Goal: Task Accomplishment & Management: Complete application form

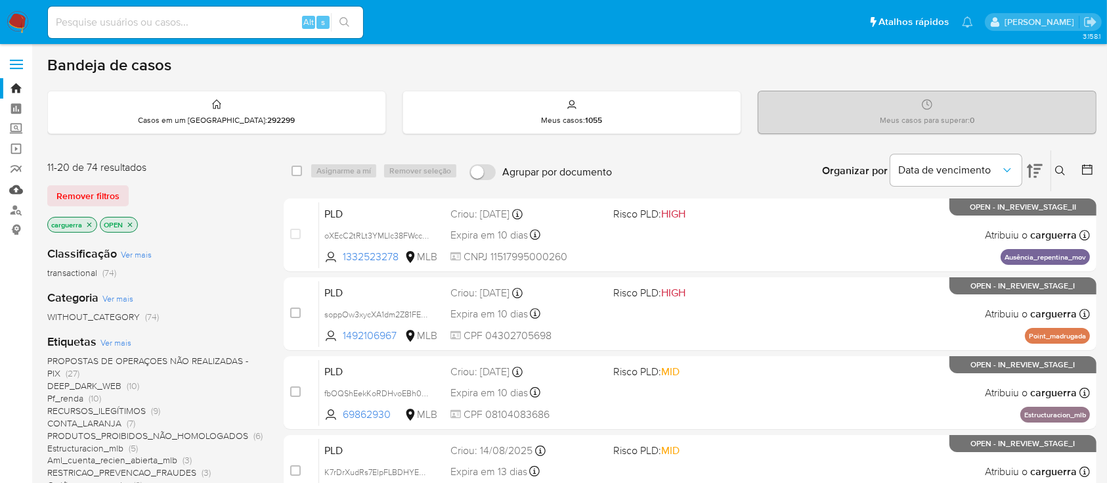
click at [18, 189] on link "Mulan" at bounding box center [78, 189] width 156 height 20
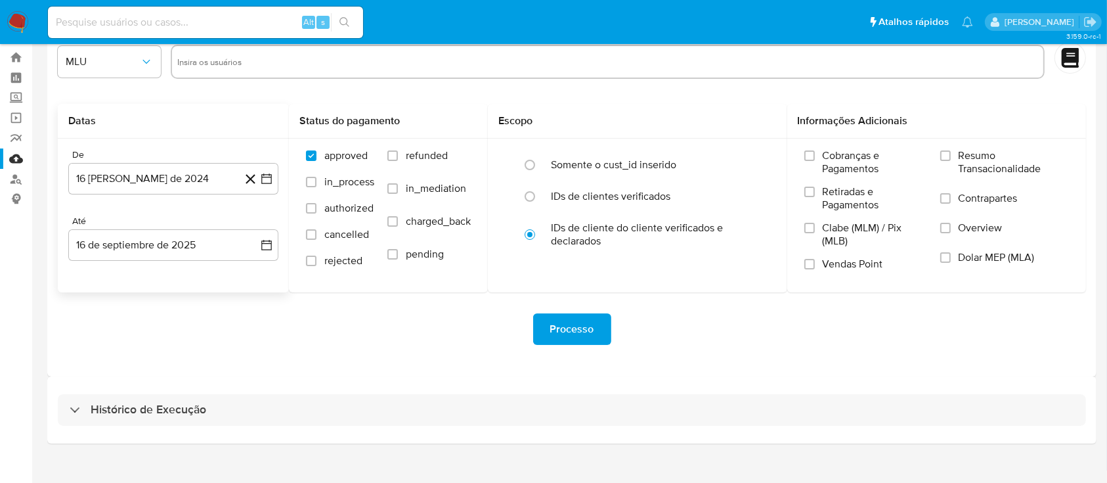
scroll to position [47, 0]
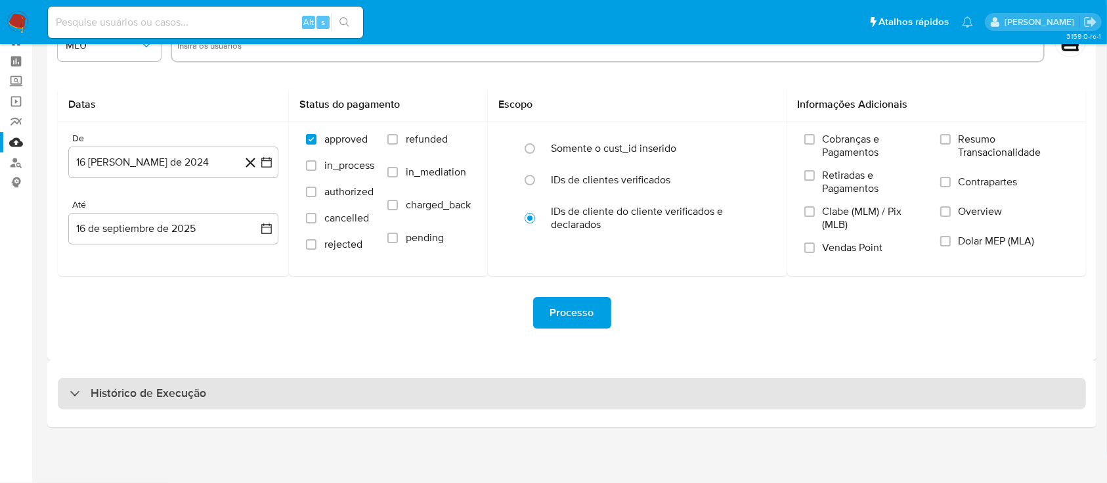
drag, startPoint x: 160, startPoint y: 396, endPoint x: 169, endPoint y: 387, distance: 13.0
click at [160, 395] on h3 "Histórico de Execução" at bounding box center [149, 393] width 116 height 16
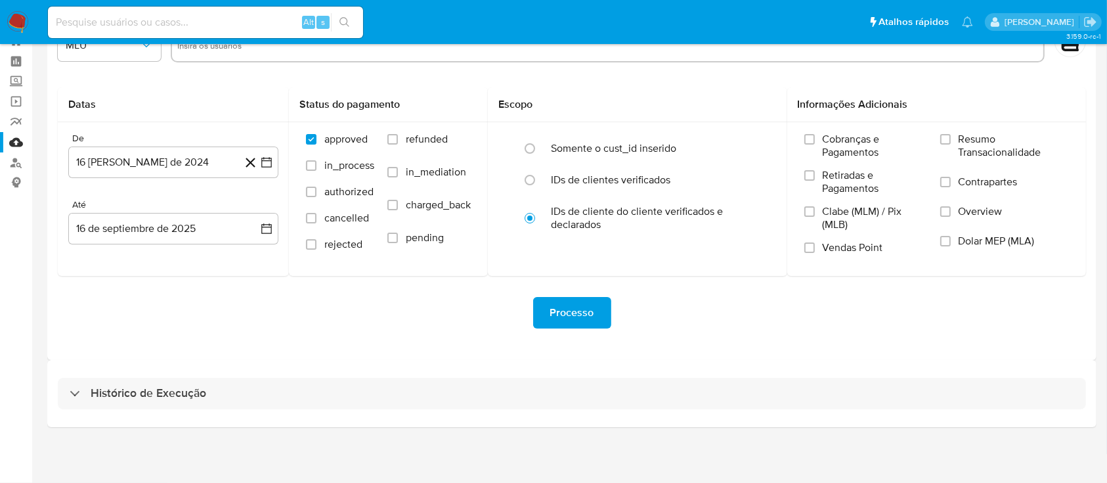
select select "10"
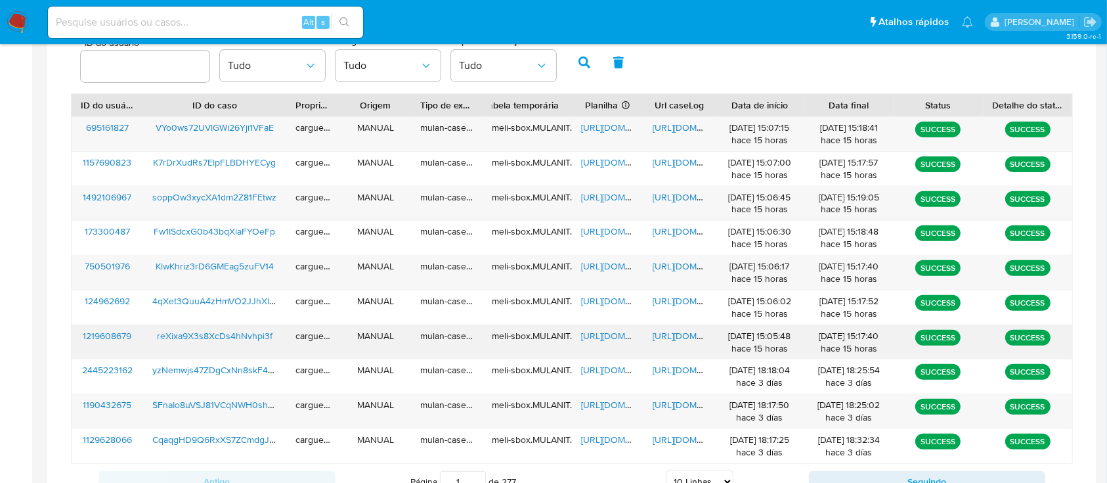
scroll to position [485, 0]
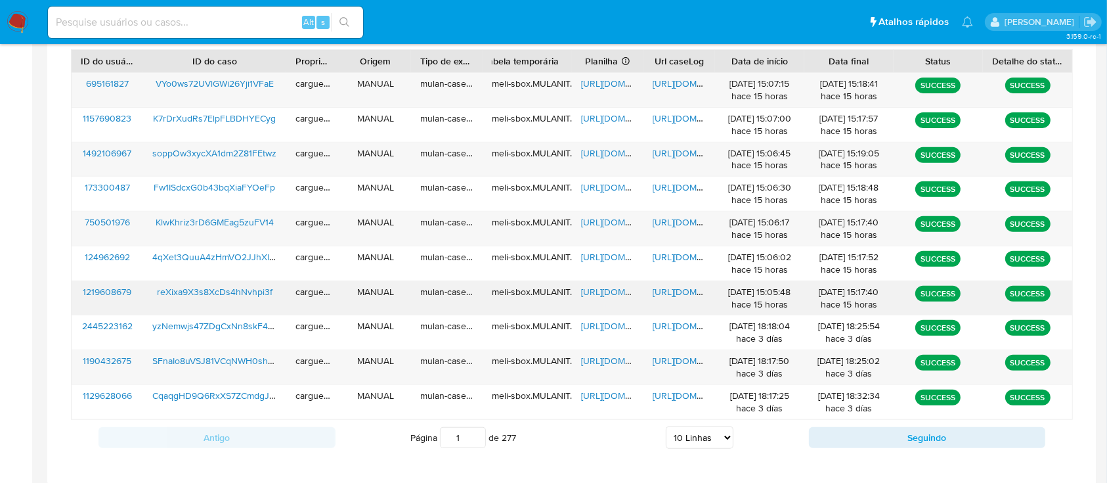
click at [600, 293] on span "https://docs.google.com/spreadsheets/d/1z7wx8Nei1bIw6JAu-D3ItLDL_3XHSfXe2ZrKsHe…" at bounding box center [626, 291] width 91 height 13
click at [684, 288] on span "https://docs.google.com/document/d/16-yHqwvxjSFbPEp_8snHZ0Xfalo4BL8ZOADdakII7-0…" at bounding box center [698, 291] width 91 height 13
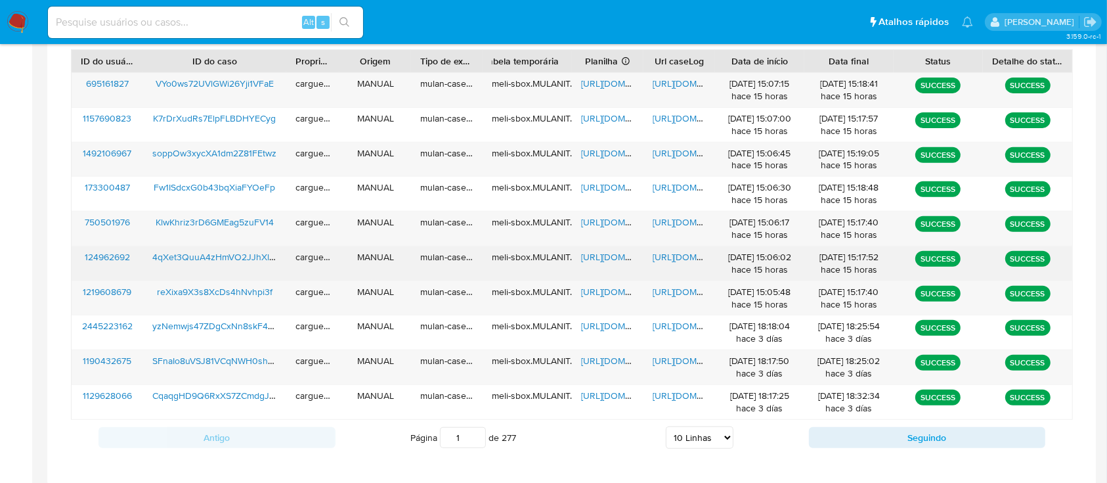
click at [611, 252] on span "https://docs.google.com/spreadsheets/d/18Pr8giE_zvhr-HqYRh9lE-pL3B0yf-sFKFVYI8G…" at bounding box center [626, 256] width 91 height 13
click at [678, 252] on span "https://docs.google.com/document/d/1qURU2TKpandX_C3m8f2eiHFDA3K-Vp035x-EZXRRrvU…" at bounding box center [698, 256] width 91 height 13
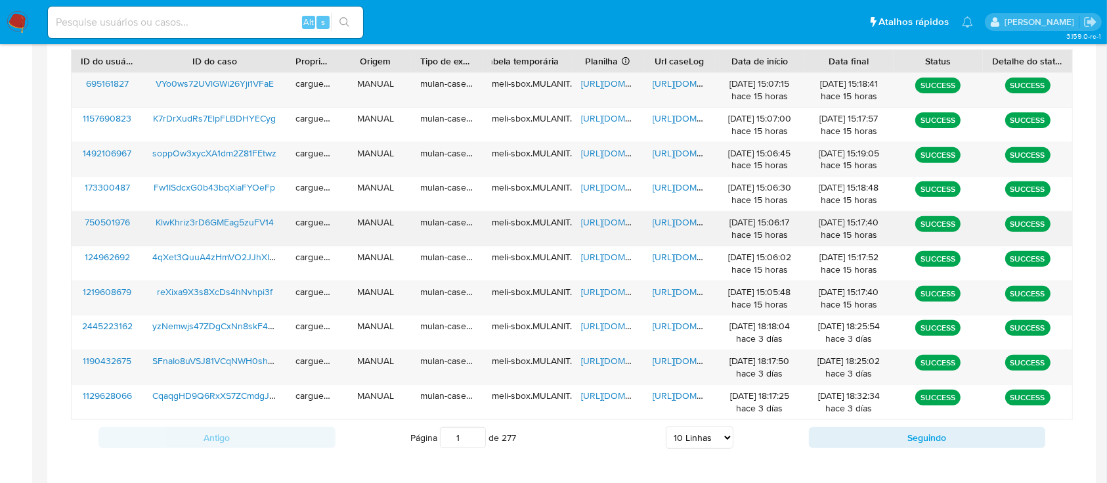
click at [604, 216] on span "https://docs.google.com/spreadsheets/d/1tnRmHnTiiIm27SqbjfZwUrVvVBSaGioiEfc7yNO…" at bounding box center [626, 221] width 91 height 13
click at [681, 219] on span "https://docs.google.com/document/d/1x6TE6TY_YMtqs5bh2II7sfInebrQakki04B7MW8wlks…" at bounding box center [698, 221] width 91 height 13
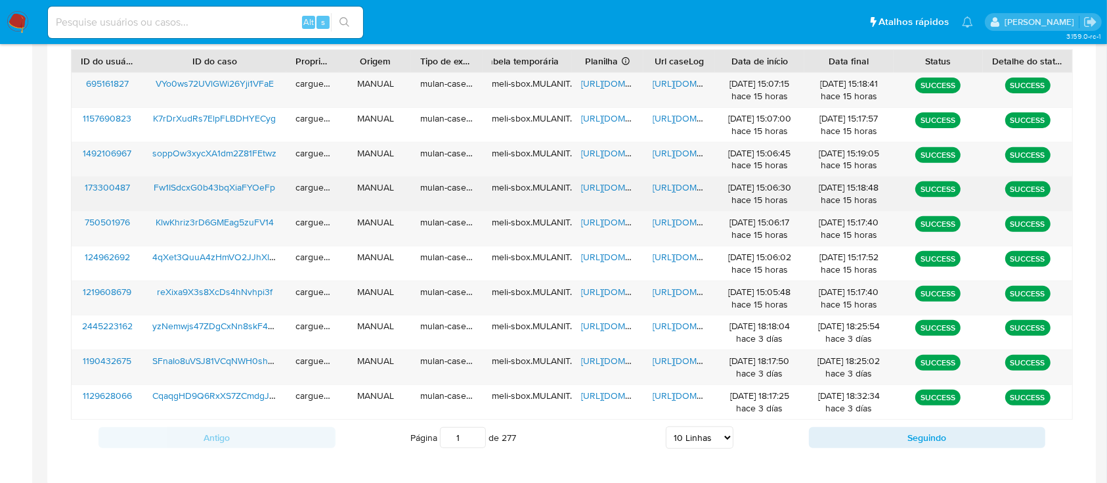
click at [603, 183] on span "https://docs.google.com/spreadsheets/d/1uoq6pEN2dqzITURjKf5q47KgFonLaM5jEx3KmEx…" at bounding box center [626, 187] width 91 height 13
click at [679, 181] on span "https://docs.google.com/document/d/1GMh_IKMfWv4DpqK6NCxukt8vp8uATmcWWGAeVBcMS2E…" at bounding box center [698, 187] width 91 height 13
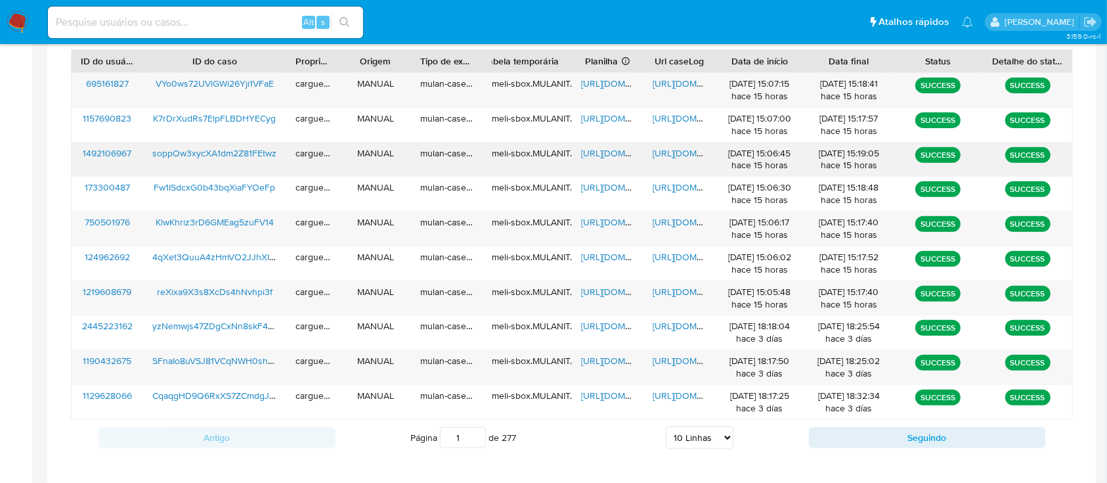
click at [607, 150] on span "https://docs.google.com/spreadsheets/d/1McJWAyUl9cOsJsvpg3vb0QB_1owht6cVUp_kBSa…" at bounding box center [626, 152] width 91 height 13
click at [674, 152] on span "https://docs.google.com/document/d/1RgDFMARreVCHvtLpNYb_eDED8aYXE2tVJnvafo80330…" at bounding box center [698, 152] width 91 height 13
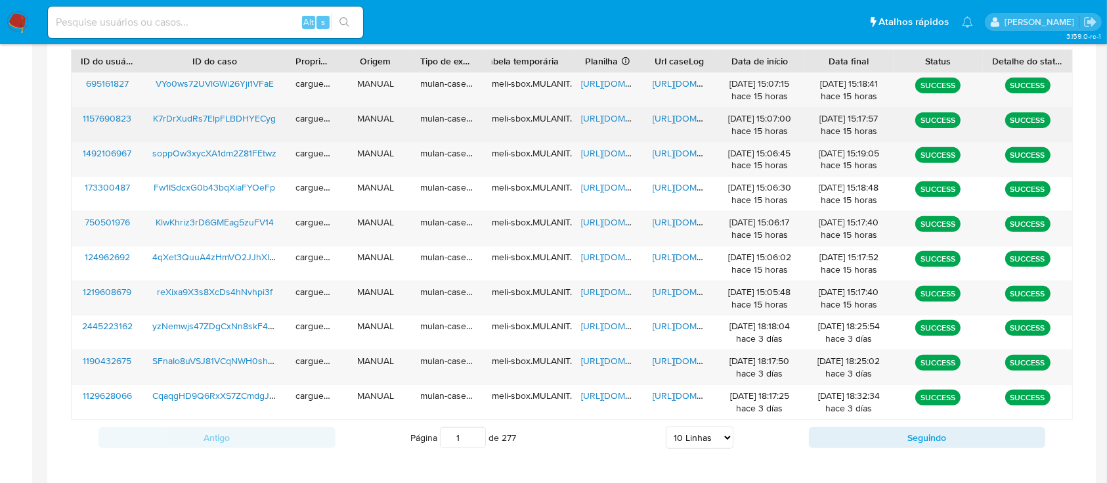
click at [598, 119] on span "https://docs.google.com/spreadsheets/d/1PglkWtkVA0pBJmWszWRFCmXCko9LtB9HY1DysRy…" at bounding box center [626, 118] width 91 height 13
click at [674, 119] on span "https://docs.google.com/document/d/18U3oAWXADr3Q-e2sUczZs5oWG8CwbH9hP1FLaWgx94o…" at bounding box center [698, 118] width 91 height 13
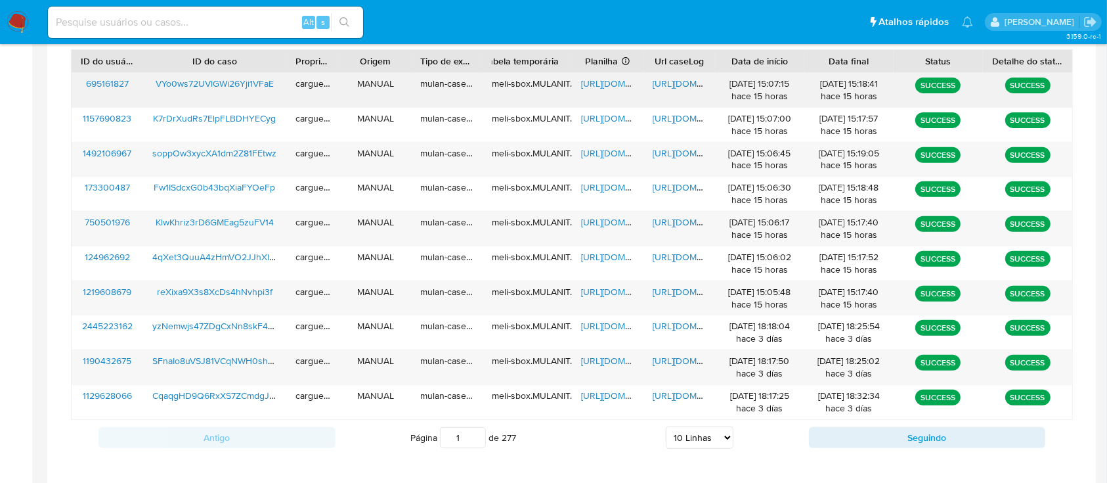
click at [613, 83] on span "https://docs.google.com/spreadsheets/d/1ME5lm8KcuKXRTLSWJeTdaRIqnjQ56FxIepeO4eK…" at bounding box center [626, 83] width 91 height 13
click at [677, 81] on span "https://docs.google.com/document/d/1_qWJRlCGi00_9n9dZBZMdkFCjhWa7grVRS7LVxtE2dE…" at bounding box center [698, 83] width 91 height 13
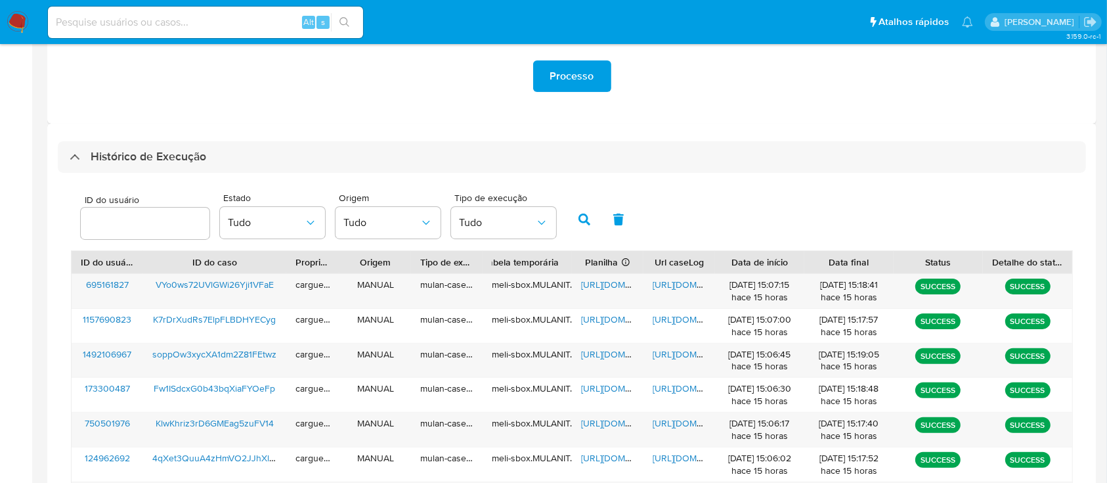
scroll to position [222, 0]
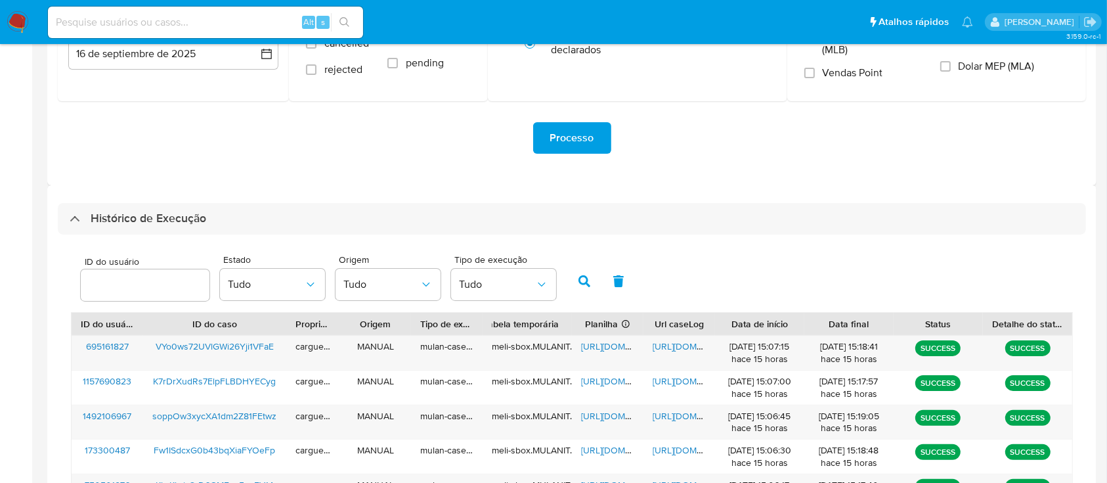
click at [123, 13] on div "Alt s" at bounding box center [205, 23] width 315 height 32
drag, startPoint x: 98, startPoint y: 26, endPoint x: 142, endPoint y: 14, distance: 45.6
click at [98, 25] on input at bounding box center [205, 22] width 315 height 17
click at [222, 26] on input at bounding box center [205, 22] width 315 height 17
click at [221, 22] on input at bounding box center [205, 22] width 315 height 17
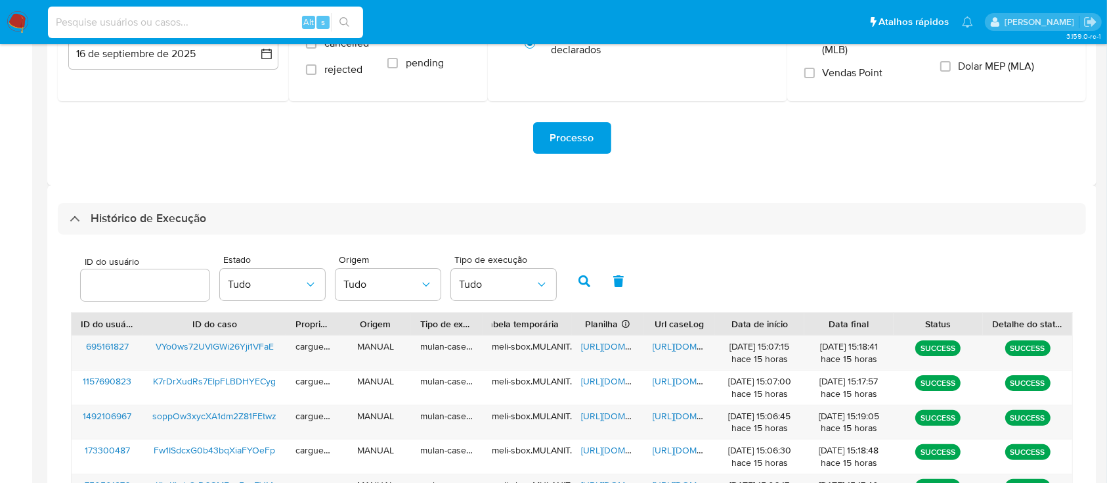
click at [221, 22] on input at bounding box center [205, 22] width 315 height 17
click at [343, 15] on button "search-icon" at bounding box center [344, 22] width 27 height 18
click at [205, 22] on input at bounding box center [205, 22] width 315 height 17
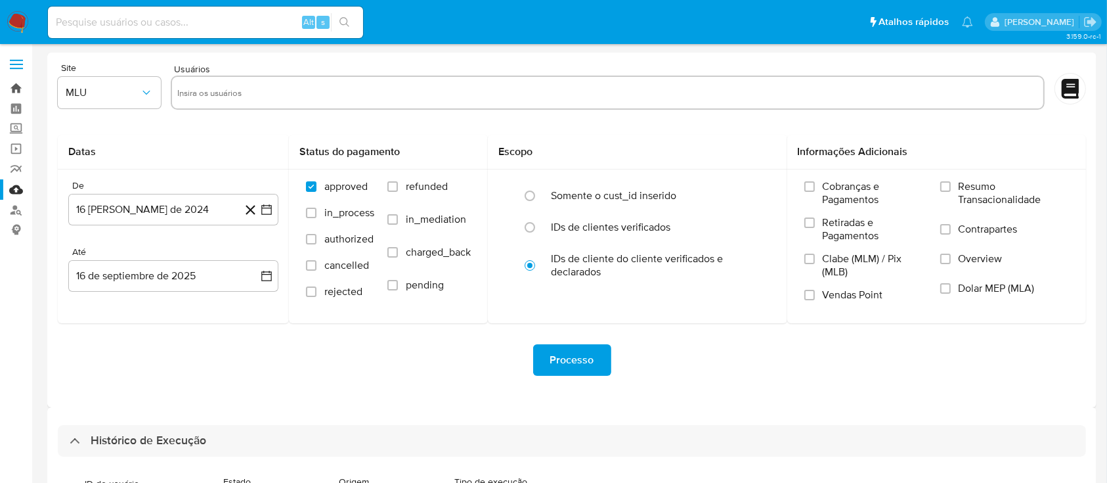
click at [22, 82] on link "Bandeja" at bounding box center [78, 88] width 156 height 20
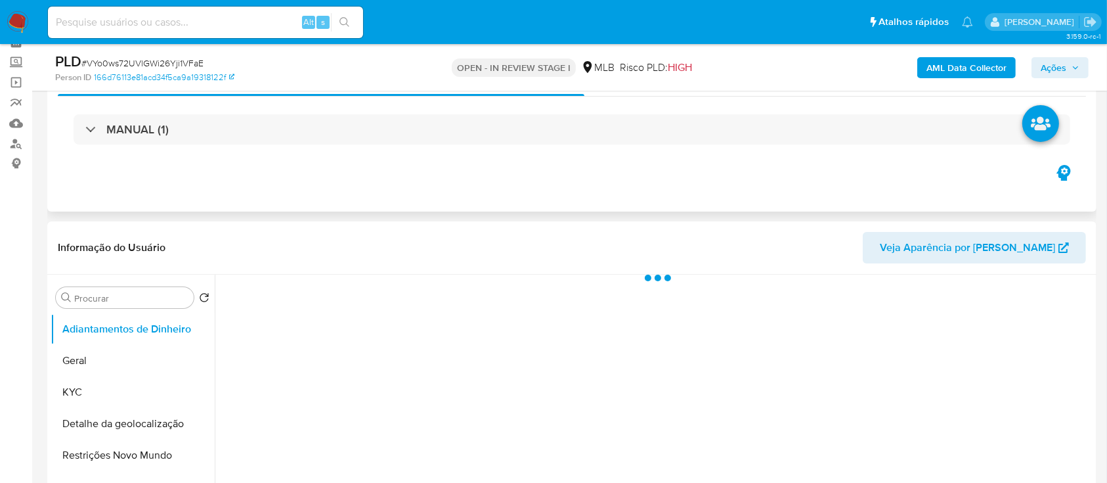
scroll to position [175, 0]
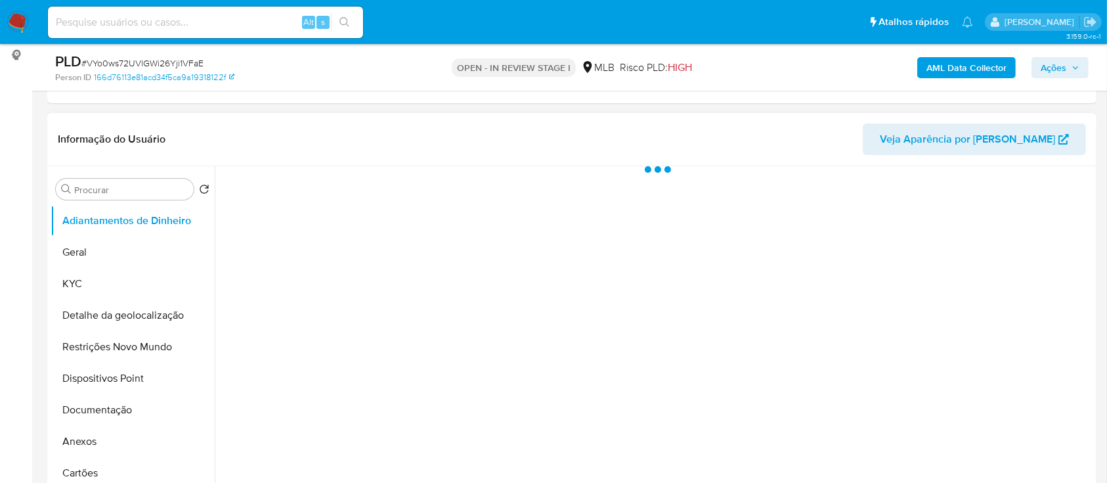
select select "10"
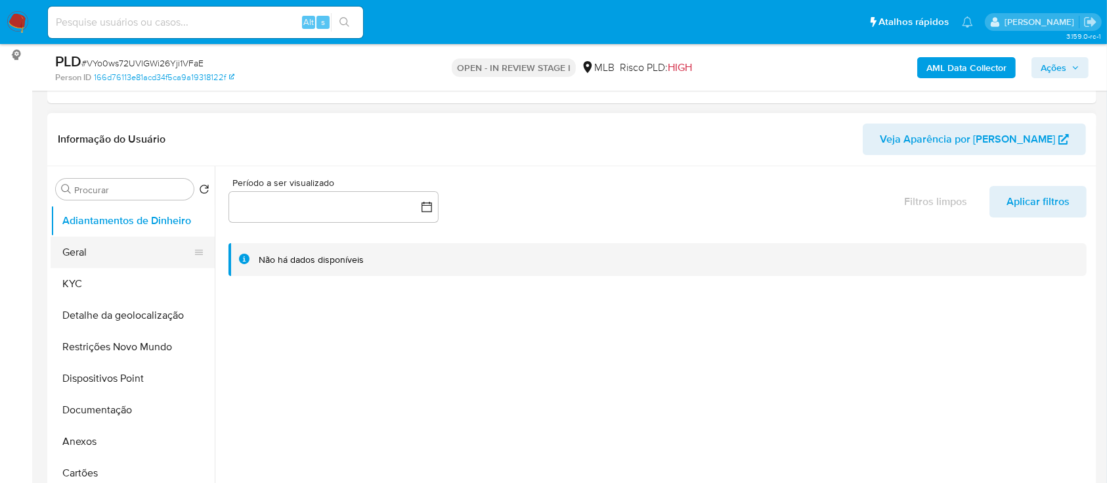
drag, startPoint x: 96, startPoint y: 281, endPoint x: 117, endPoint y: 266, distance: 25.9
click at [97, 278] on button "KYC" at bounding box center [133, 284] width 164 height 32
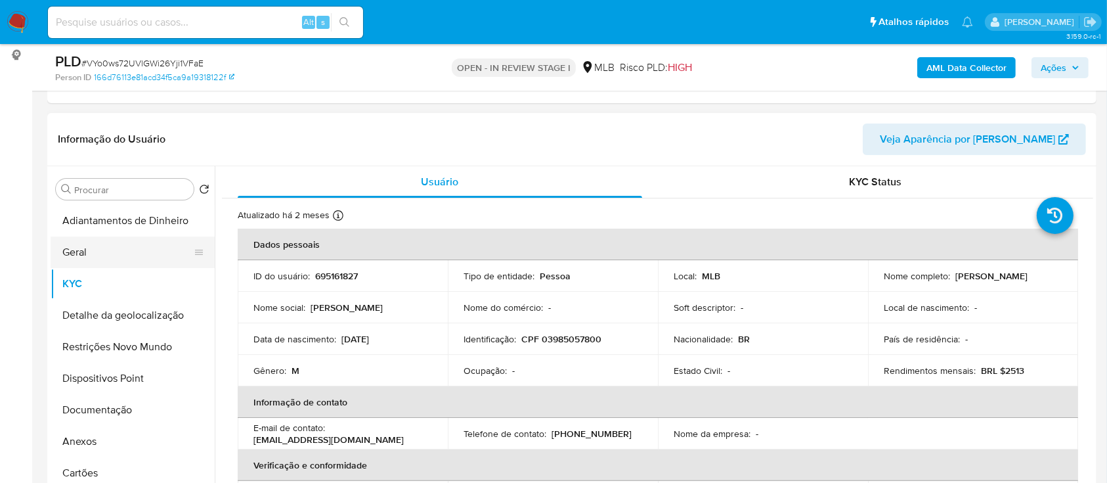
drag, startPoint x: 85, startPoint y: 232, endPoint x: 80, endPoint y: 238, distance: 7.5
click at [84, 232] on button "Adiantamentos de Dinheiro" at bounding box center [133, 221] width 164 height 32
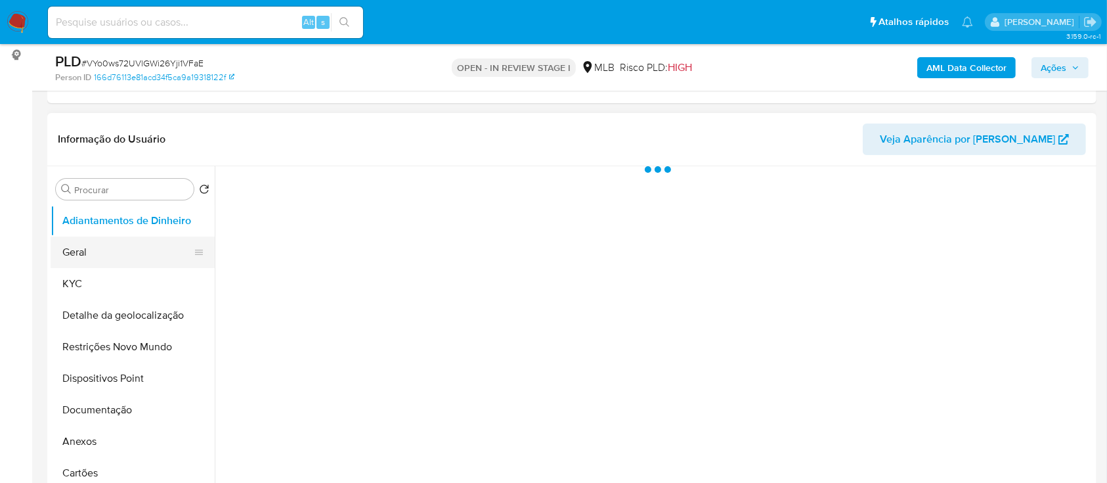
click at [82, 249] on button "Geral" at bounding box center [128, 252] width 154 height 32
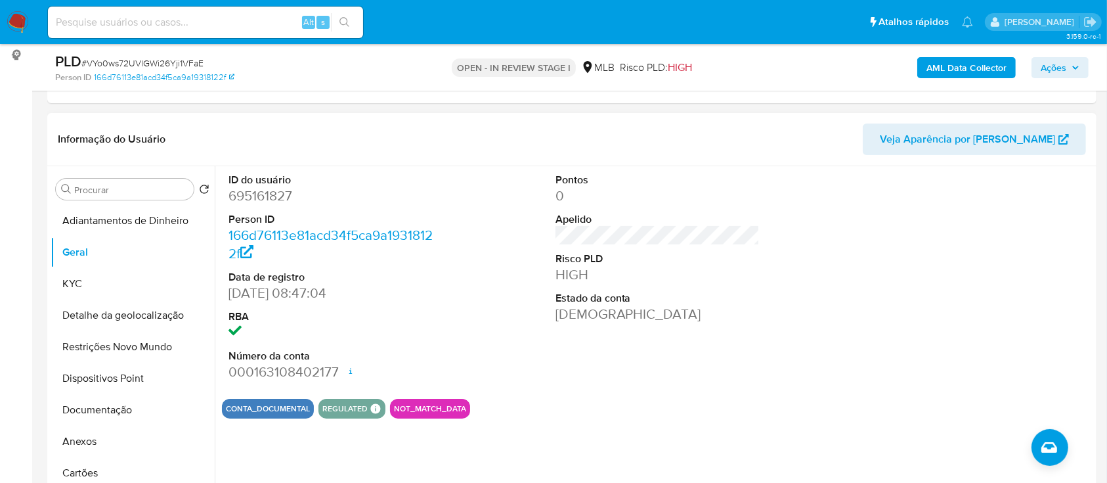
click at [1002, 209] on div at bounding box center [984, 277] width 218 height 222
click at [108, 303] on button "Detalhe da geolocalização" at bounding box center [128, 315] width 154 height 32
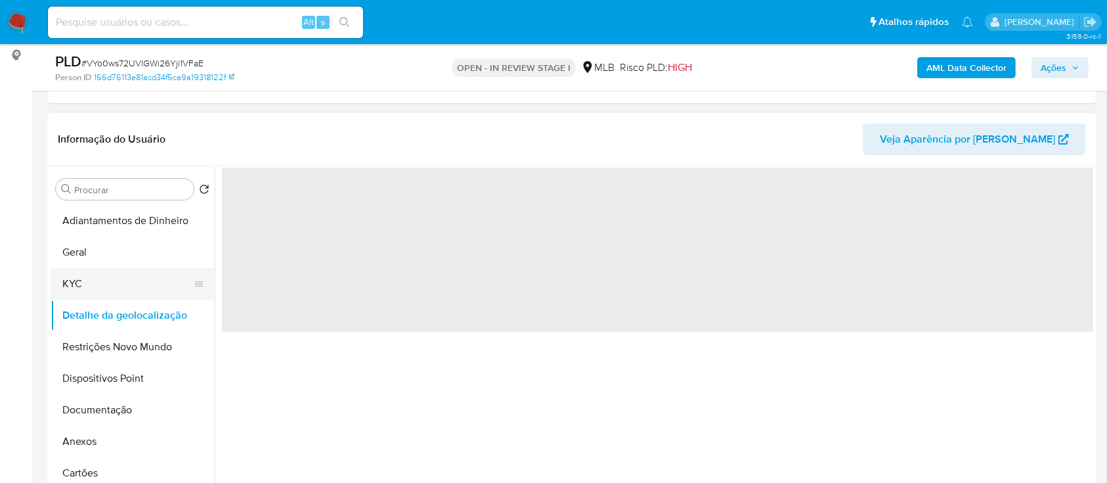
click at [98, 284] on button "KYC" at bounding box center [128, 284] width 154 height 32
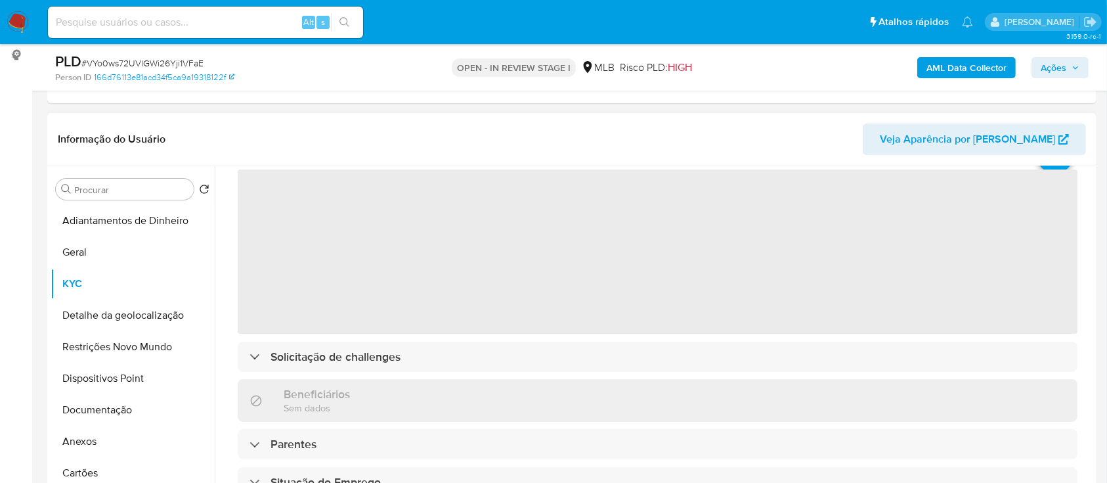
scroll to position [87, 0]
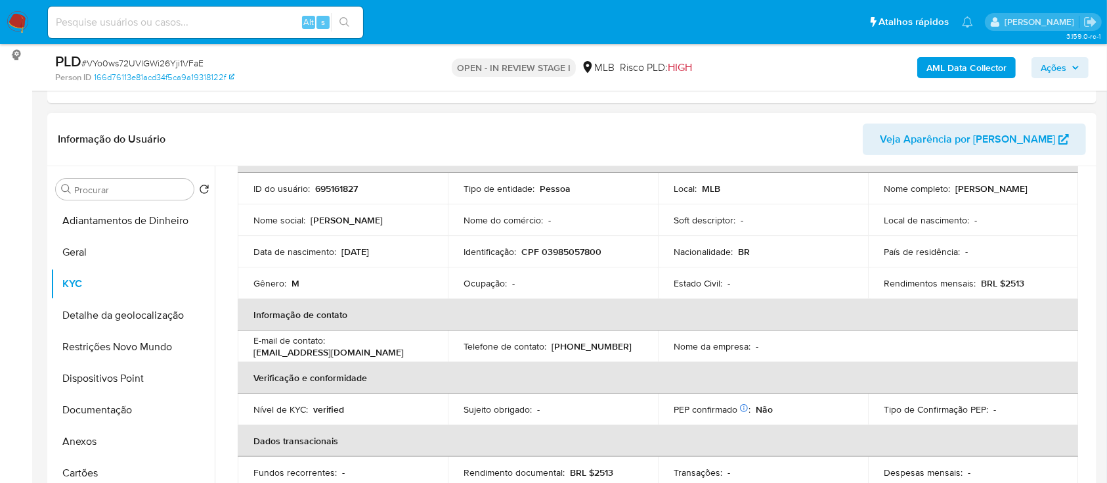
click at [168, 115] on div "Informação do Usuário Veja Aparência por Pessoa" at bounding box center [571, 139] width 1049 height 53
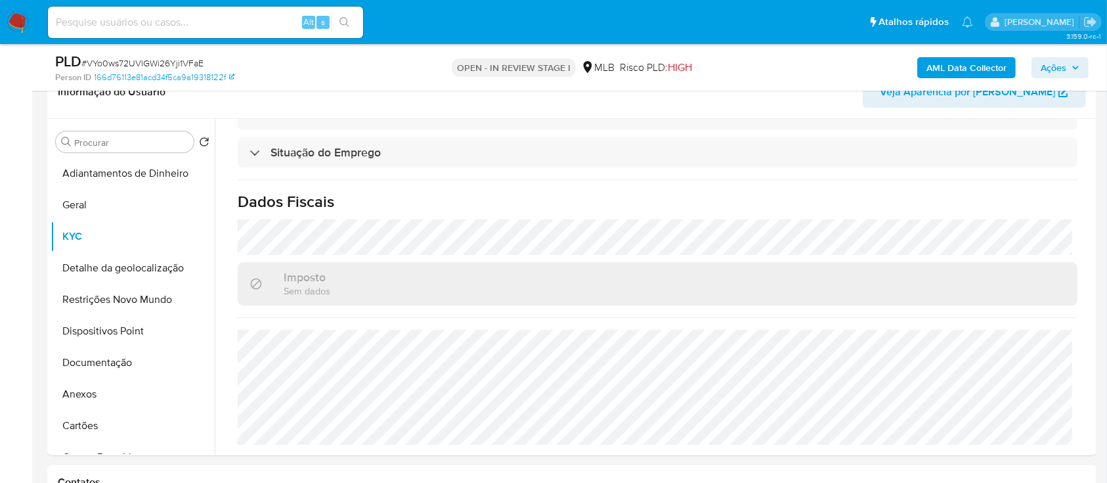
scroll to position [263, 0]
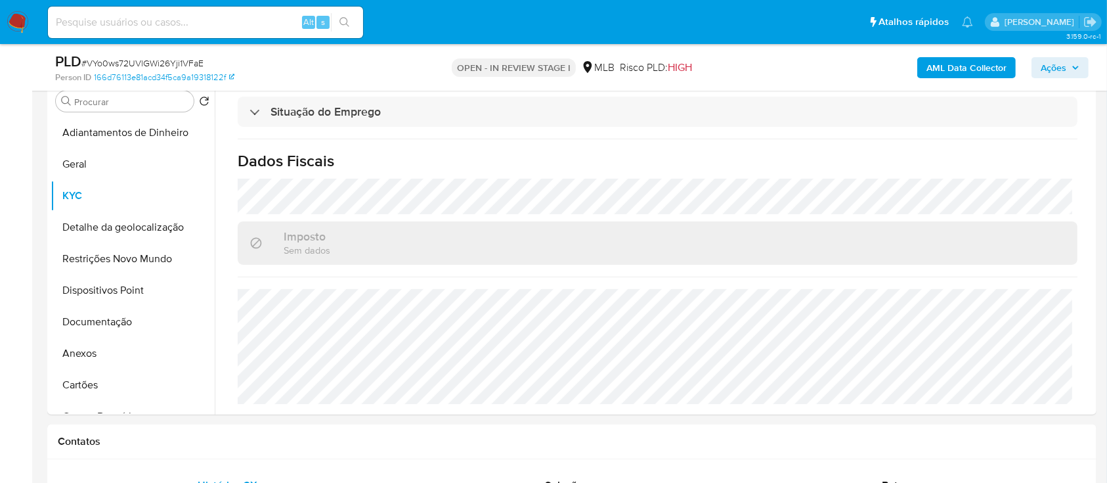
click at [982, 154] on h1 "Dados Fiscais" at bounding box center [658, 161] width 840 height 20
click at [94, 213] on button "Detalhe da geolocalização" at bounding box center [128, 227] width 154 height 32
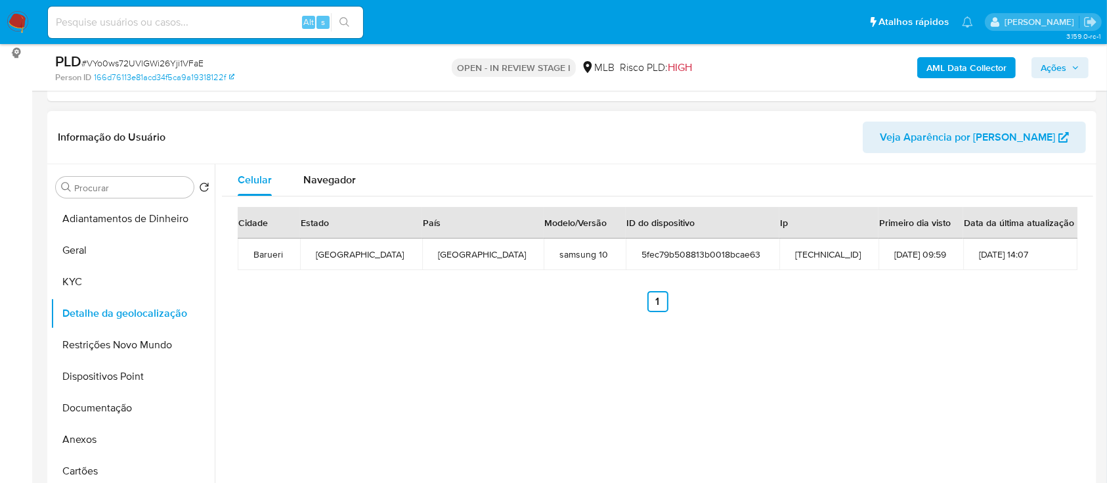
scroll to position [175, 0]
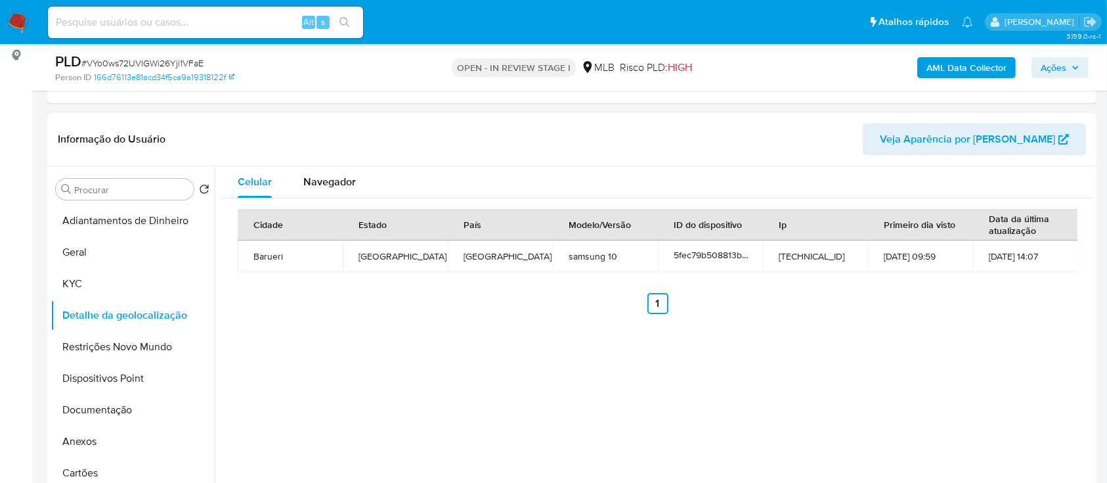
drag, startPoint x: 816, startPoint y: 439, endPoint x: 774, endPoint y: 384, distance: 69.9
click at [814, 435] on div "Celular Navegador Cidade Estado País Modelo/Versão ID do dispositivo Ip Primeir…" at bounding box center [654, 334] width 879 height 336
click at [95, 353] on button "Restrições Novo Mundo" at bounding box center [128, 347] width 154 height 32
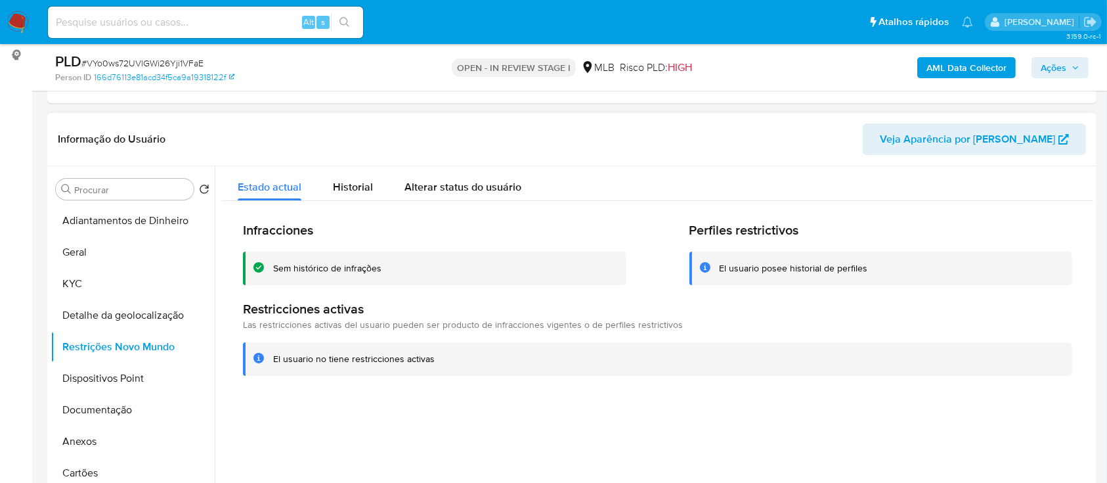
drag, startPoint x: 979, startPoint y: 427, endPoint x: 970, endPoint y: 418, distance: 13.0
click at [973, 420] on div at bounding box center [654, 334] width 879 height 336
drag, startPoint x: 112, startPoint y: 382, endPoint x: 157, endPoint y: 384, distance: 45.4
click at [111, 382] on button "Dispositivos Point" at bounding box center [128, 378] width 154 height 32
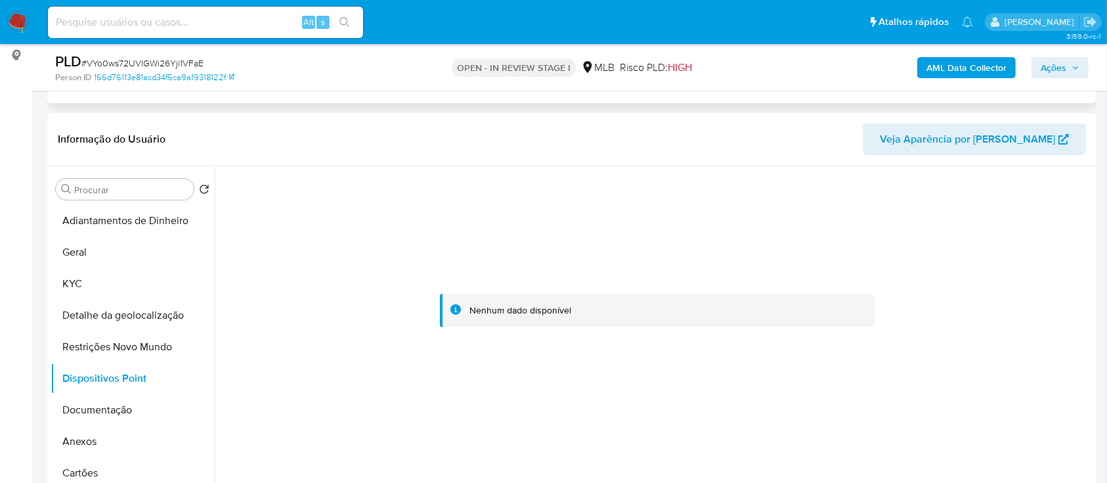
drag, startPoint x: 1023, startPoint y: 261, endPoint x: 686, endPoint y: 100, distance: 373.6
click at [1022, 261] on div at bounding box center [657, 310] width 871 height 289
click at [102, 412] on button "Documentação" at bounding box center [128, 410] width 154 height 32
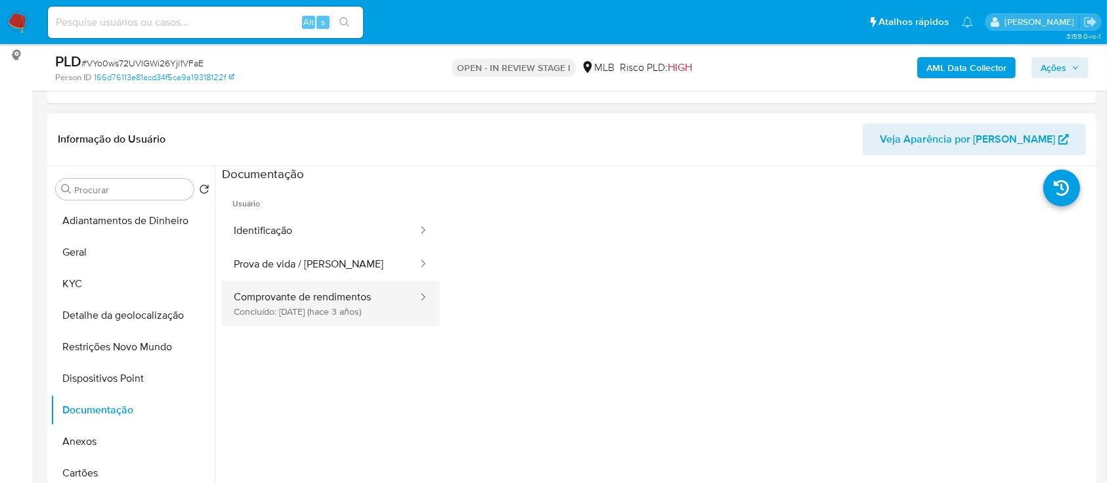
click at [305, 305] on button "Comprovante de rendimentos Concluído: 03/08/2022 (hace 3 años)" at bounding box center [320, 303] width 197 height 45
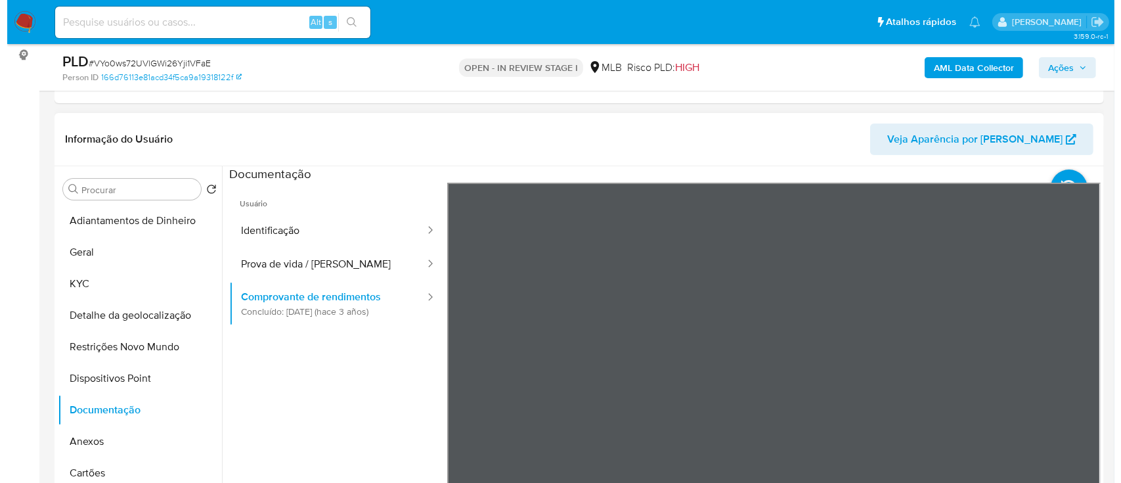
scroll to position [87, 0]
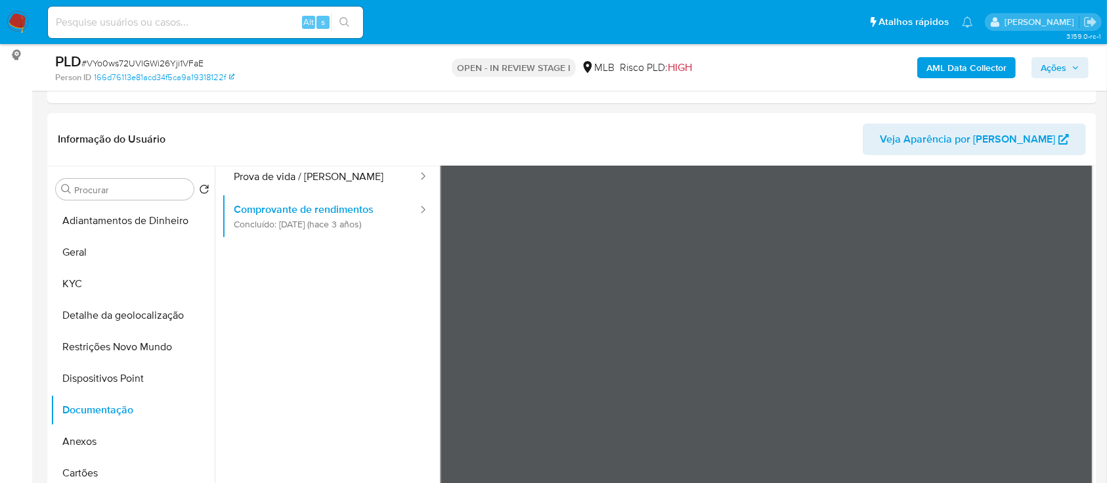
click at [959, 66] on b "AML Data Collector" at bounding box center [967, 67] width 80 height 21
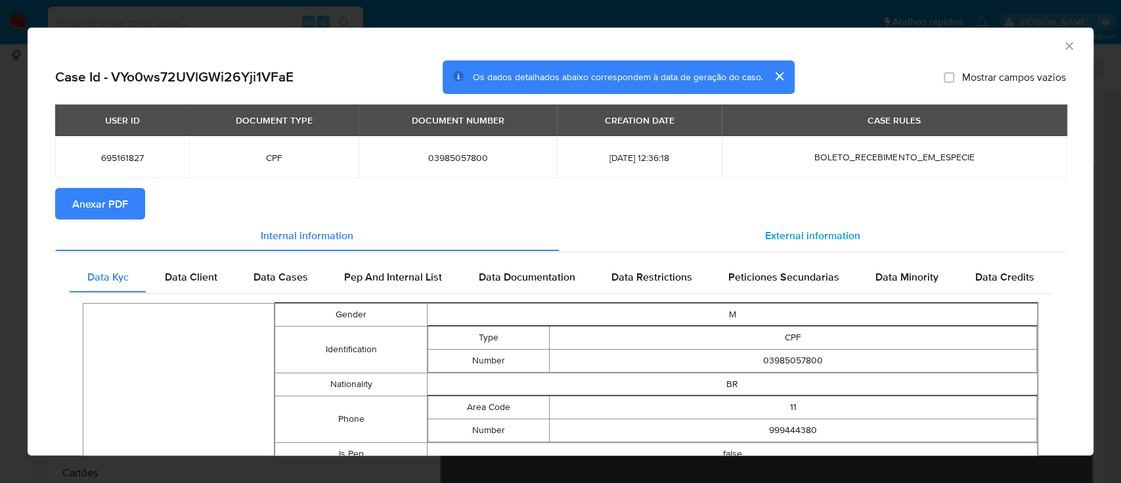
click at [779, 236] on span "External information" at bounding box center [812, 234] width 95 height 15
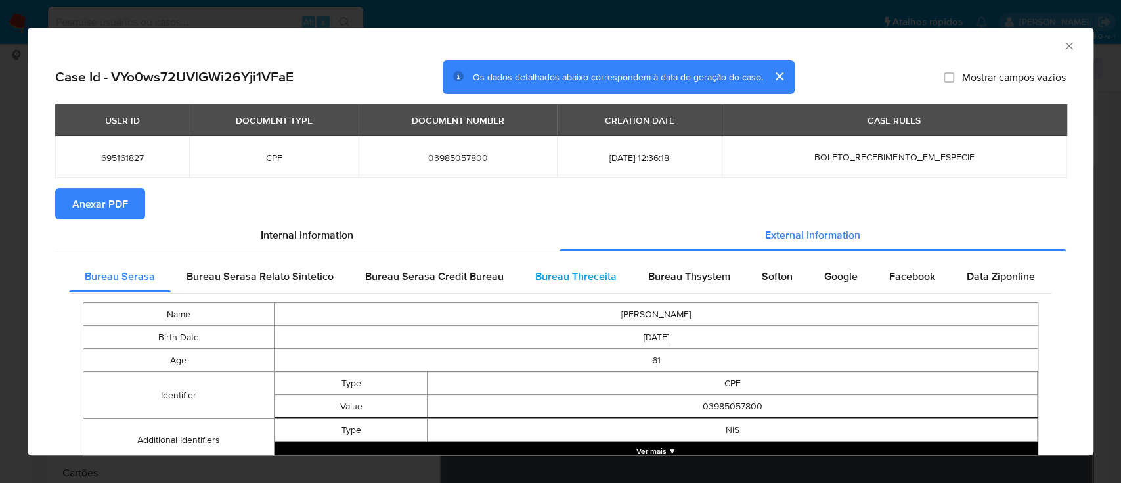
click at [583, 276] on span "Bureau Threceita" at bounding box center [575, 276] width 81 height 15
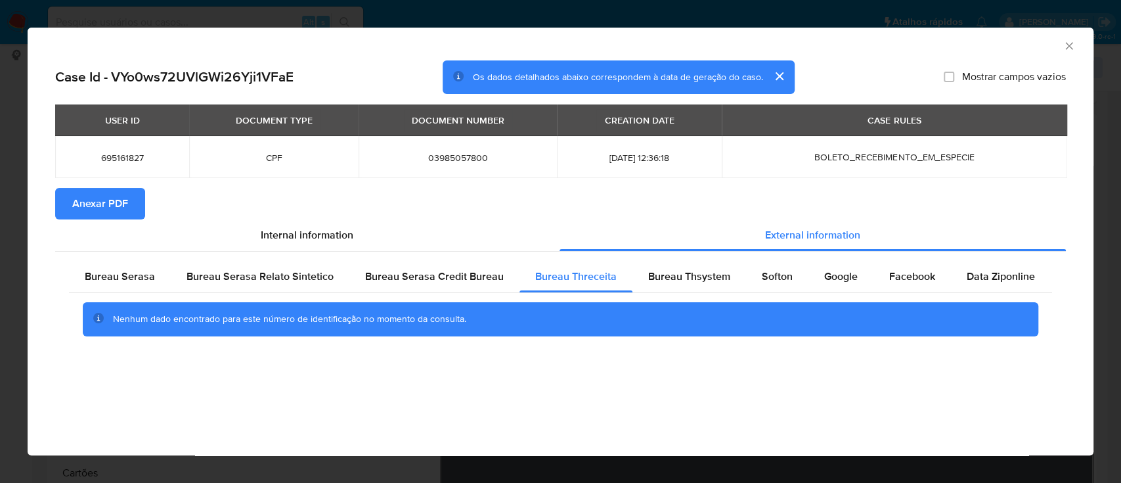
drag, startPoint x: 994, startPoint y: 42, endPoint x: 988, endPoint y: 39, distance: 7.3
click at [990, 39] on div "AML Data Collector" at bounding box center [550, 44] width 1026 height 14
click at [668, 275] on span "Bureau Thsystem" at bounding box center [689, 276] width 82 height 15
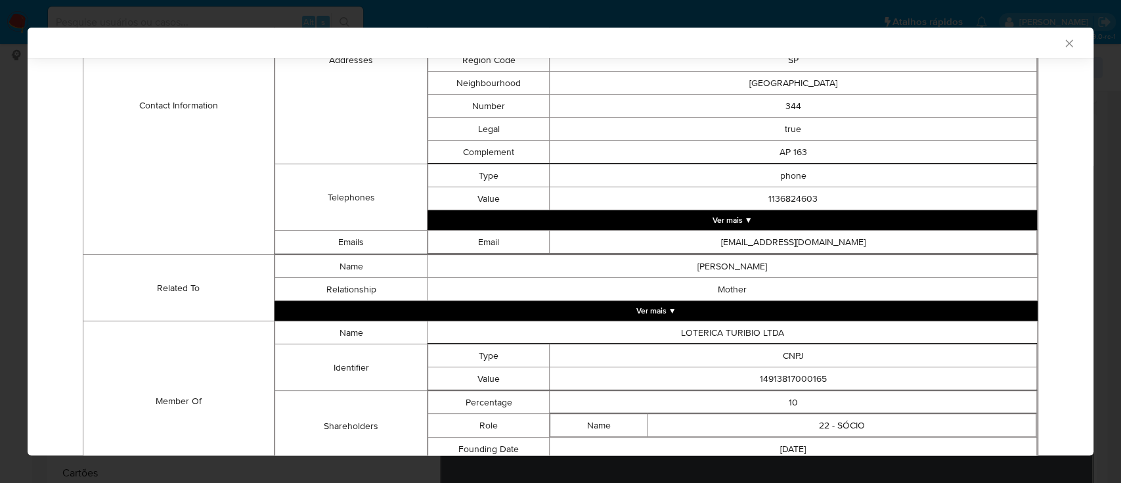
scroll to position [575, 0]
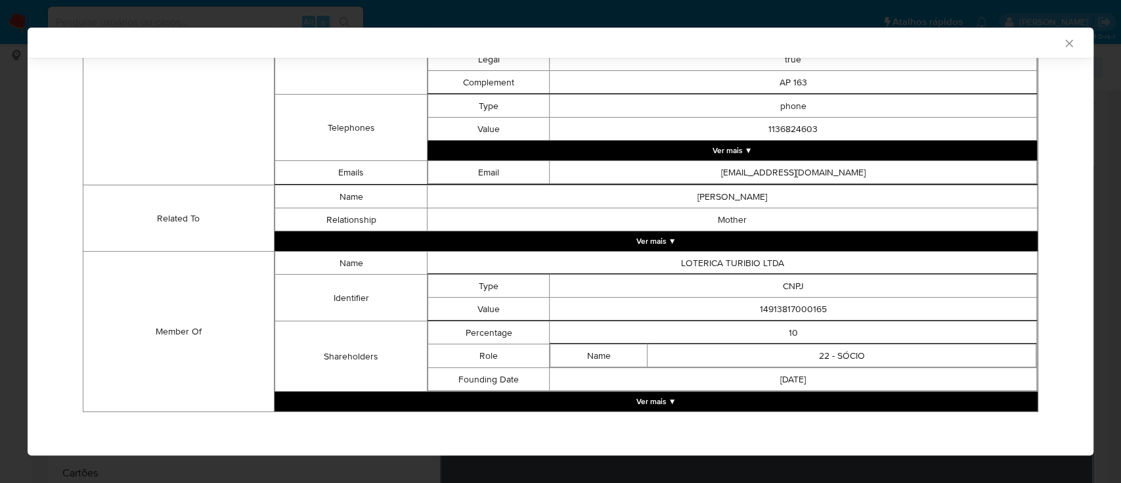
click at [673, 403] on button "Ver mais ▼" at bounding box center [655, 401] width 763 height 20
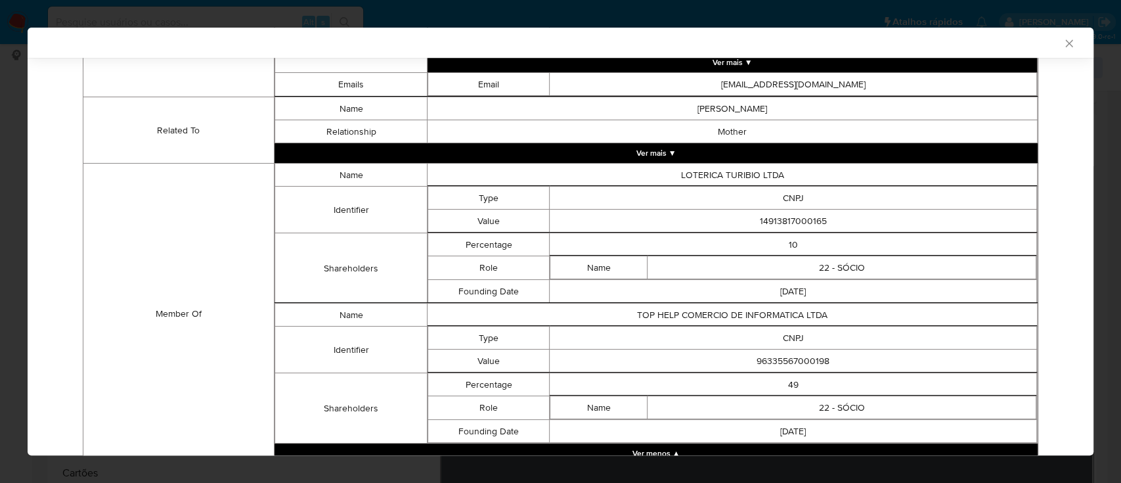
scroll to position [714, 0]
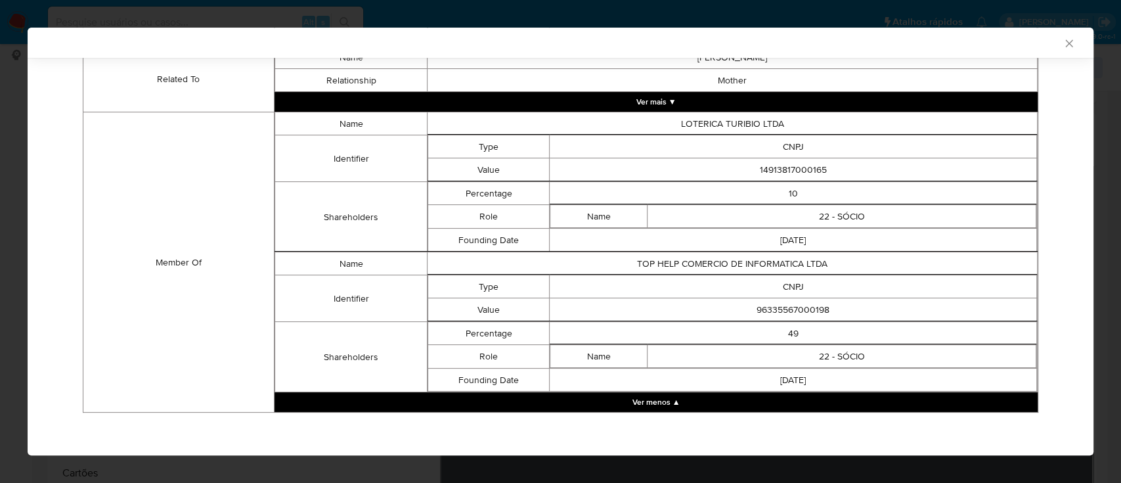
click at [936, 41] on div "AML Data Collector" at bounding box center [550, 43] width 1026 height 12
drag, startPoint x: 789, startPoint y: 165, endPoint x: 689, endPoint y: 165, distance: 100.5
click at [690, 165] on td "14913817000165" at bounding box center [793, 169] width 487 height 23
copy td "14913817000165"
drag, startPoint x: 837, startPoint y: 306, endPoint x: 684, endPoint y: 296, distance: 153.4
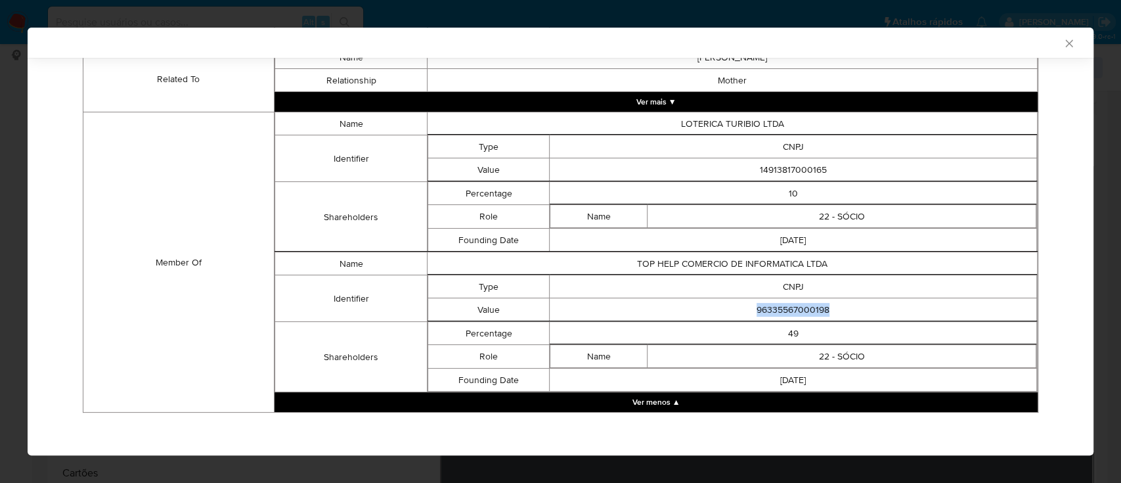
click at [684, 298] on td "96335567000198" at bounding box center [793, 309] width 487 height 23
copy td "96335567000198"
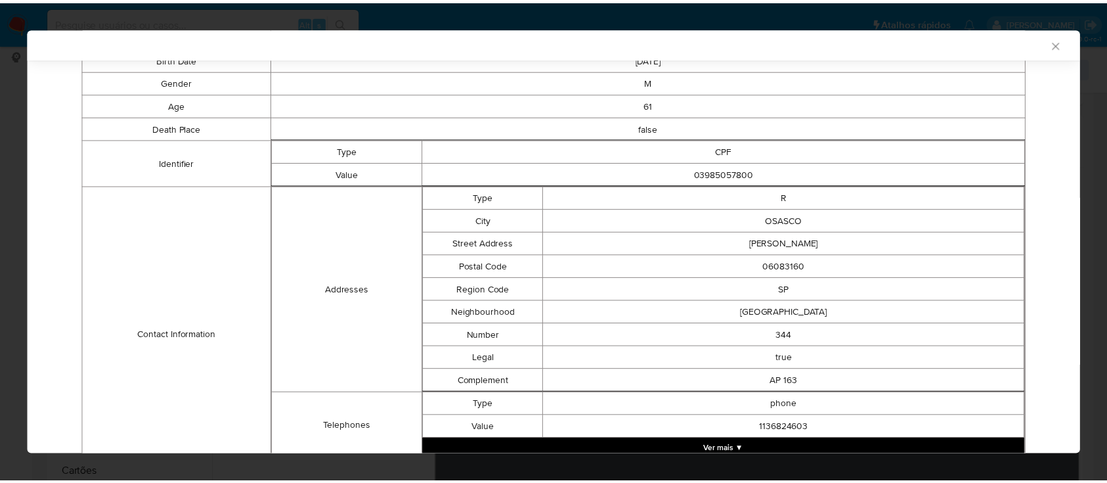
scroll to position [0, 0]
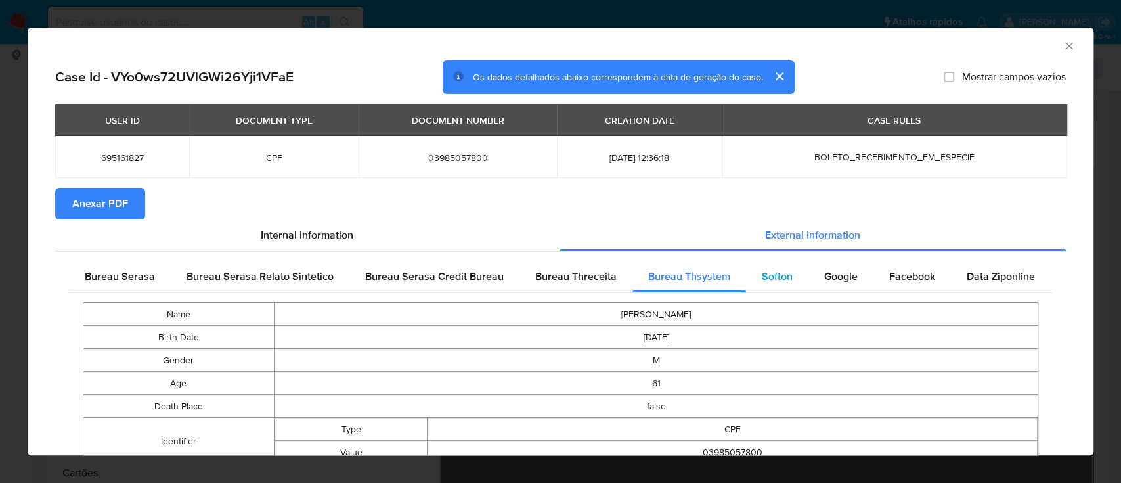
click at [779, 285] on div "Softon" at bounding box center [777, 277] width 62 height 32
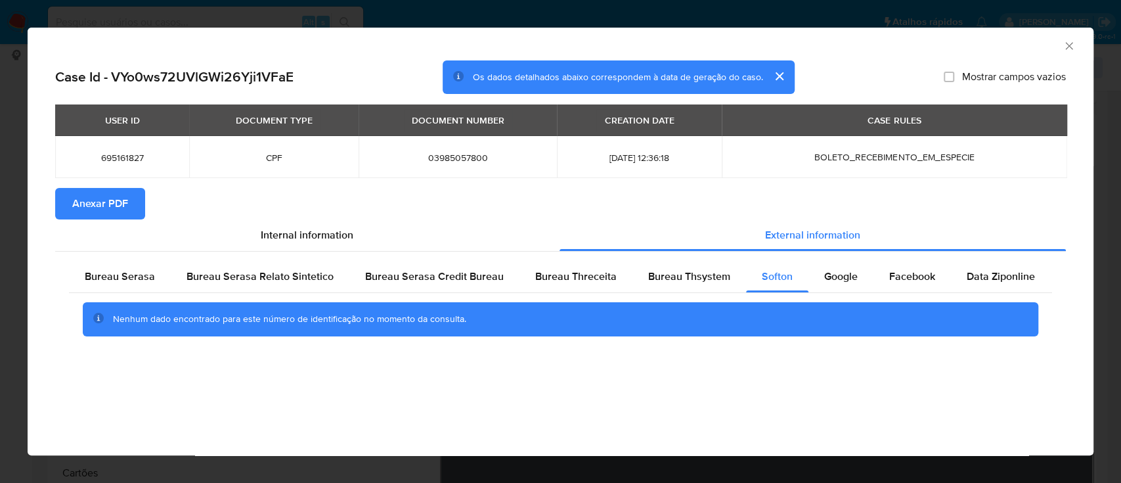
click at [977, 37] on div "AML Data Collector" at bounding box center [550, 44] width 1026 height 14
click at [845, 282] on span "Google" at bounding box center [840, 276] width 33 height 15
drag, startPoint x: 998, startPoint y: 49, endPoint x: 610, endPoint y: 37, distance: 388.3
click at [994, 46] on div "AML Data Collector" at bounding box center [550, 44] width 1026 height 14
click at [118, 202] on span "Anexar PDF" at bounding box center [100, 203] width 56 height 29
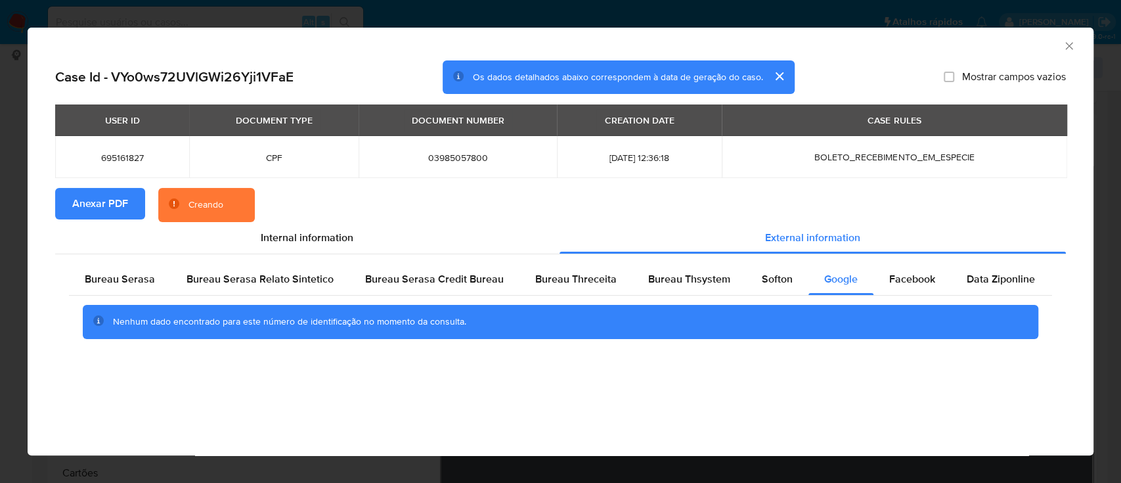
click at [1075, 45] on div "AML Data Collector" at bounding box center [561, 44] width 1066 height 33
click at [1066, 41] on icon "Fechar a janela" at bounding box center [1069, 45] width 13 height 13
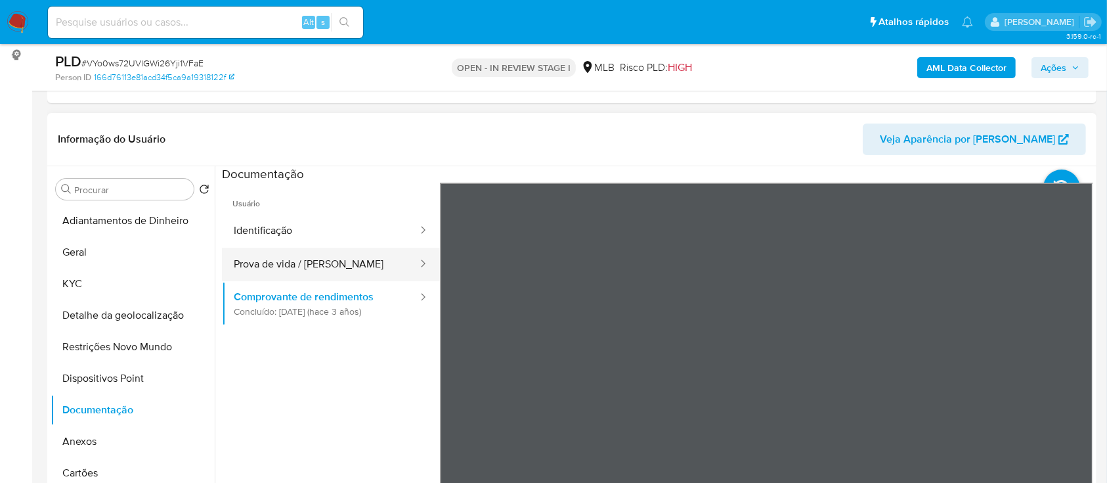
click at [305, 257] on button "Prova de vida / Selfie" at bounding box center [320, 264] width 197 height 33
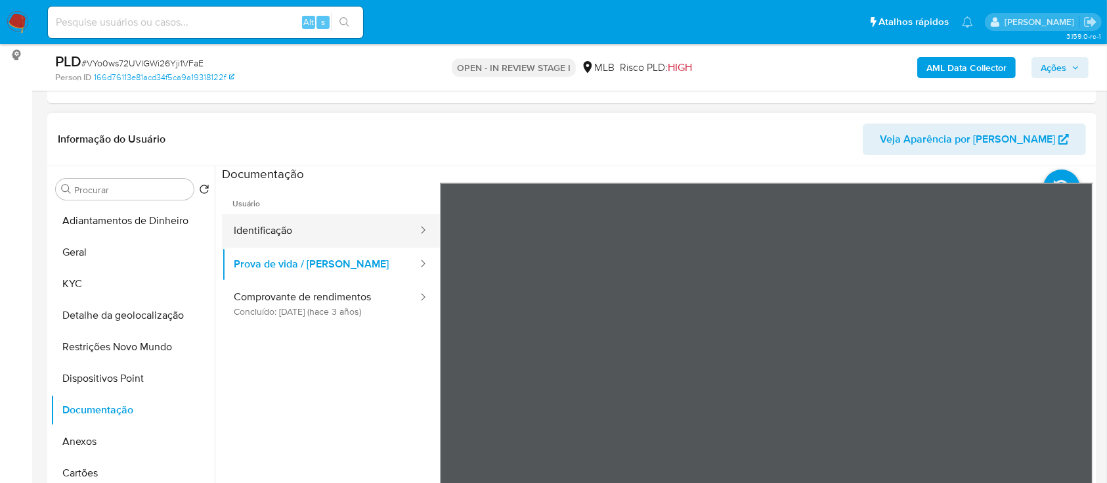
click at [255, 223] on button "Identificação" at bounding box center [320, 230] width 197 height 33
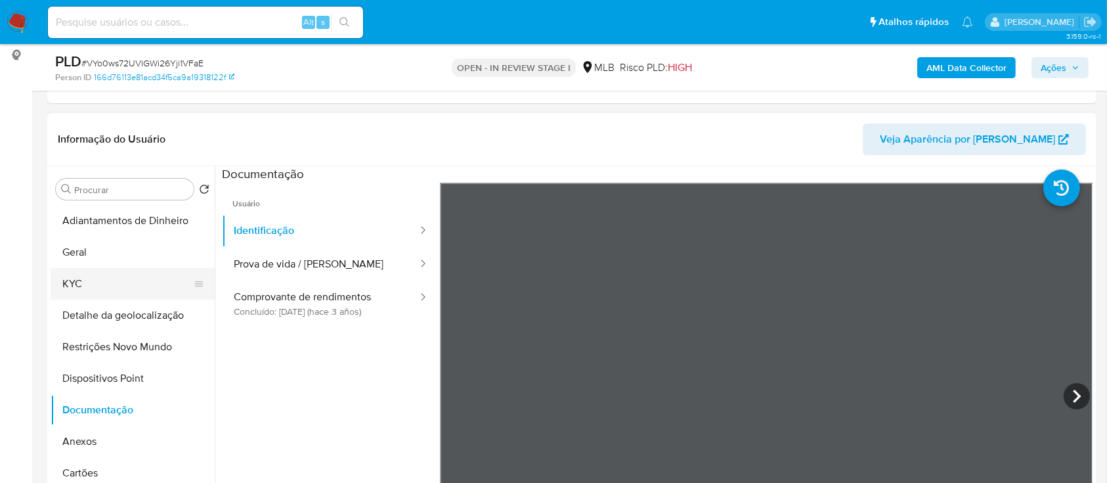
click at [87, 283] on button "KYC" at bounding box center [128, 284] width 154 height 32
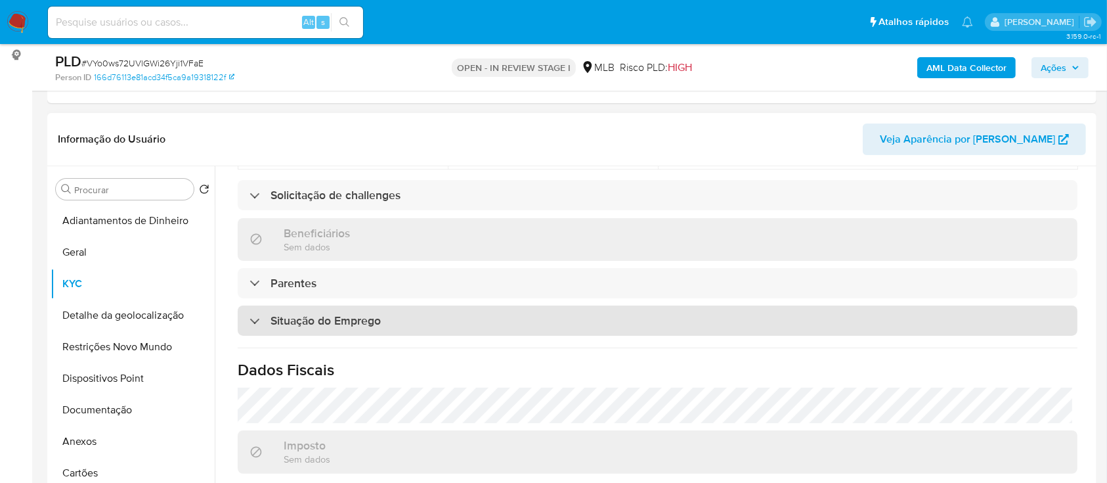
scroll to position [558, 0]
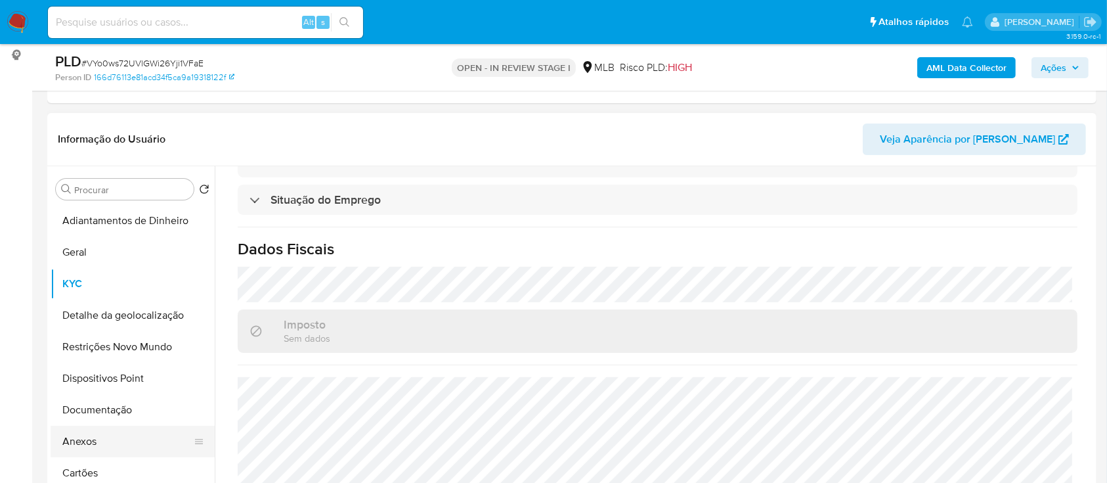
click at [81, 447] on button "Anexos" at bounding box center [128, 442] width 154 height 32
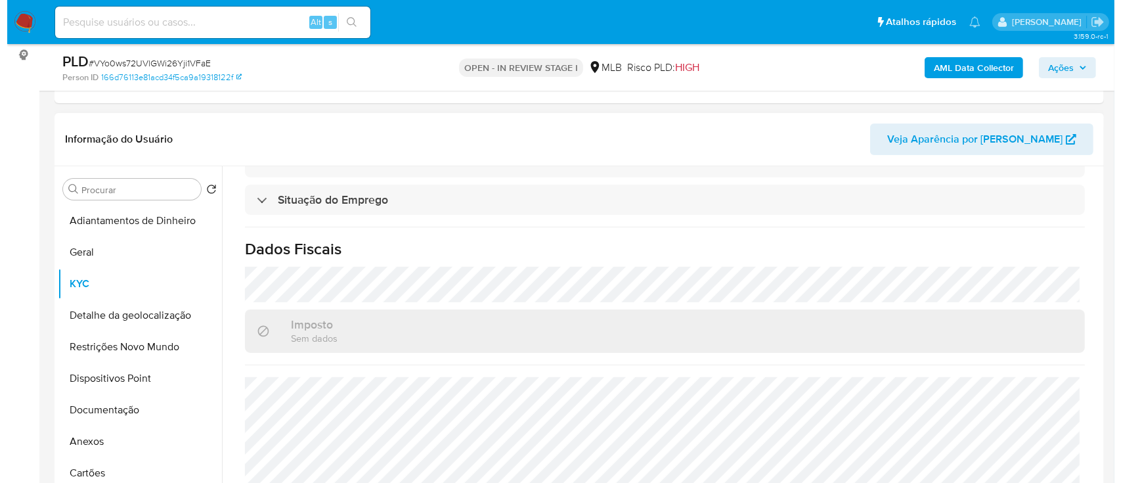
scroll to position [0, 0]
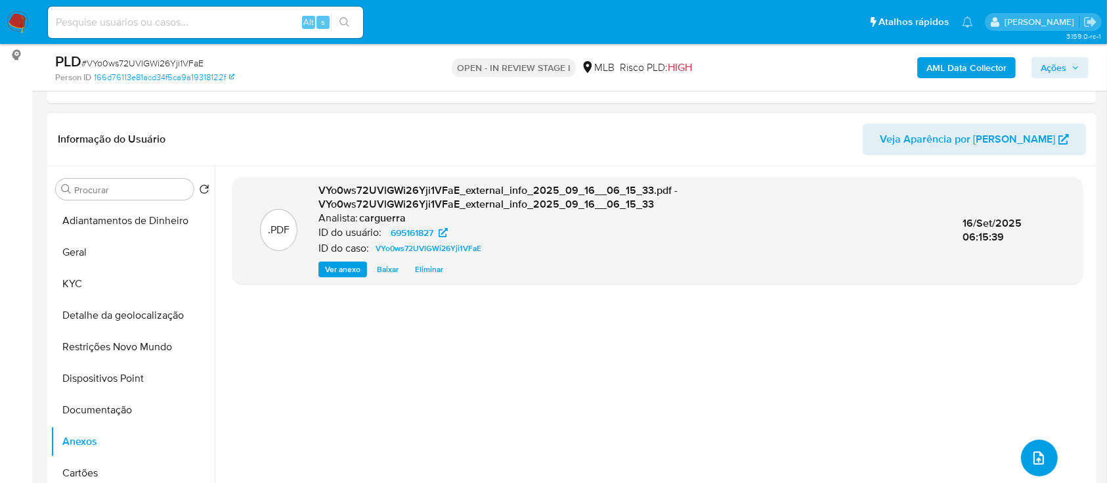
click at [1042, 465] on button "upload-file" at bounding box center [1039, 457] width 37 height 37
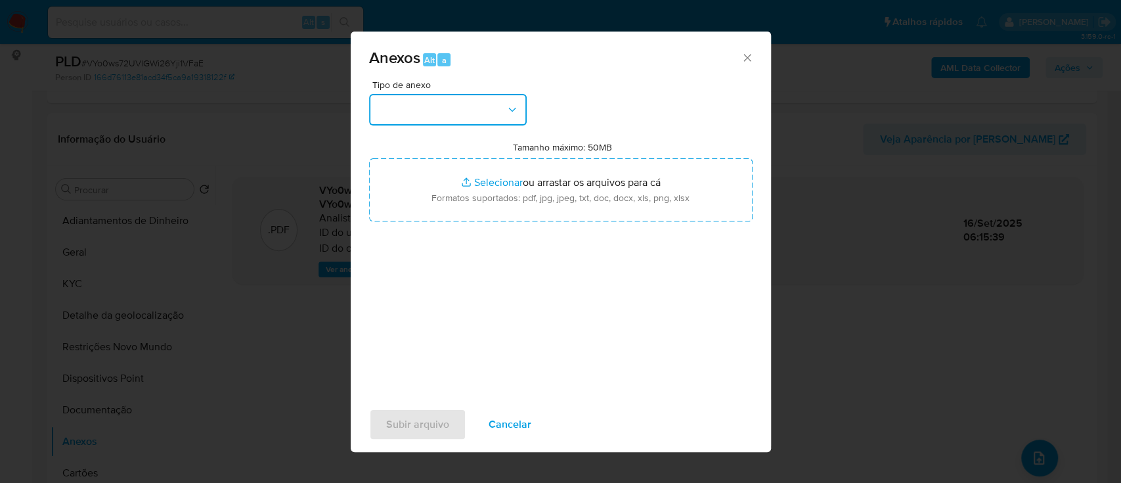
click at [445, 108] on button "button" at bounding box center [448, 110] width 158 height 32
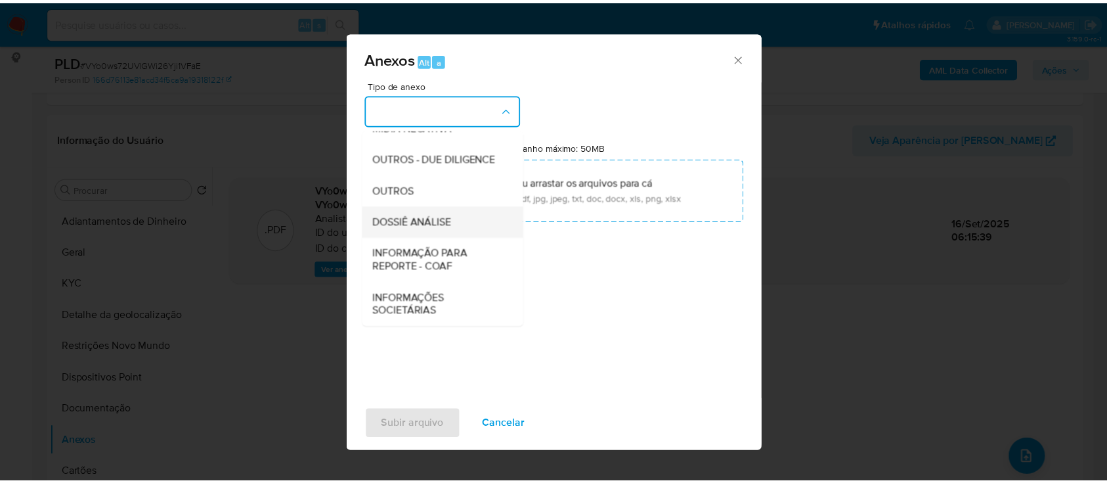
scroll to position [202, 0]
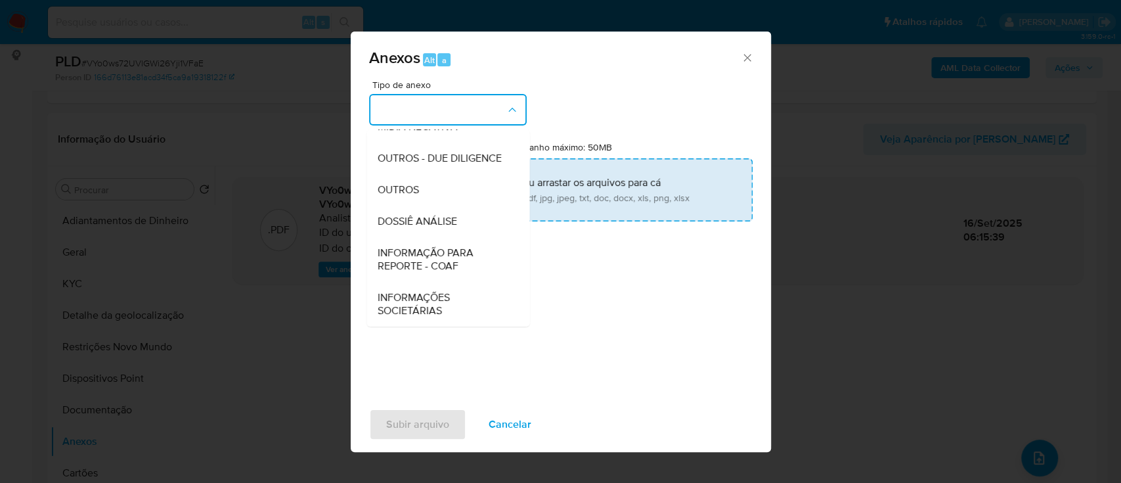
click at [424, 198] on div "OUTROS" at bounding box center [444, 190] width 134 height 32
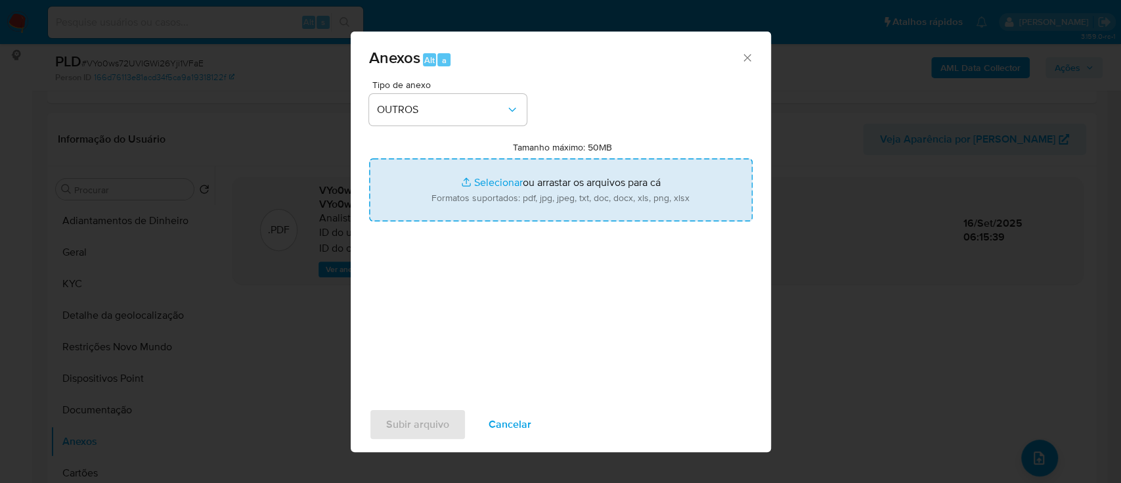
click at [499, 181] on input "Tamanho máximo: 50MB Selecionar arquivos" at bounding box center [561, 189] width 384 height 63
type input "C:\fakepath\Mulan 695161827_2025_09_15_14_16_23.xlsx"
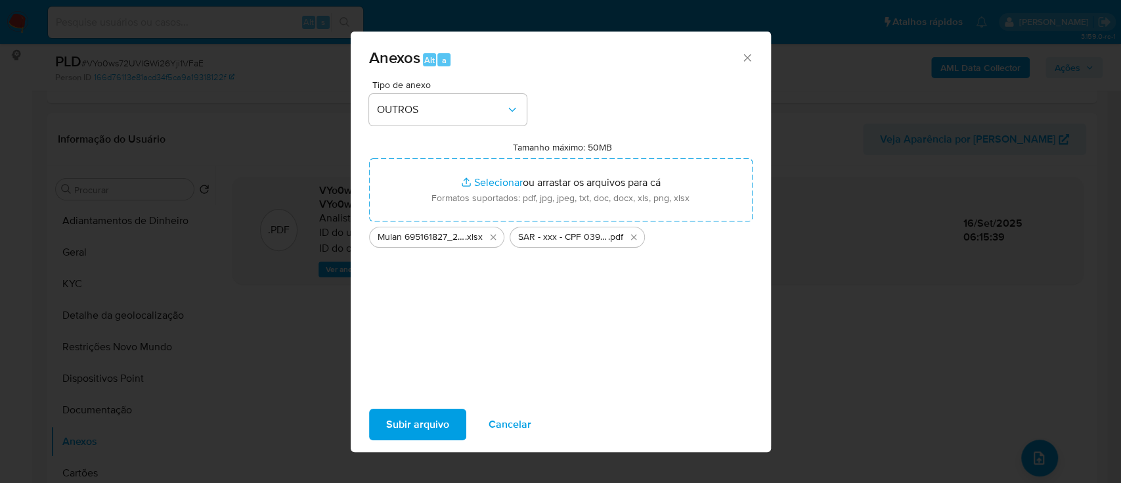
click at [420, 418] on span "Subir arquivo" at bounding box center [417, 424] width 63 height 29
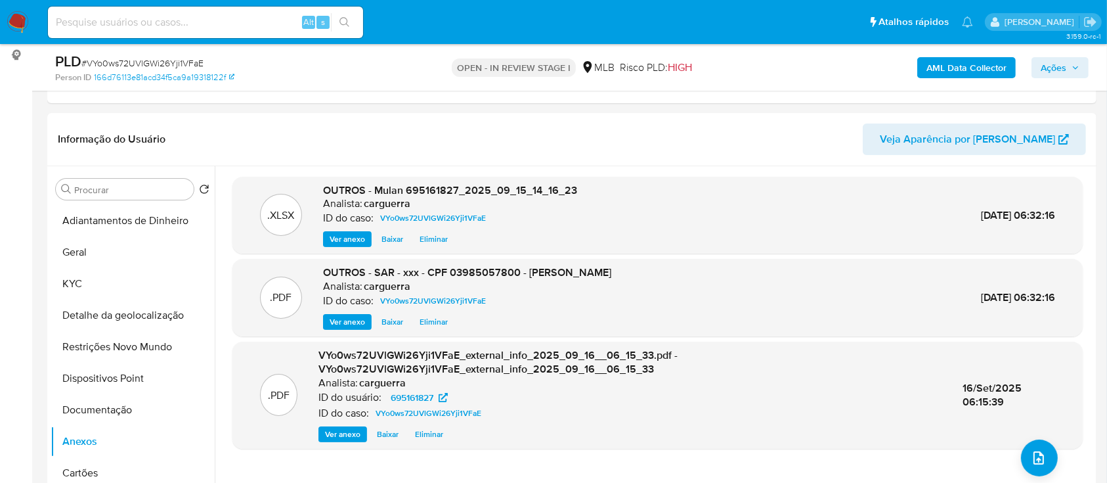
click at [1065, 62] on span "Ações" at bounding box center [1060, 67] width 39 height 18
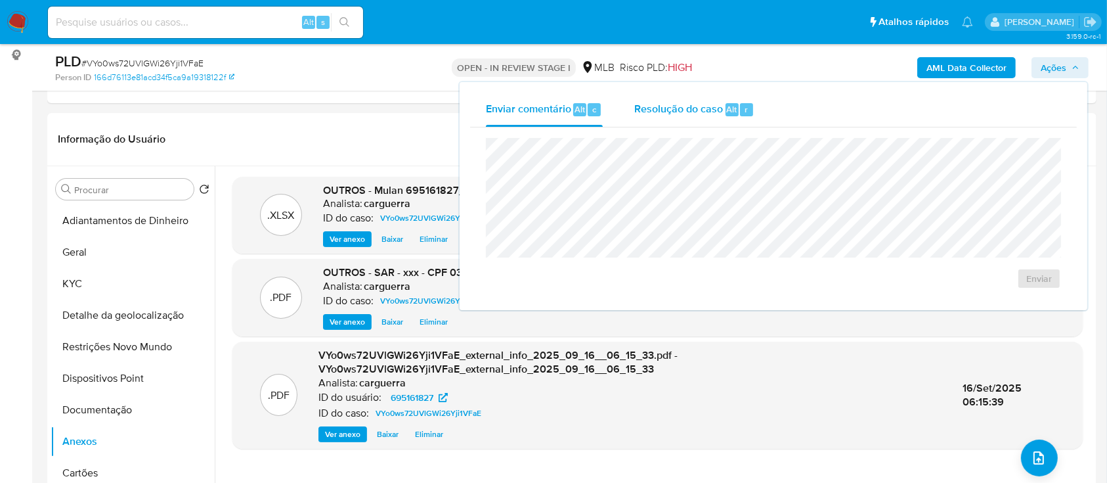
click at [688, 109] on span "Resolução do caso" at bounding box center [678, 108] width 89 height 15
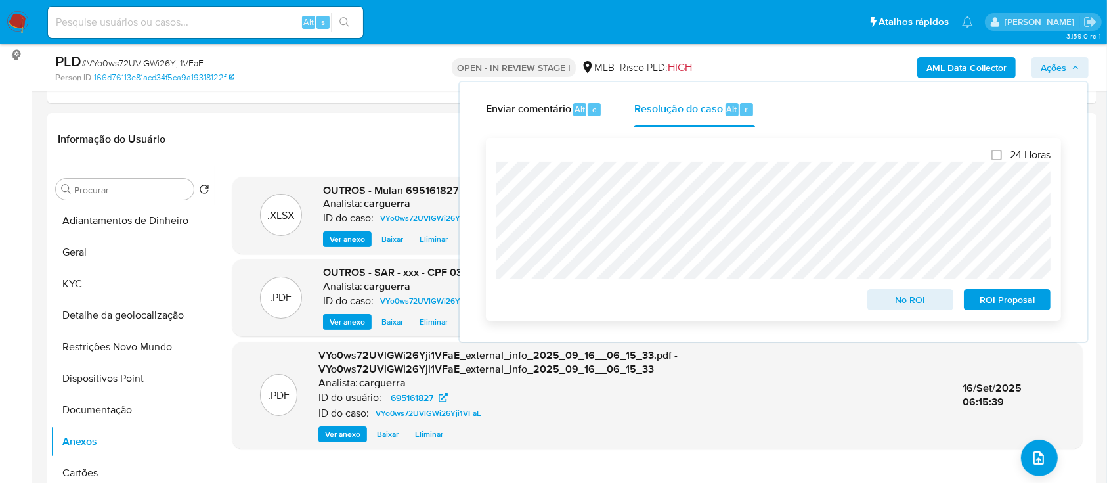
click at [982, 297] on span "ROI Proposal" at bounding box center [1007, 299] width 68 height 18
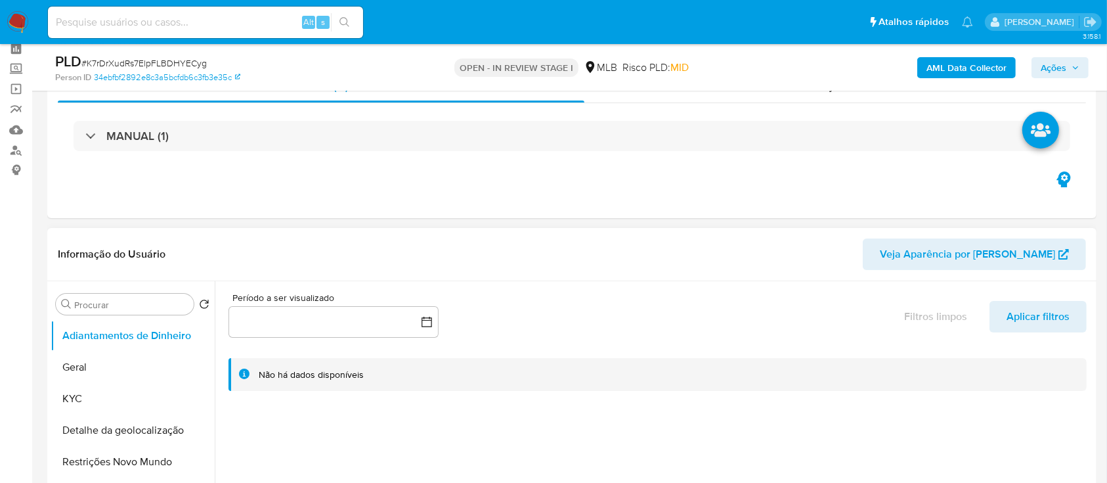
scroll to position [87, 0]
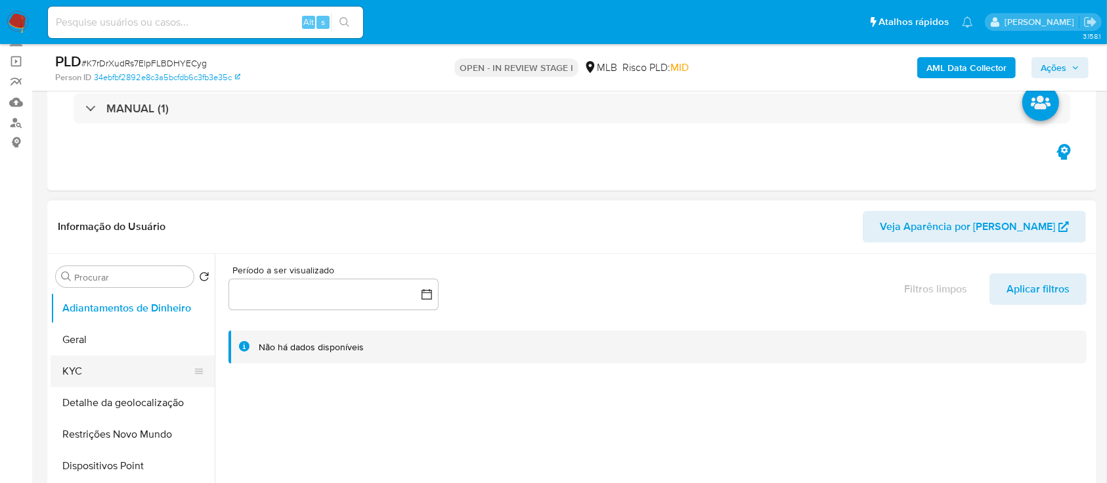
click at [91, 364] on button "KYC" at bounding box center [128, 371] width 154 height 32
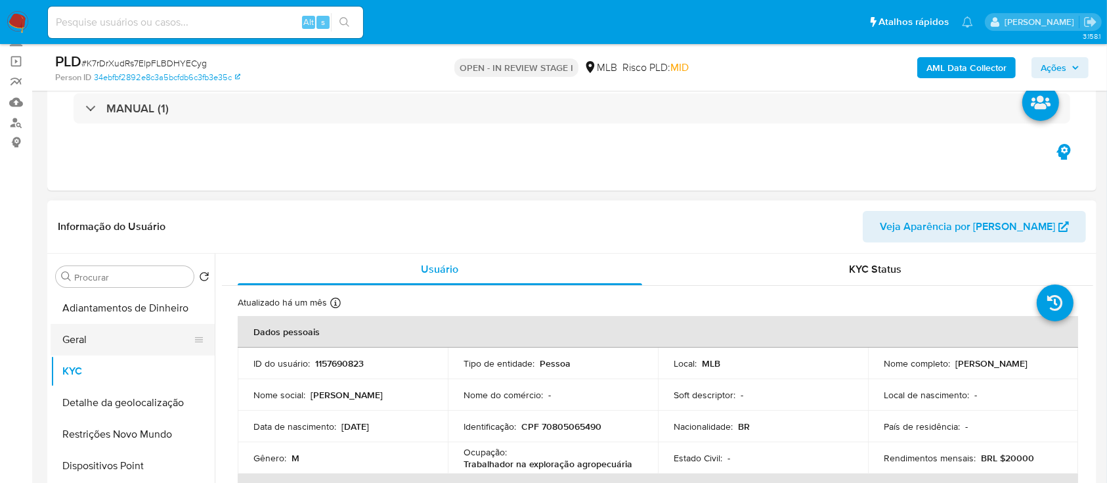
click at [91, 346] on button "Geral" at bounding box center [128, 340] width 154 height 32
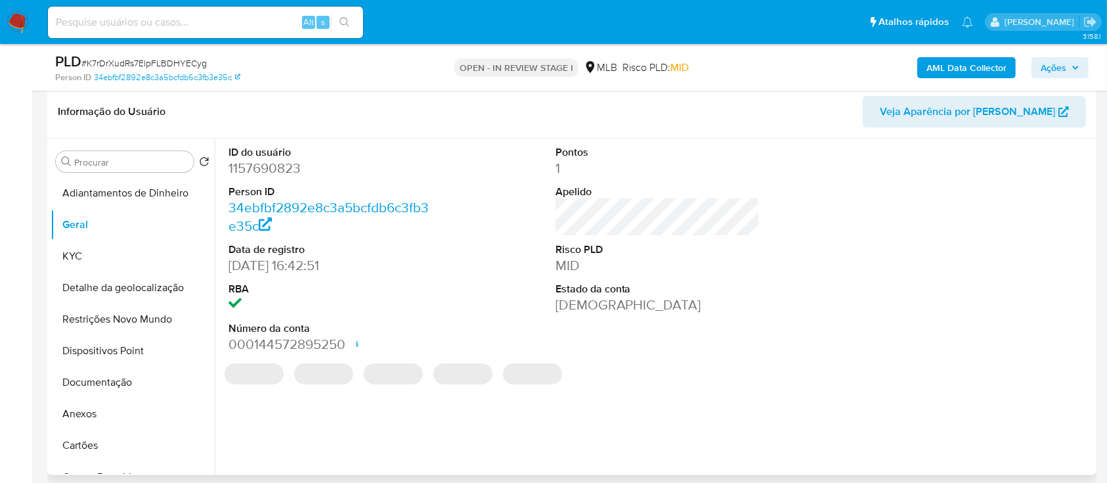
scroll to position [175, 0]
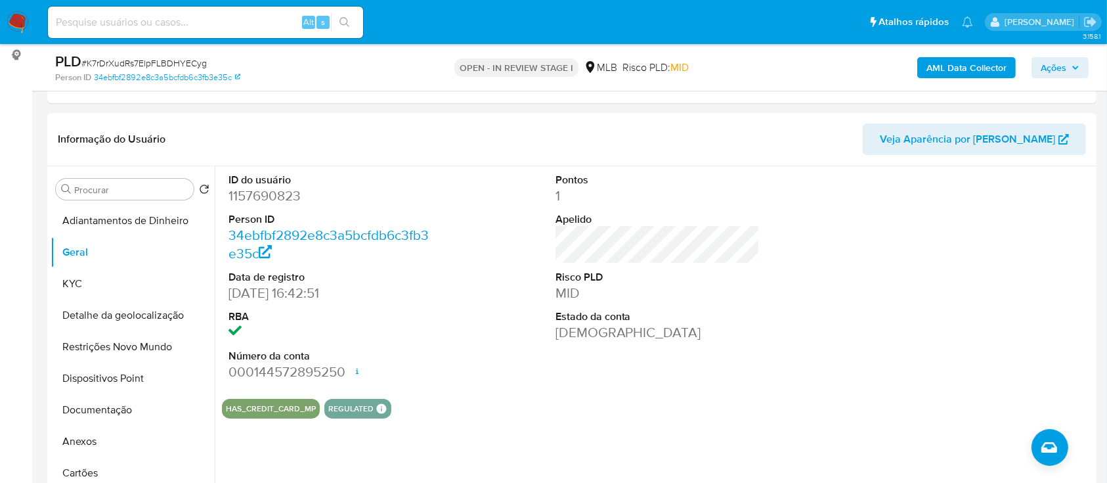
drag, startPoint x: 946, startPoint y: 260, endPoint x: 940, endPoint y: 252, distance: 9.9
click at [941, 255] on div at bounding box center [984, 277] width 218 height 222
click at [89, 279] on button "KYC" at bounding box center [128, 284] width 154 height 32
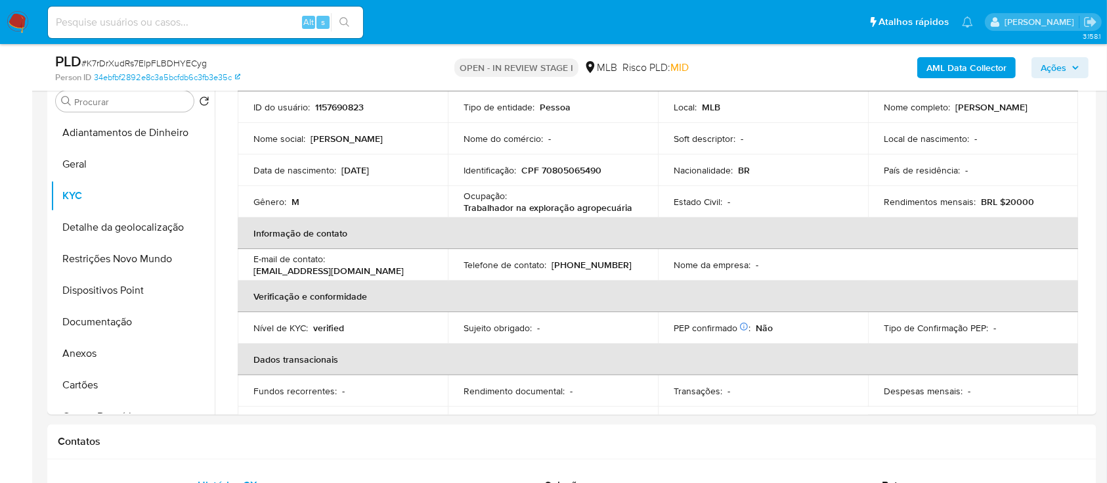
scroll to position [79, 0]
drag, startPoint x: 859, startPoint y: 56, endPoint x: 672, endPoint y: 1, distance: 194.3
click at [851, 53] on div "AML Data Collector Ações" at bounding box center [918, 67] width 341 height 31
click at [110, 156] on button "Geral" at bounding box center [128, 164] width 154 height 32
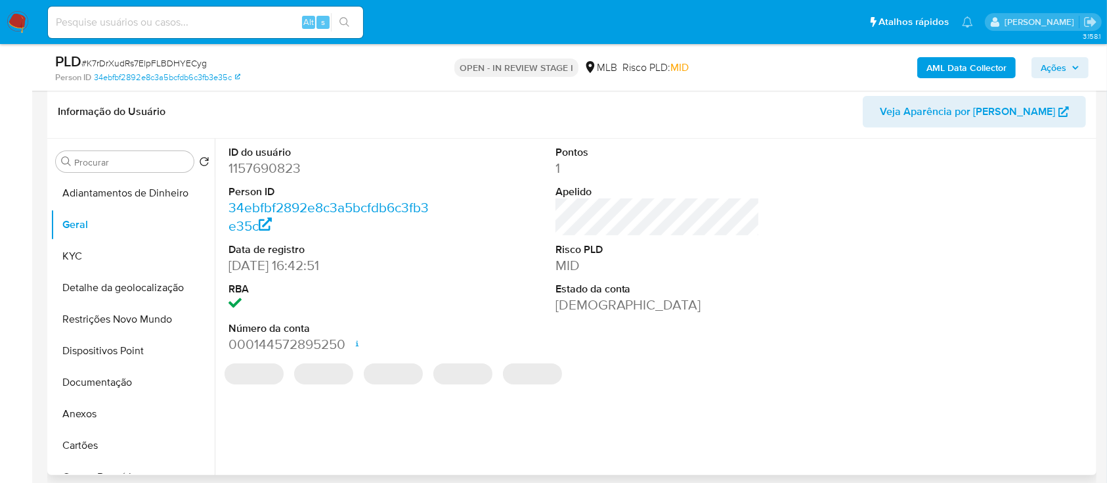
scroll to position [175, 0]
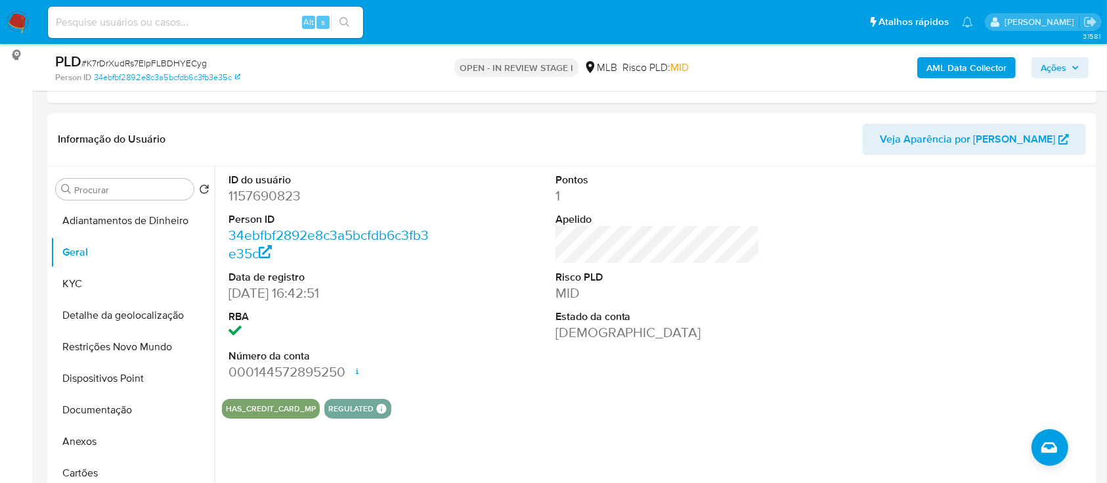
click at [847, 295] on div "ID do usuário 1157690823 Person ID 34ebfbf2892e8c3a5bcfdb6c3fb3e35c Data de reg…" at bounding box center [657, 277] width 871 height 222
drag, startPoint x: 933, startPoint y: 271, endPoint x: 820, endPoint y: 191, distance: 138.6
click at [928, 265] on div at bounding box center [984, 277] width 218 height 222
click at [78, 275] on button "KYC" at bounding box center [128, 284] width 154 height 32
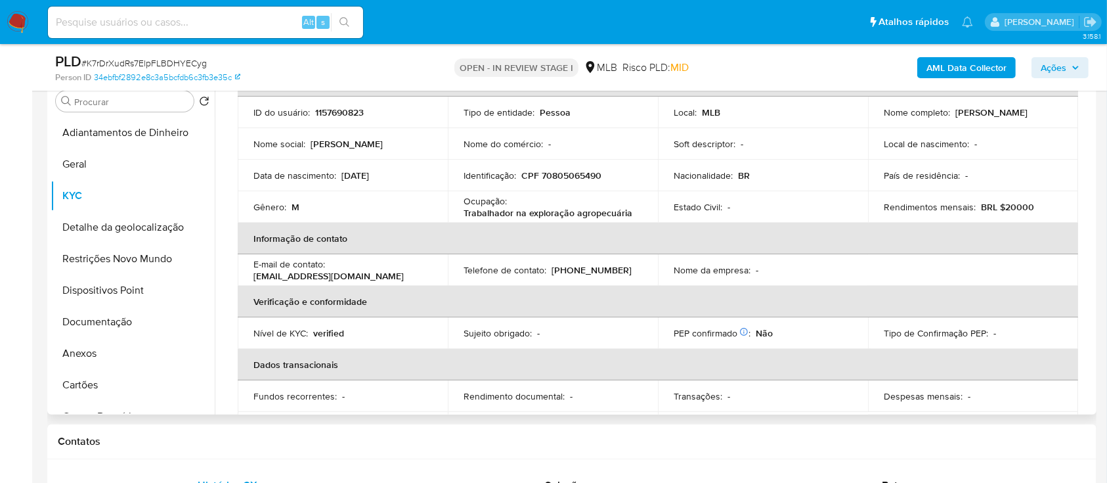
scroll to position [76, 0]
click at [862, 240] on th "Informação de contato" at bounding box center [658, 238] width 841 height 32
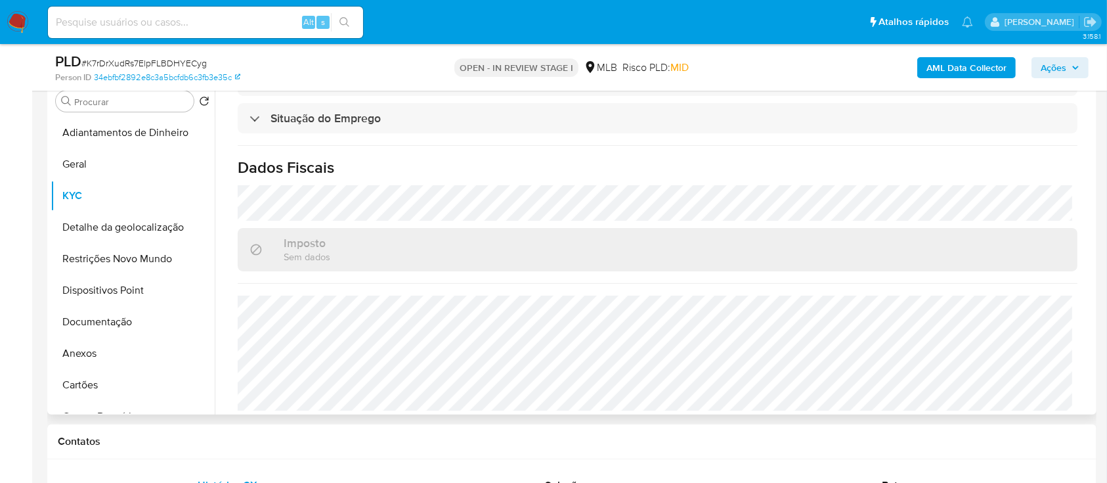
scroll to position [558, 0]
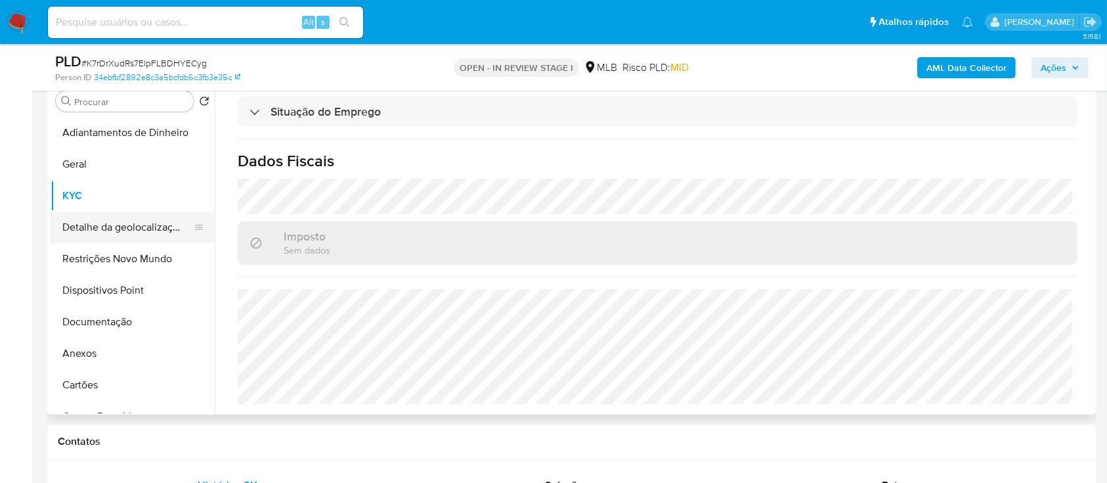
click at [107, 223] on button "Detalhe da geolocalização" at bounding box center [128, 227] width 154 height 32
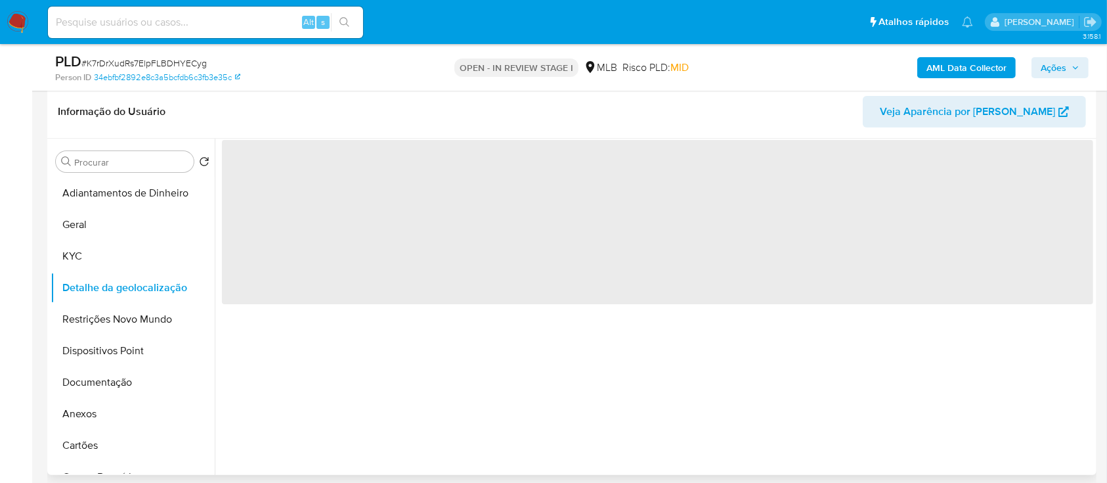
scroll to position [175, 0]
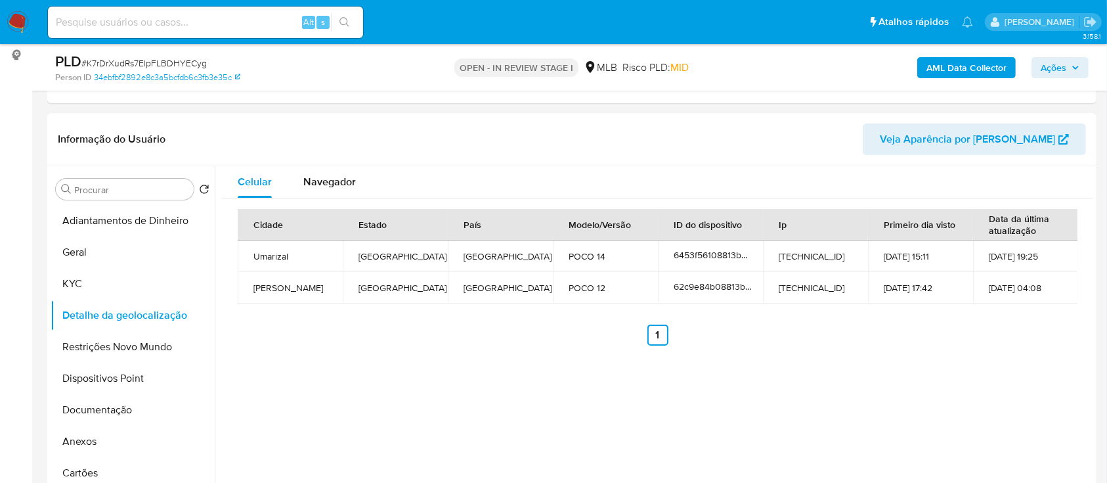
click at [856, 127] on header "Informação do Usuário Veja Aparência por [PERSON_NAME]" at bounding box center [572, 139] width 1028 height 32
click at [120, 351] on button "Restrições Novo Mundo" at bounding box center [128, 347] width 154 height 32
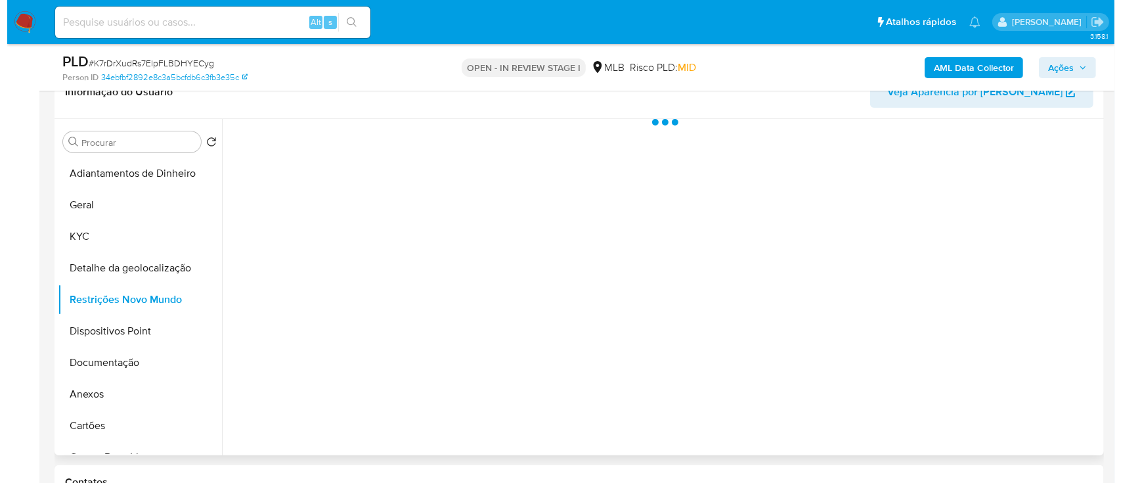
scroll to position [263, 0]
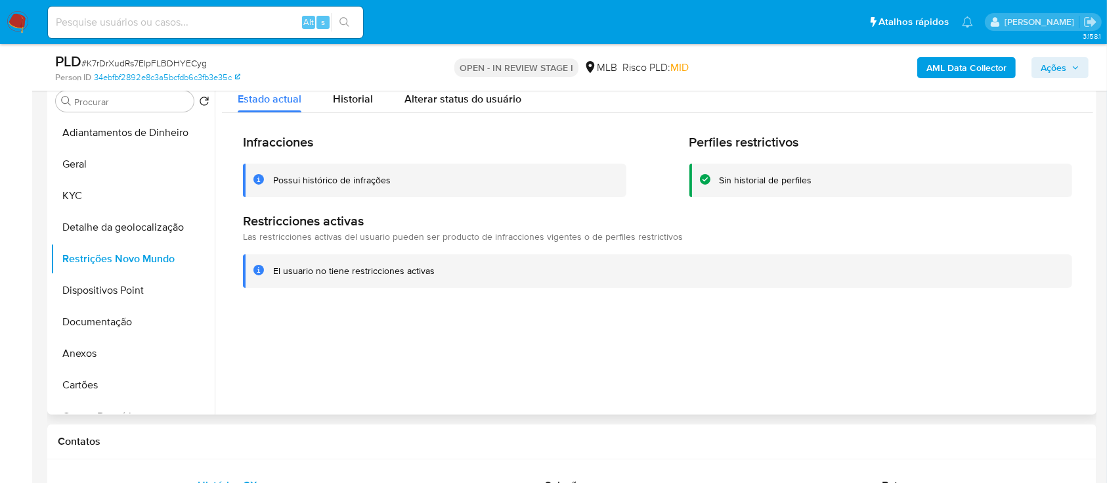
drag, startPoint x: 971, startPoint y: 290, endPoint x: 956, endPoint y: 288, distance: 15.2
click at [956, 288] on div "Infracciones Possui histórico de infrações Perfiles restrictivos Sin historial …" at bounding box center [657, 210] width 871 height 195
click at [97, 292] on button "Dispositivos Point" at bounding box center [128, 290] width 154 height 32
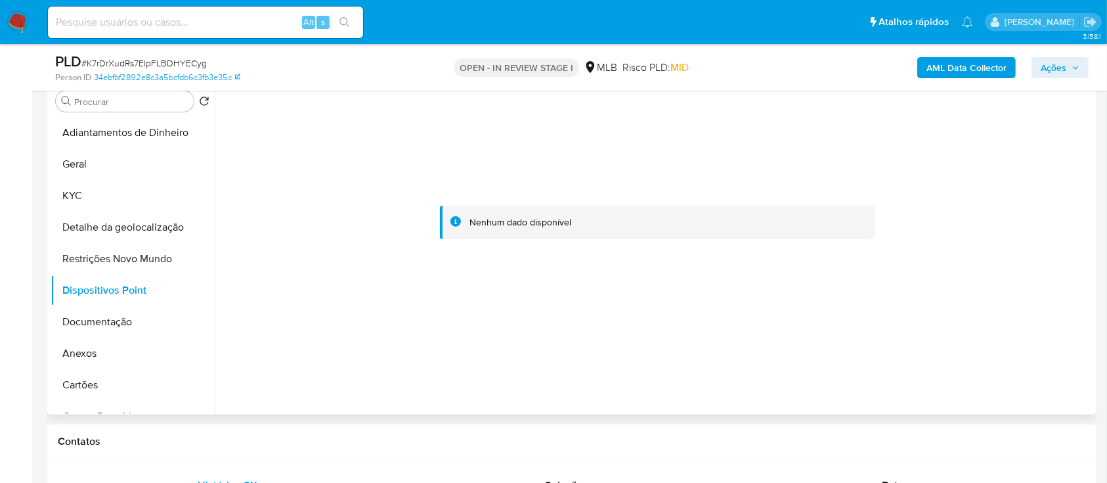
click at [938, 151] on div at bounding box center [657, 222] width 871 height 289
click at [100, 317] on button "Documentação" at bounding box center [128, 322] width 154 height 32
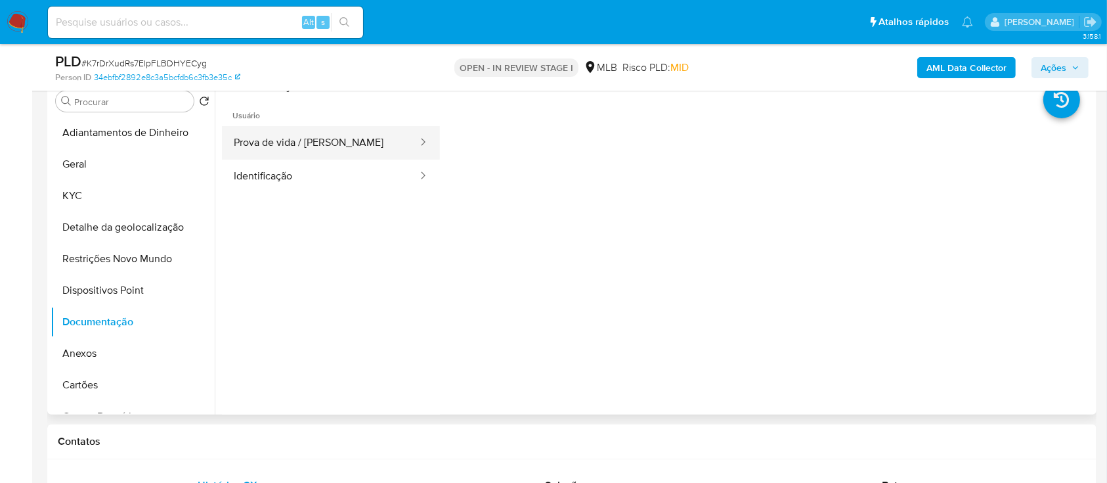
click at [317, 127] on li "Usuário Prova de vida / Selfie Identificação" at bounding box center [331, 144] width 218 height 99
click at [303, 145] on button "Prova de vida / Selfie" at bounding box center [320, 142] width 197 height 33
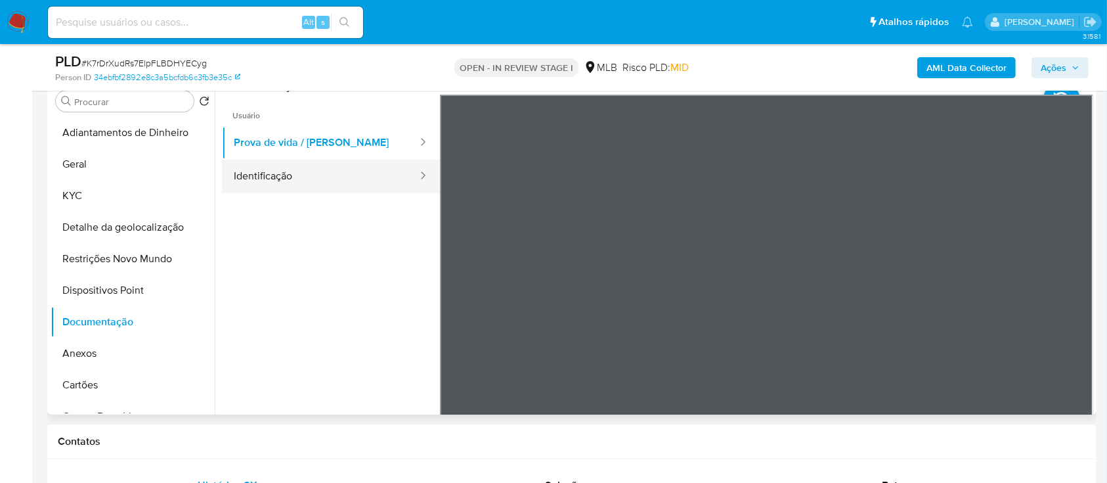
click at [274, 169] on button "Identificação" at bounding box center [320, 176] width 197 height 33
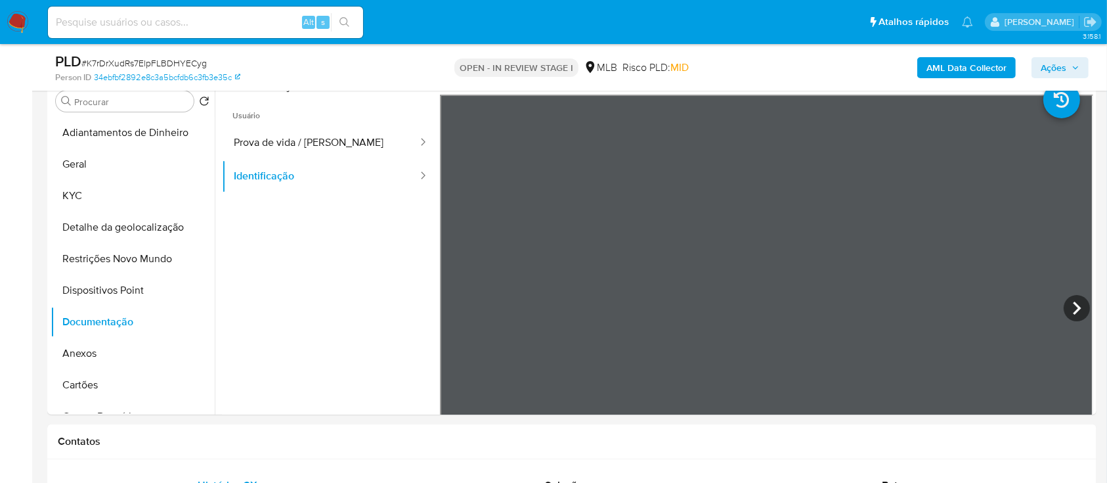
click at [961, 67] on b "AML Data Collector" at bounding box center [967, 67] width 80 height 21
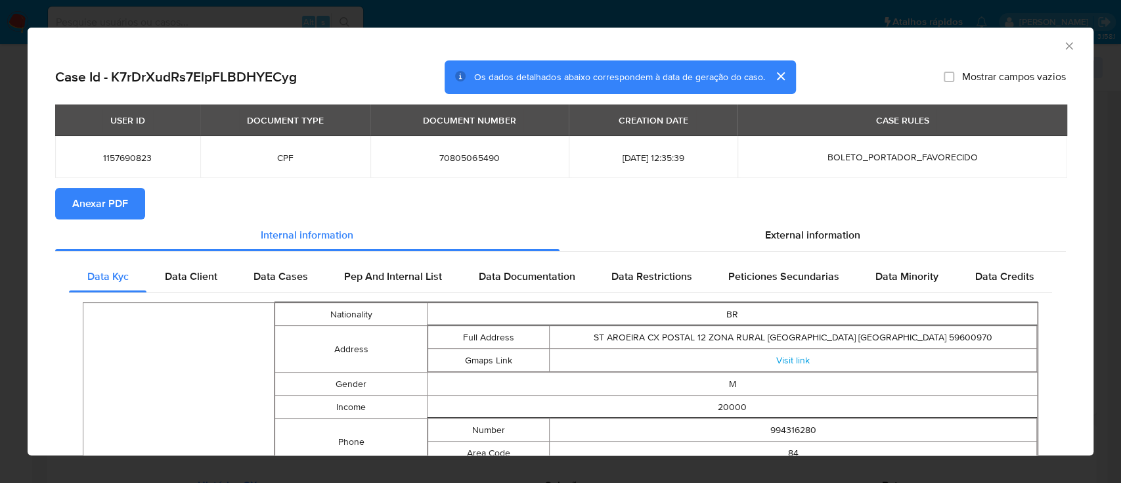
drag, startPoint x: 101, startPoint y: 196, endPoint x: 110, endPoint y: 194, distance: 8.8
click at [102, 196] on span "Anexar PDF" at bounding box center [100, 203] width 56 height 29
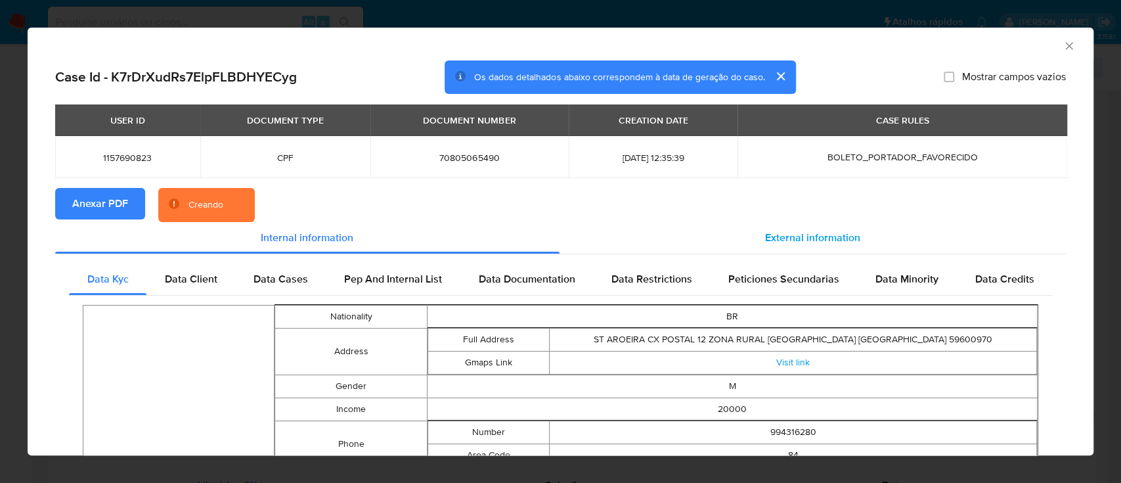
click at [805, 237] on span "External information" at bounding box center [812, 237] width 95 height 15
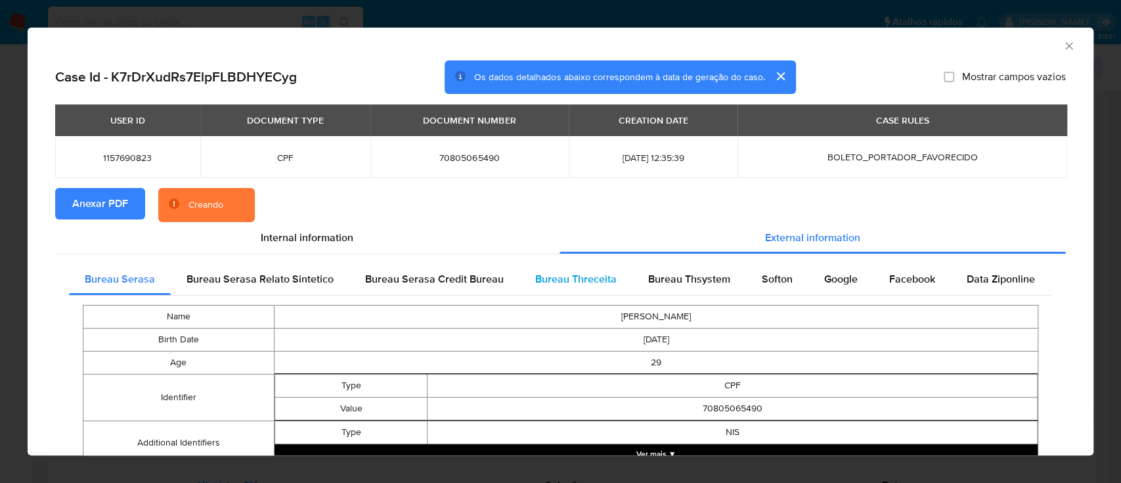
click at [566, 280] on span "Bureau Threceita" at bounding box center [575, 278] width 81 height 15
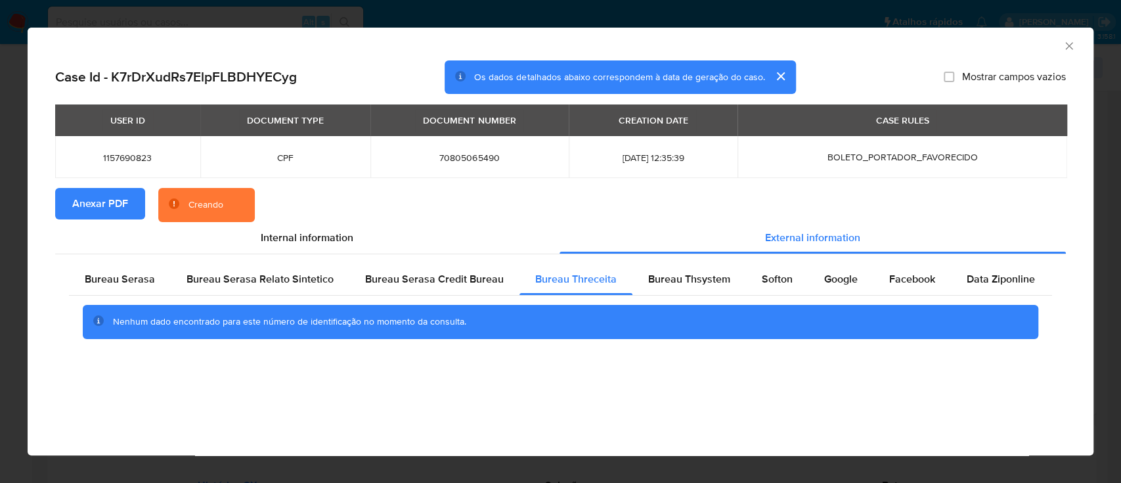
click at [947, 47] on div "AML Data Collector" at bounding box center [550, 44] width 1026 height 14
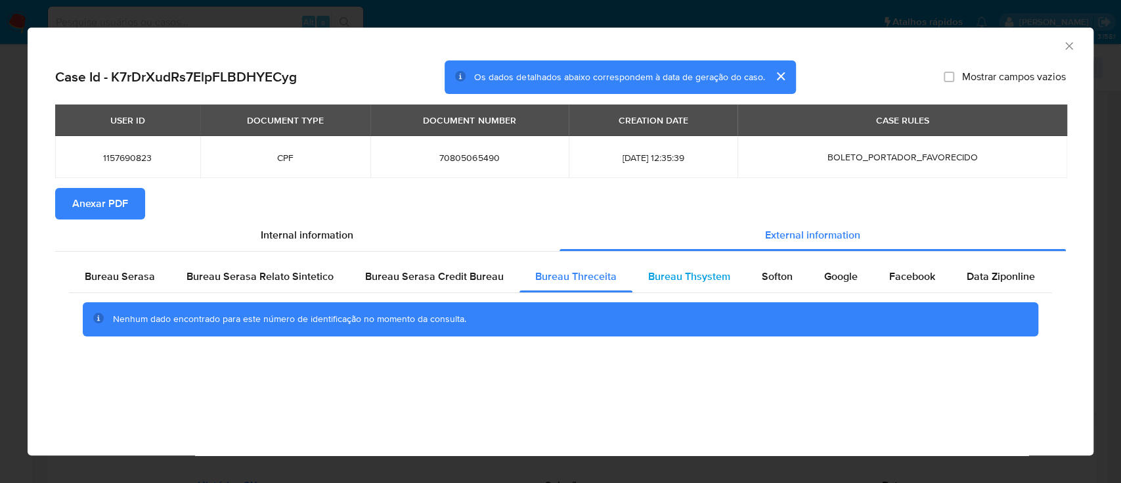
click at [683, 271] on span "Bureau Thsystem" at bounding box center [689, 276] width 82 height 15
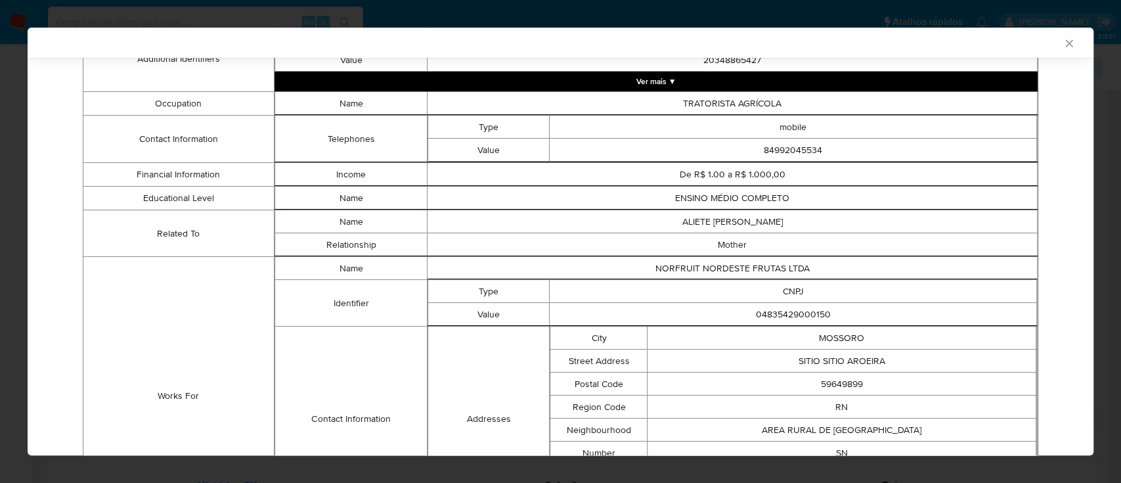
scroll to position [582, 0]
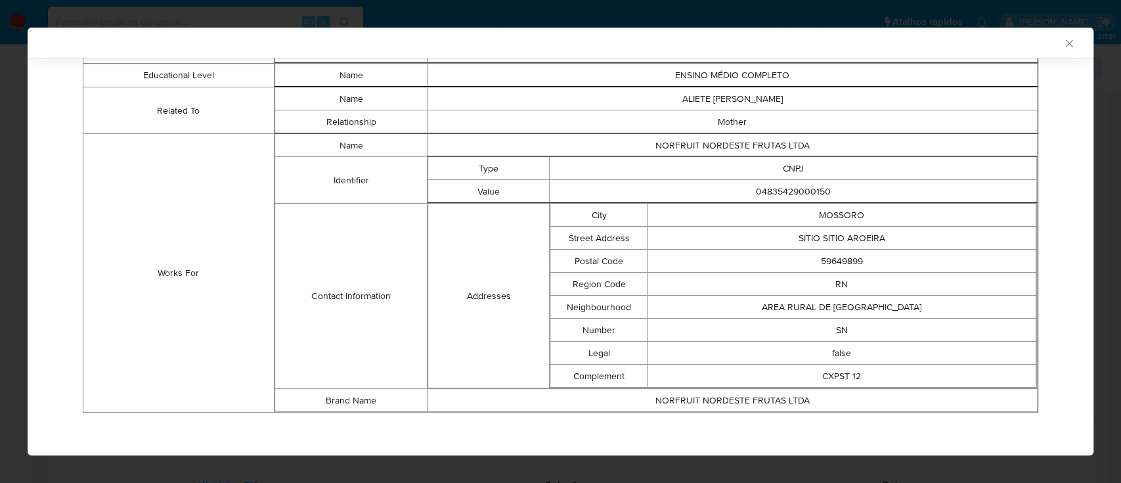
drag, startPoint x: 953, startPoint y: 43, endPoint x: 931, endPoint y: 45, distance: 23.0
click at [951, 43] on div "AML Data Collector" at bounding box center [550, 43] width 1026 height 12
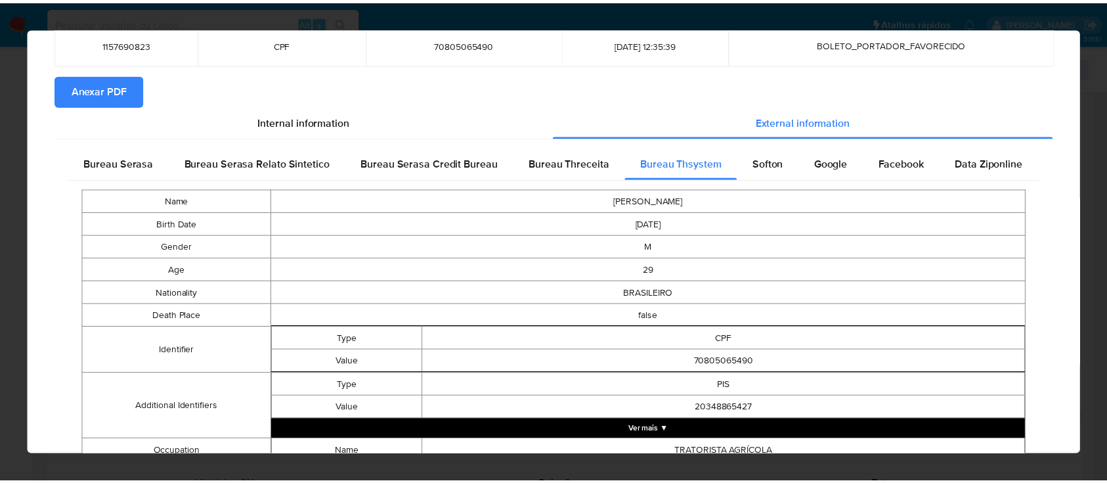
scroll to position [0, 0]
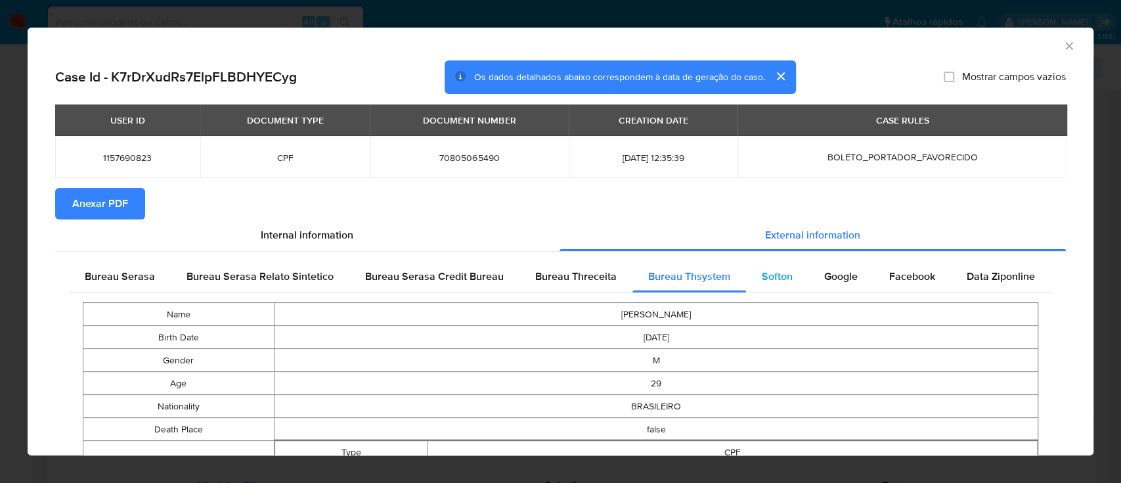
click at [762, 271] on span "Softon" at bounding box center [777, 276] width 31 height 15
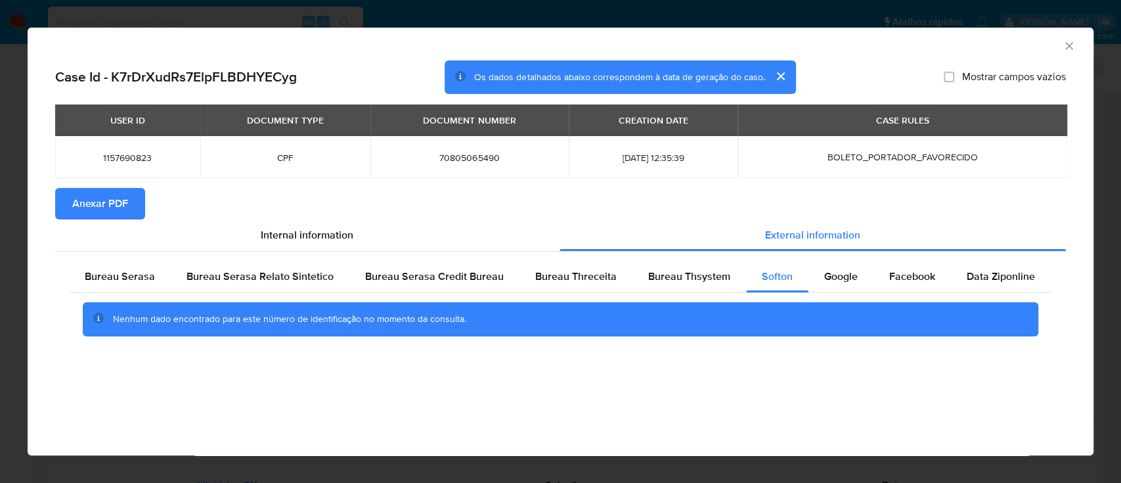
click at [938, 51] on div "AML Data Collector" at bounding box center [561, 44] width 1066 height 33
click at [830, 278] on span "Google" at bounding box center [840, 276] width 33 height 15
click at [923, 44] on div "AML Data Collector" at bounding box center [550, 44] width 1026 height 14
click at [1072, 45] on icon "Fechar a janela" at bounding box center [1069, 45] width 13 height 13
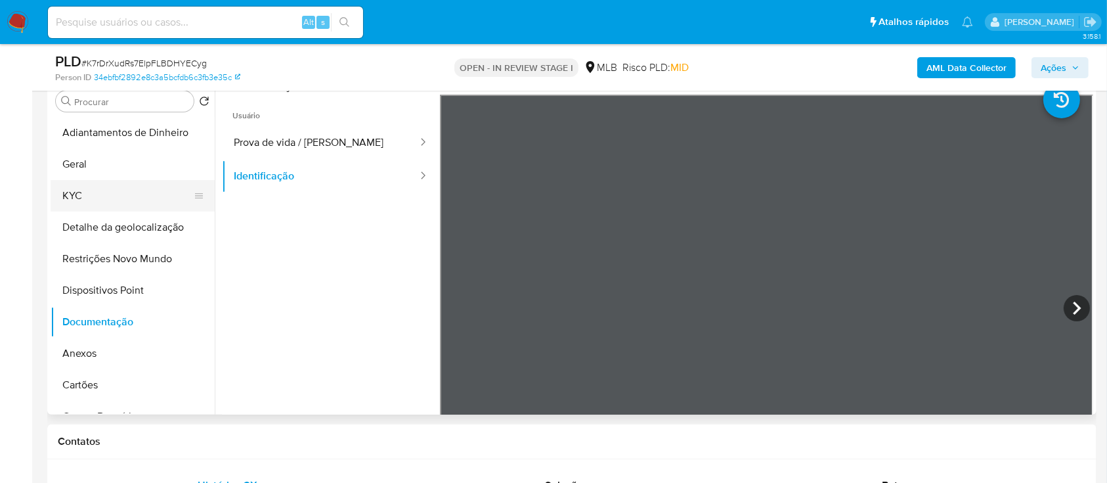
click at [95, 202] on button "KYC" at bounding box center [128, 196] width 154 height 32
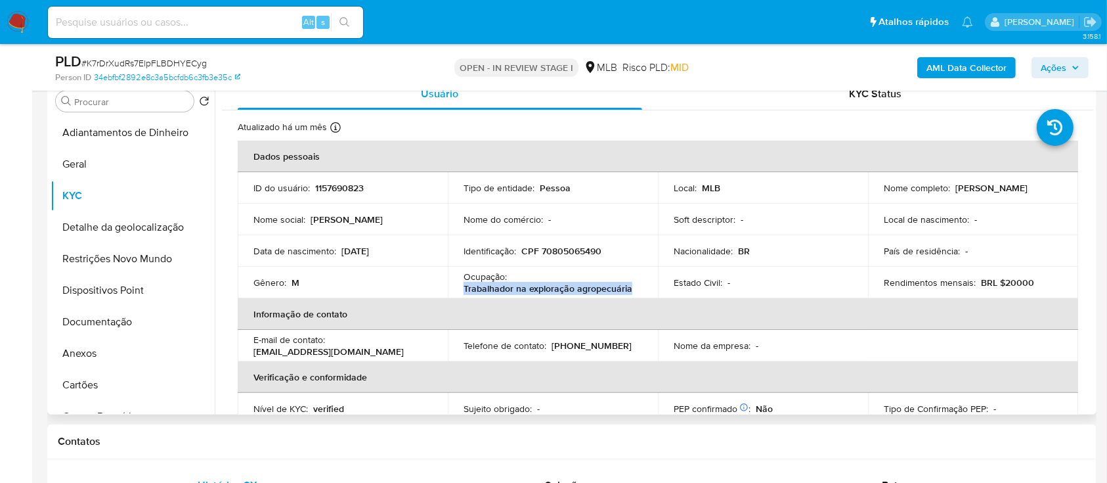
drag, startPoint x: 634, startPoint y: 292, endPoint x: 455, endPoint y: 287, distance: 179.3
click at [455, 287] on td "Ocupação : Trabalhador na exploração agropecuária" at bounding box center [553, 283] width 210 height 32
copy p "Trabalhador na exploração agropecuária"
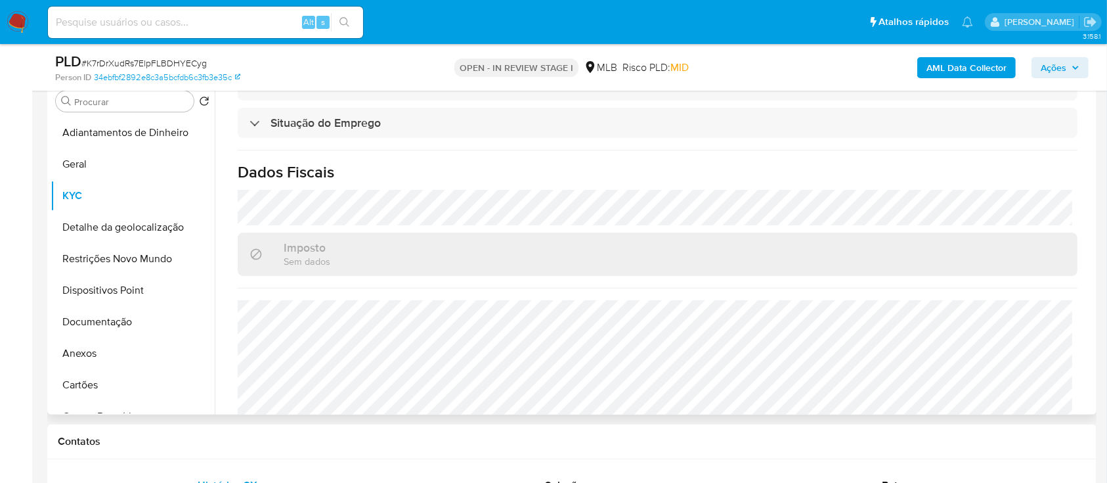
scroll to position [558, 0]
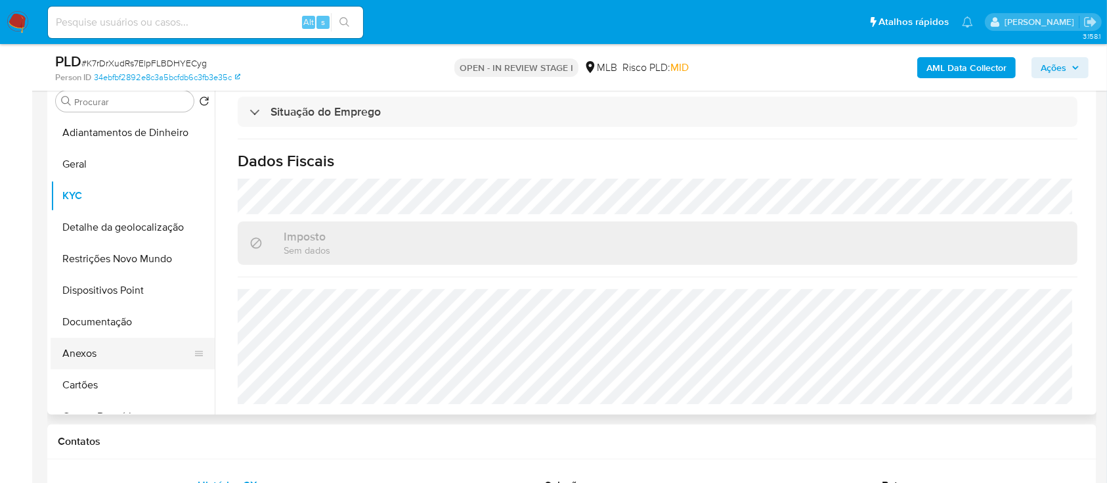
click at [87, 355] on button "Anexos" at bounding box center [128, 354] width 154 height 32
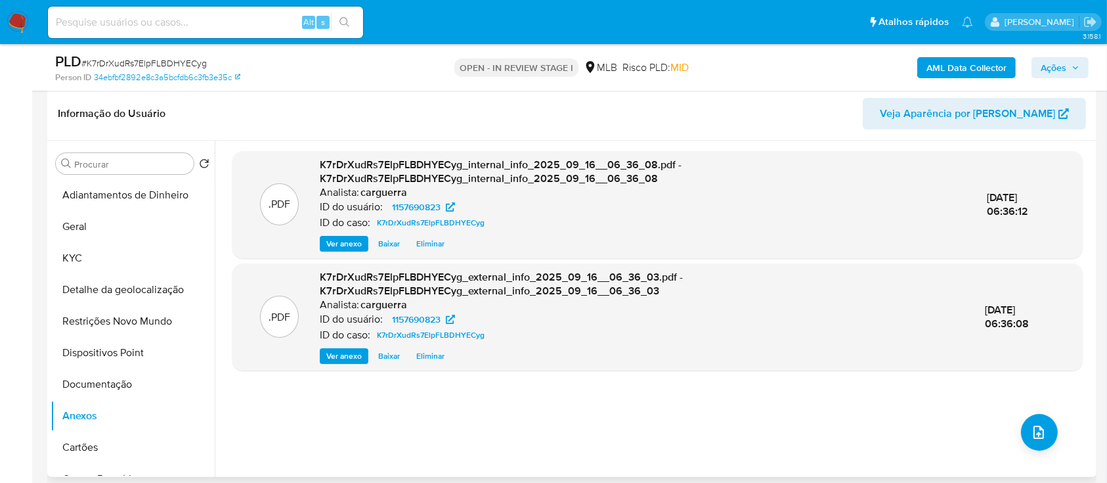
scroll to position [87, 0]
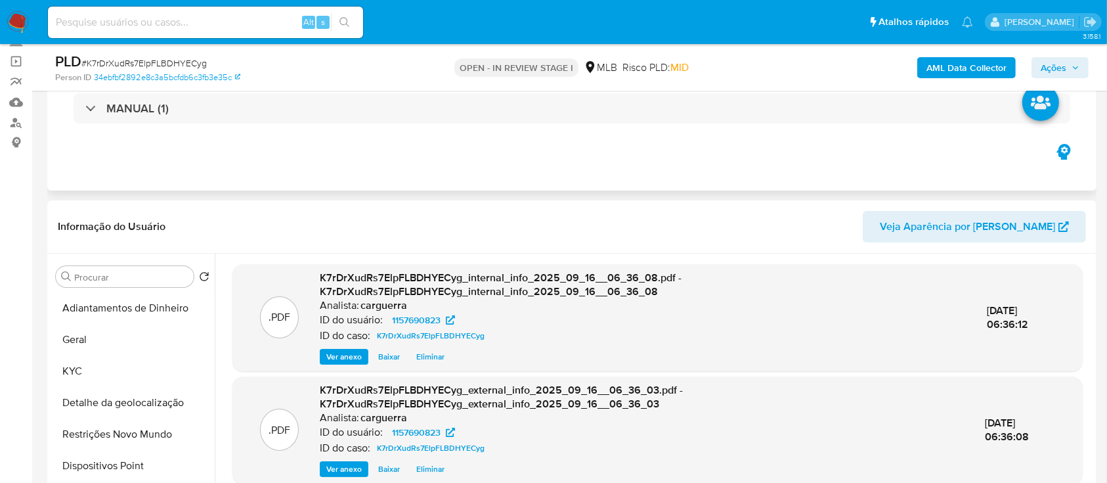
click at [462, 188] on div "Eventos ( 1 ) Ações MANUAL (1)" at bounding box center [571, 112] width 1049 height 158
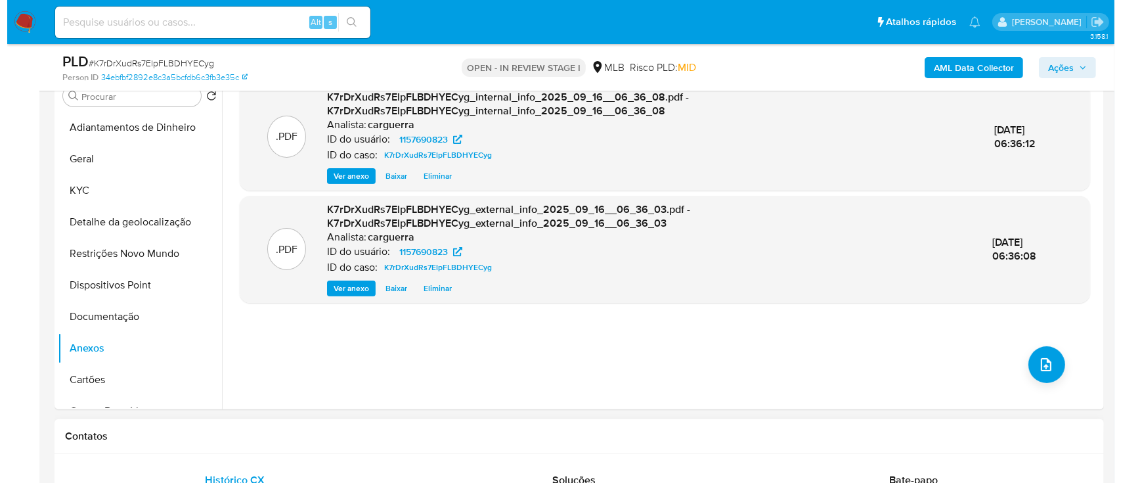
scroll to position [437, 0]
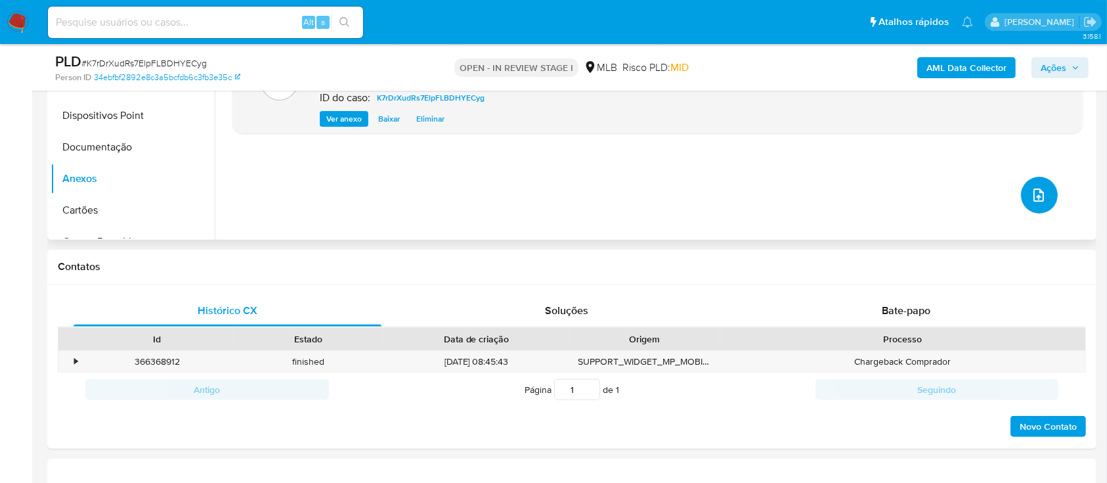
click at [1041, 192] on button "upload-file" at bounding box center [1039, 195] width 37 height 37
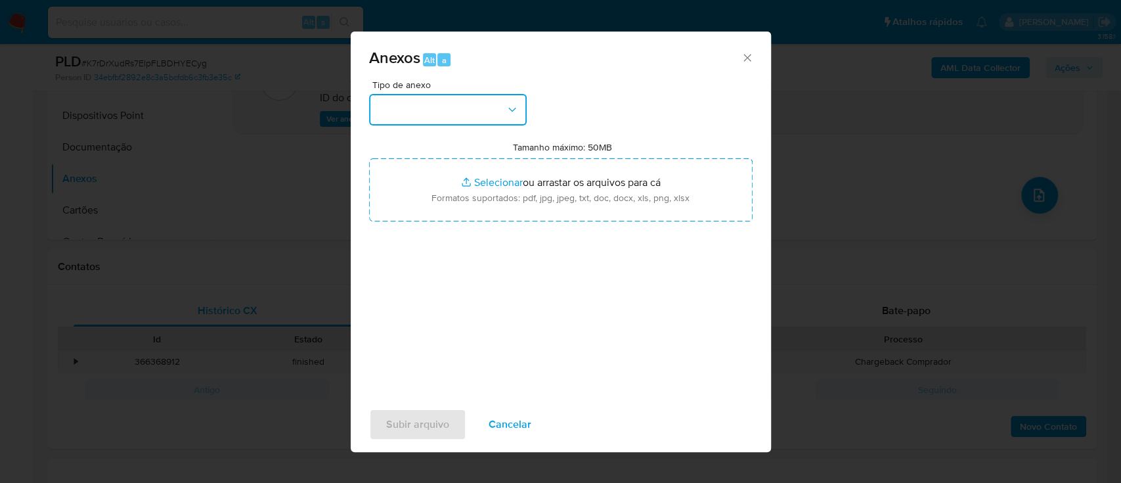
click at [427, 113] on button "button" at bounding box center [448, 110] width 158 height 32
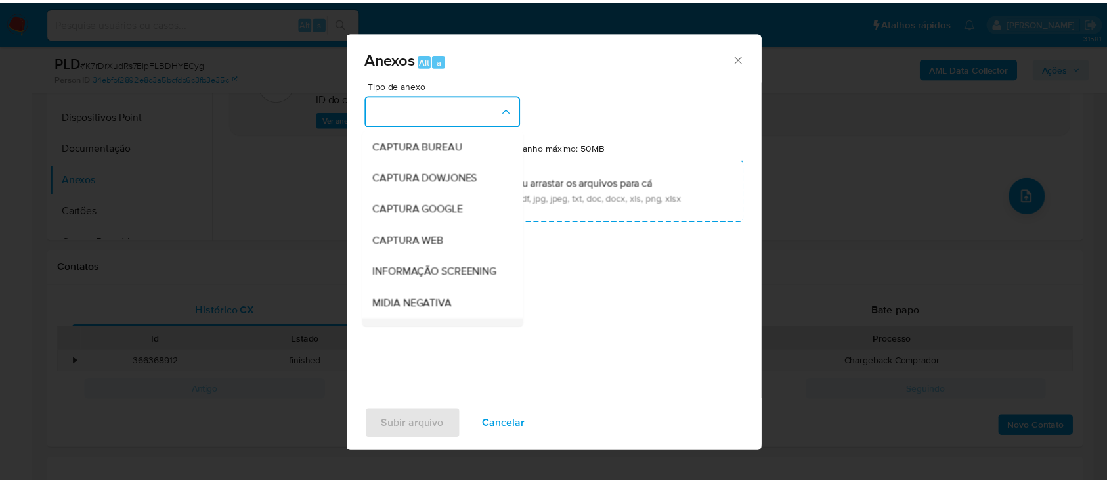
scroll to position [175, 0]
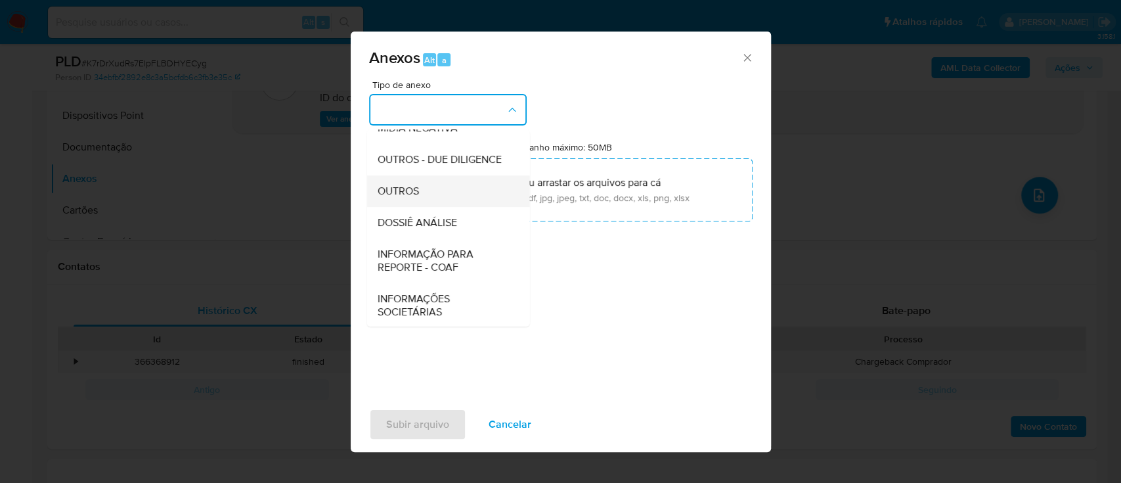
click at [427, 207] on div "OUTROS" at bounding box center [444, 191] width 134 height 32
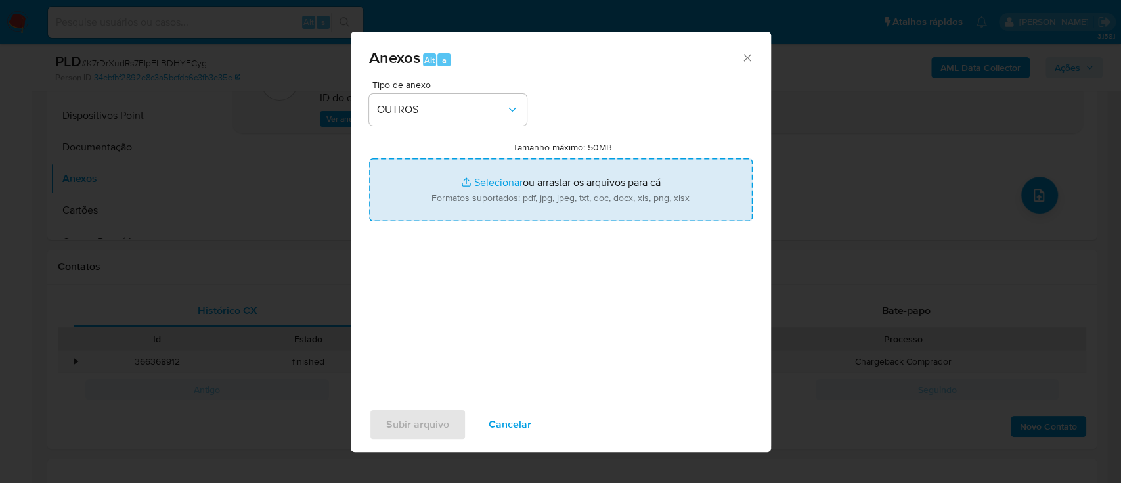
click at [499, 183] on input "Tamanho máximo: 50MB Selecionar arquivos" at bounding box center [561, 189] width 384 height 63
type input "C:\fakepath\Mulan 1157690823_2025_09_15_14_15_23 (1).xlsx"
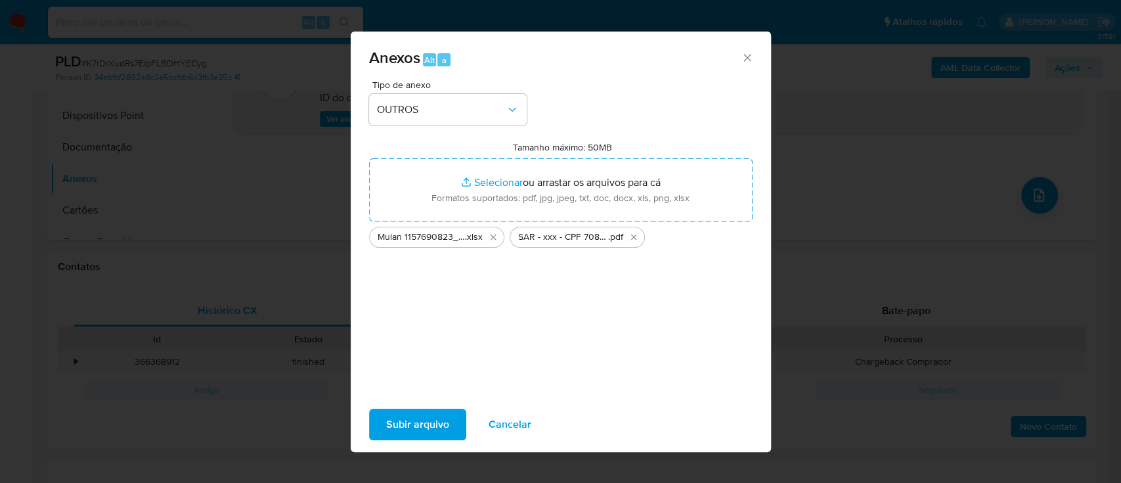
click at [408, 422] on span "Subir arquivo" at bounding box center [417, 424] width 63 height 29
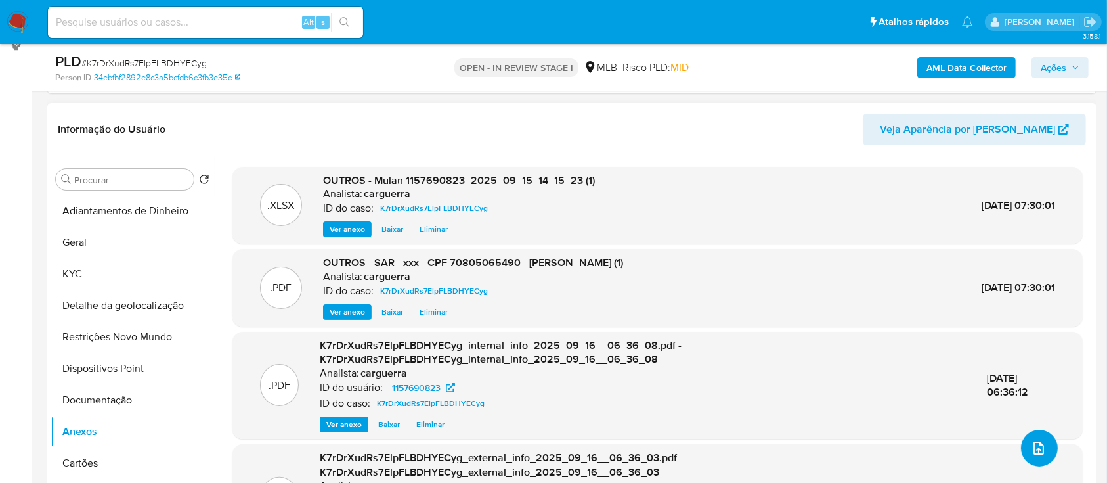
scroll to position [87, 0]
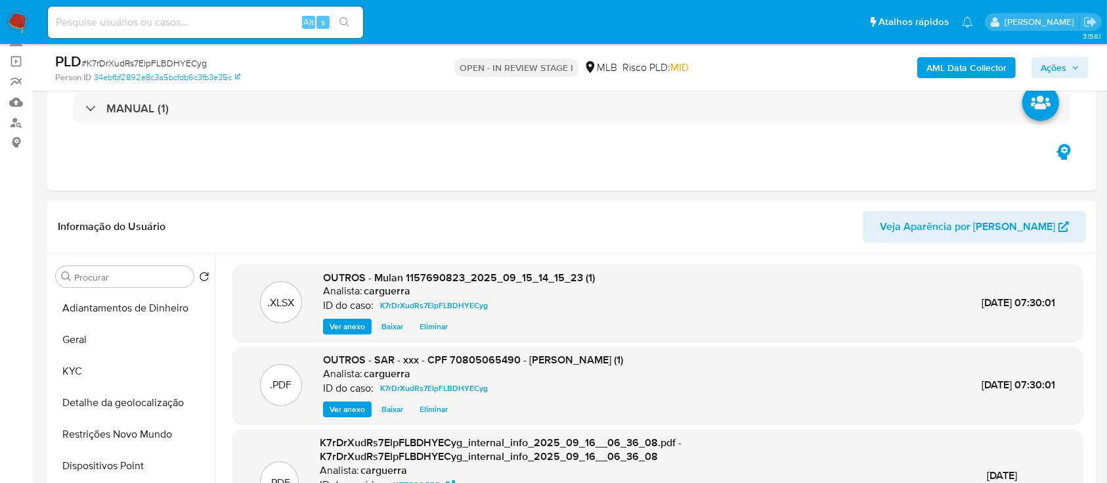
click at [1053, 68] on span "Ações" at bounding box center [1054, 67] width 26 height 21
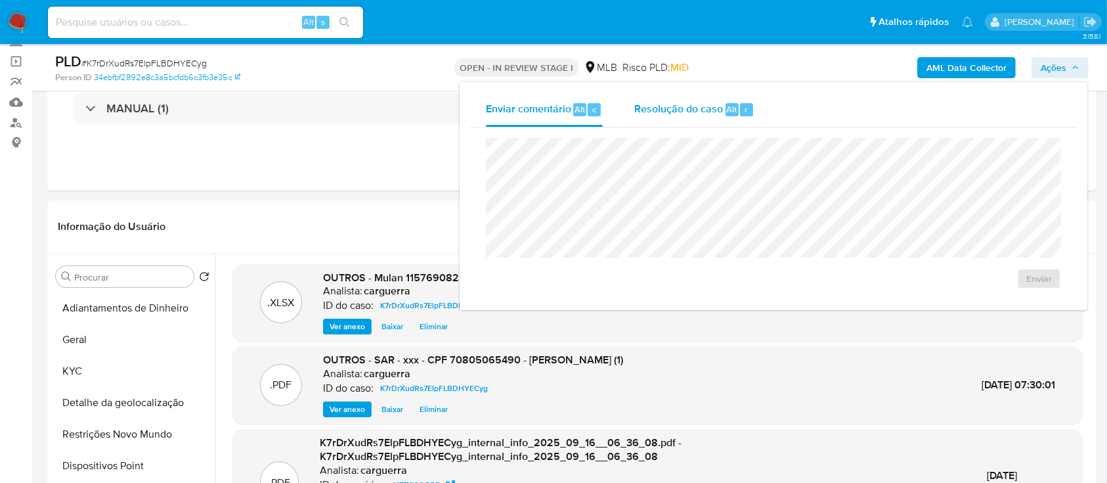
click at [668, 102] on span "Resolução do caso" at bounding box center [678, 108] width 89 height 15
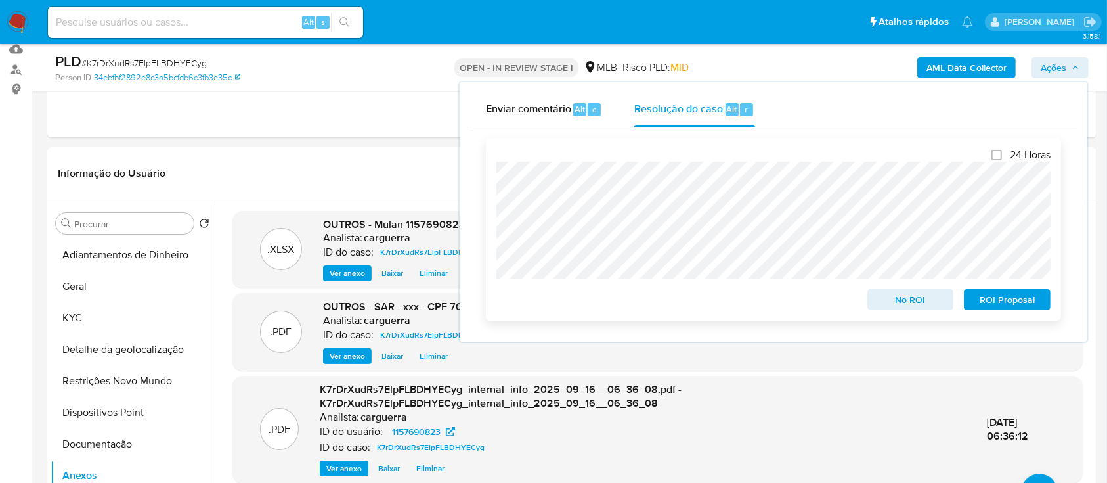
scroll to position [175, 0]
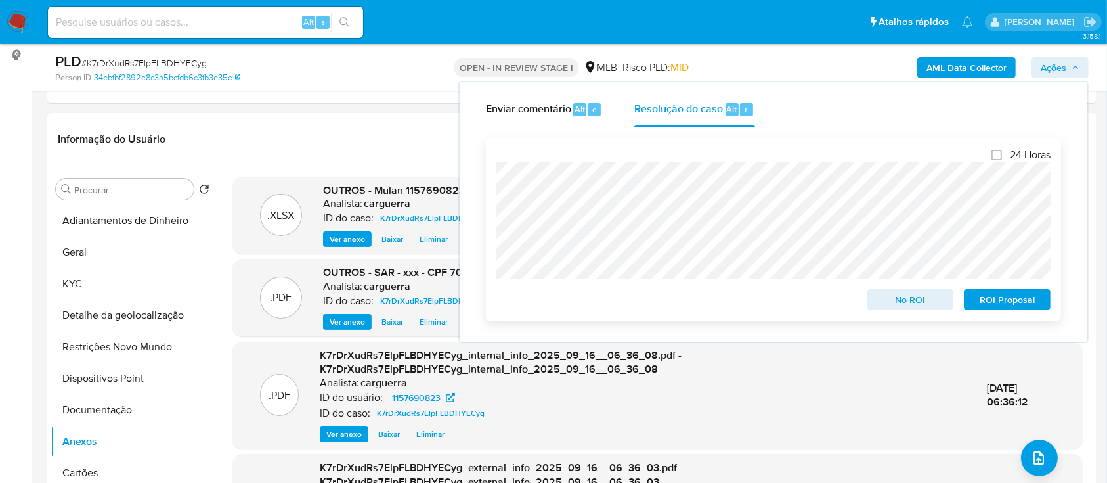
click at [1001, 302] on span "ROI Proposal" at bounding box center [1007, 299] width 68 height 18
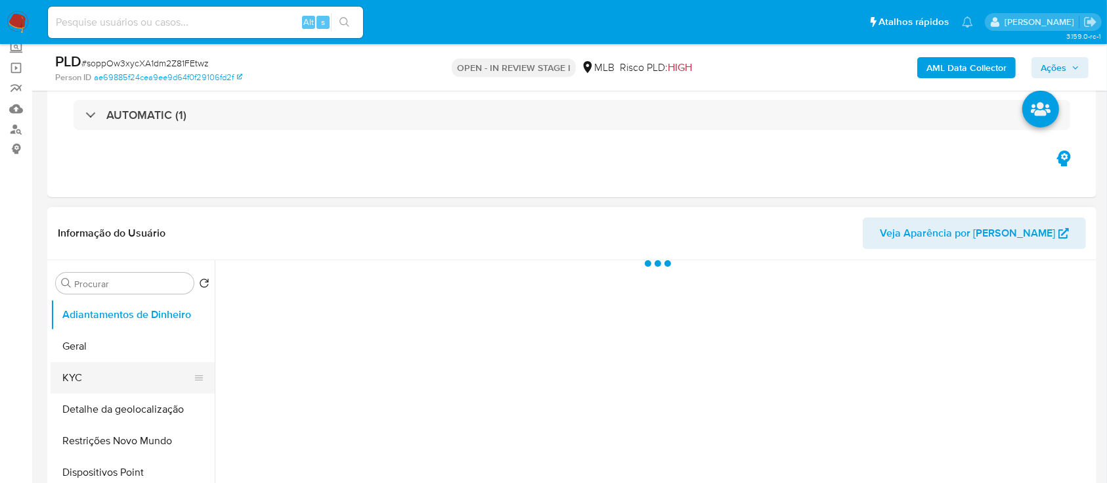
scroll to position [175, 0]
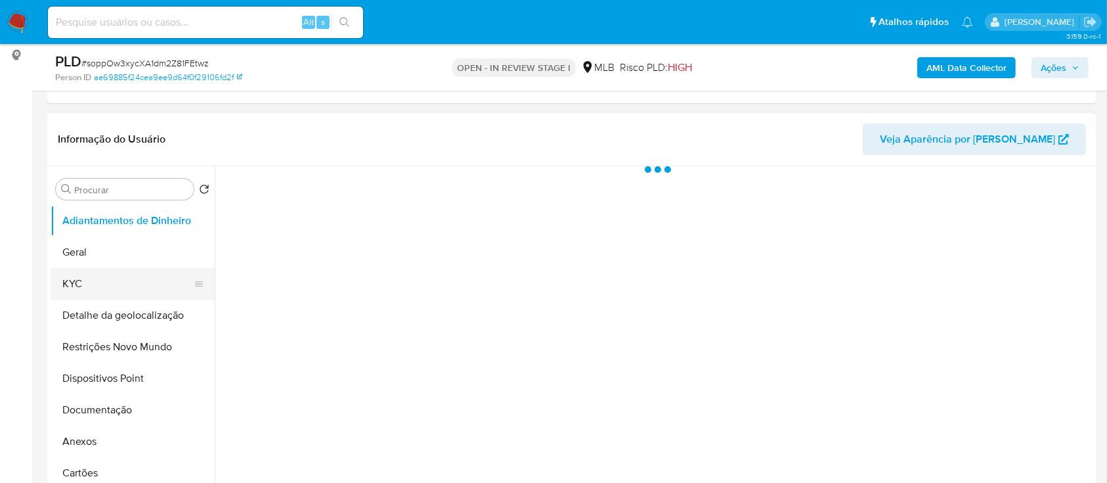
select select "10"
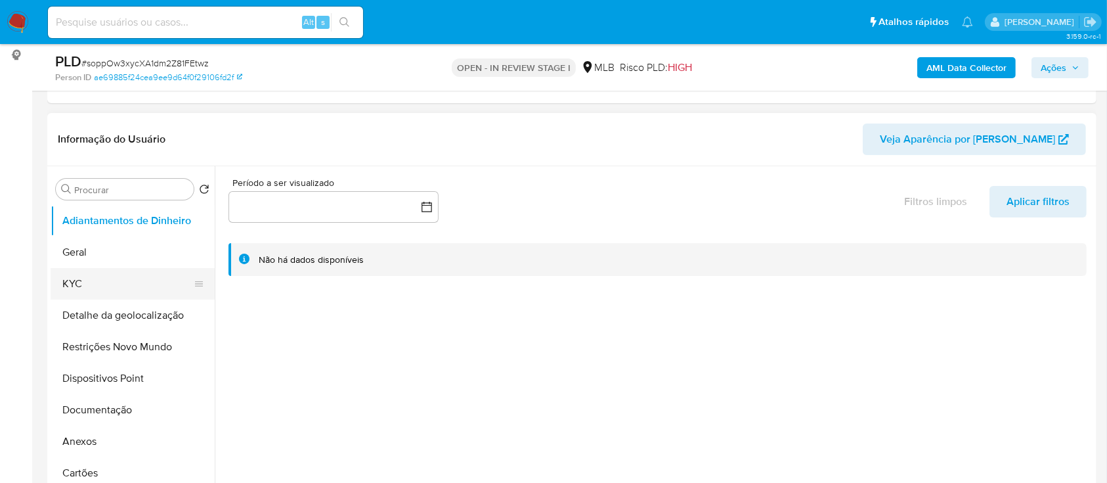
click at [88, 283] on button "KYC" at bounding box center [128, 284] width 154 height 32
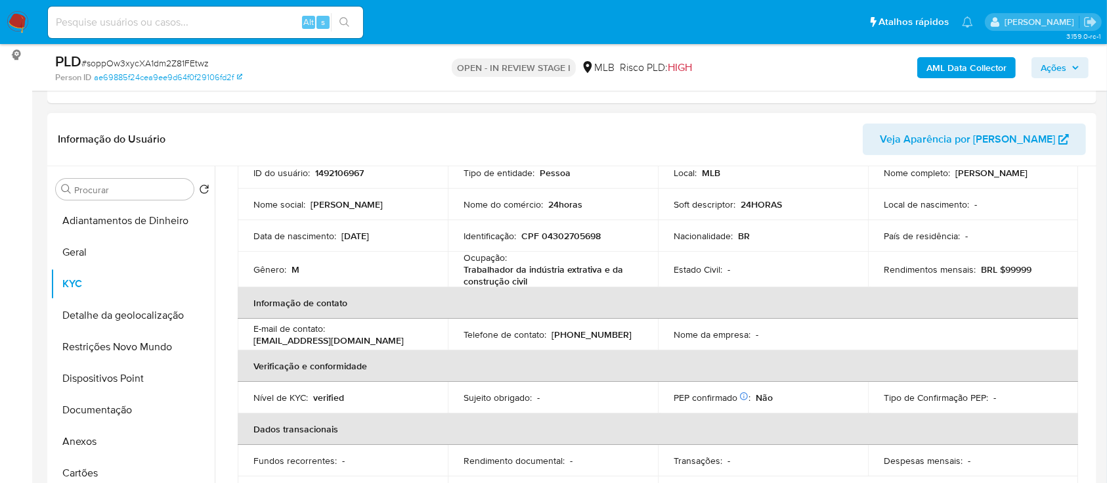
scroll to position [0, 0]
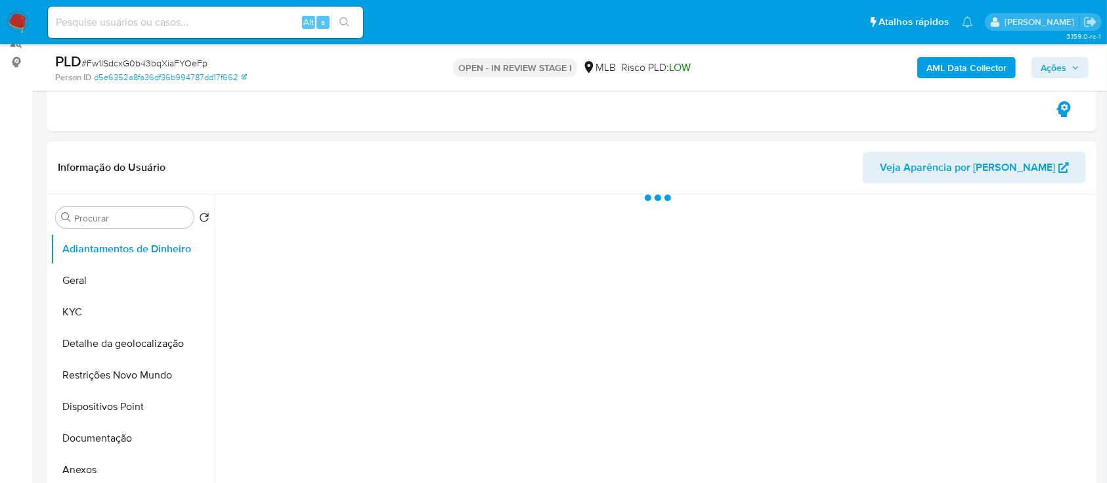
scroll to position [175, 0]
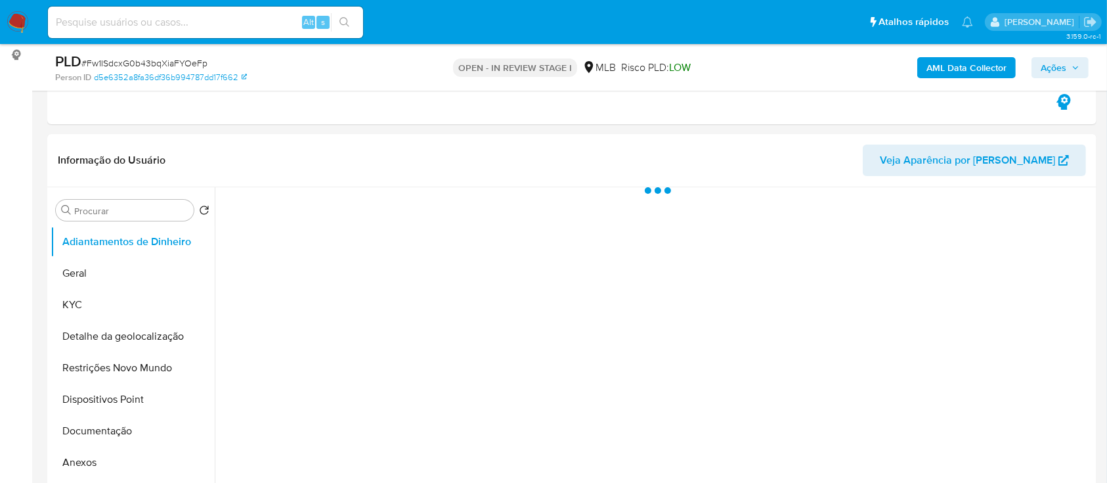
select select "10"
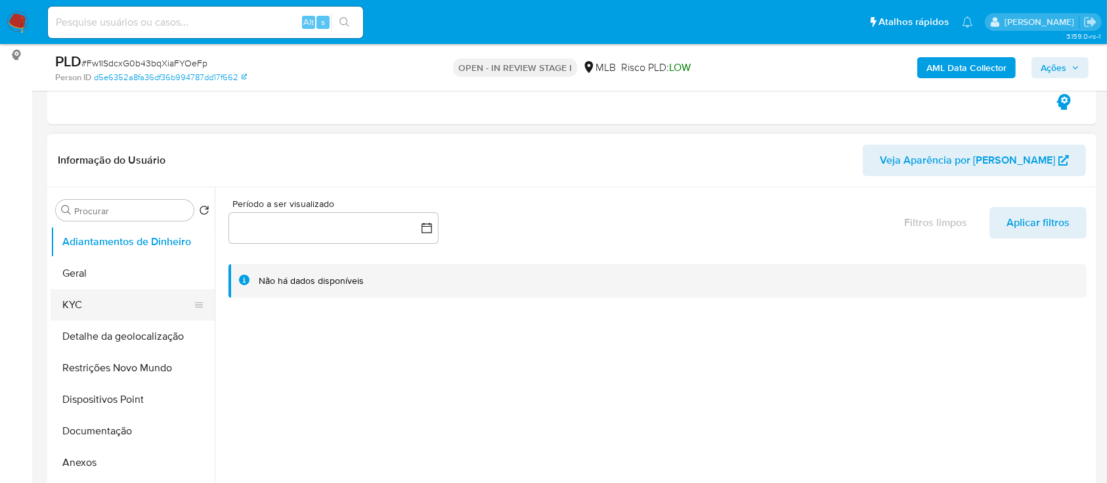
click at [68, 307] on button "KYC" at bounding box center [128, 305] width 154 height 32
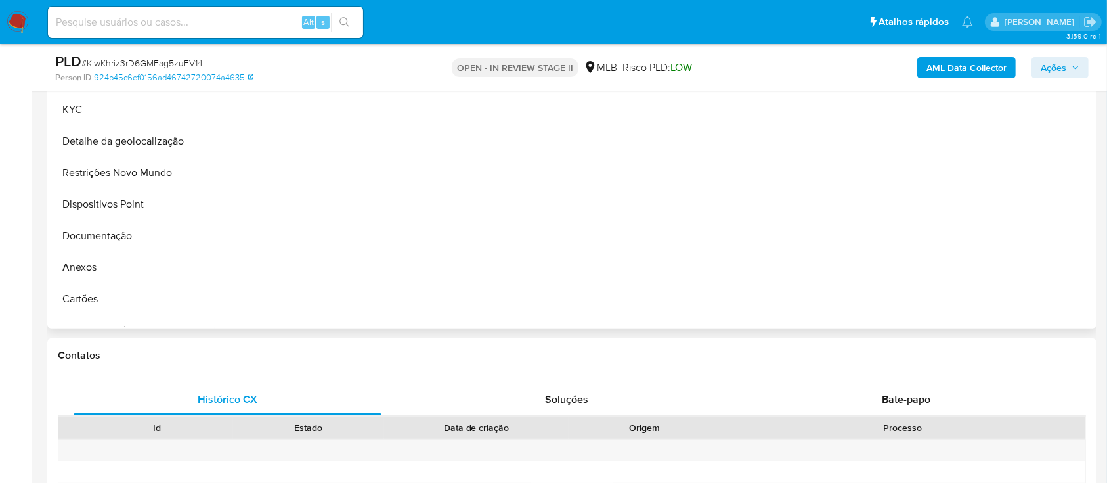
scroll to position [350, 0]
select select "10"
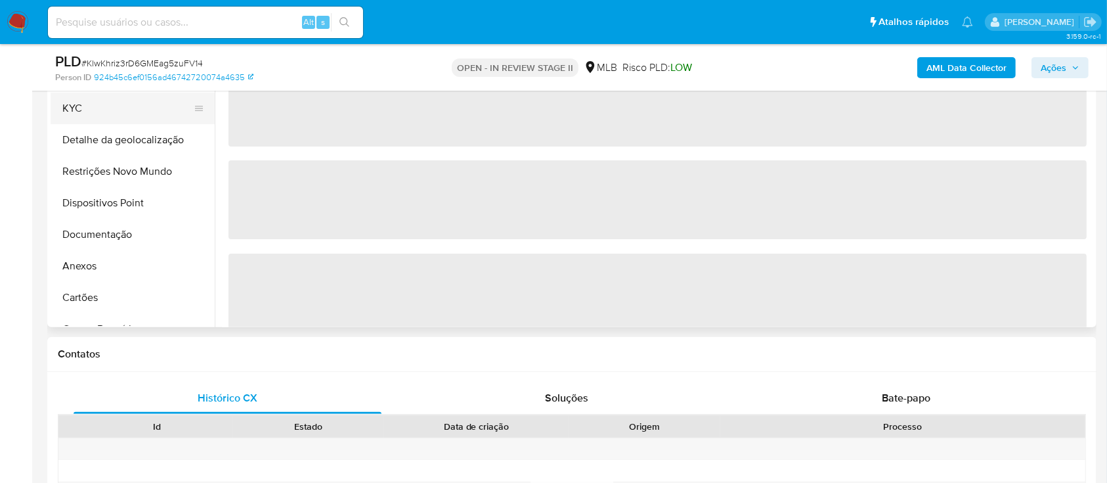
click at [89, 100] on button "KYC" at bounding box center [128, 109] width 154 height 32
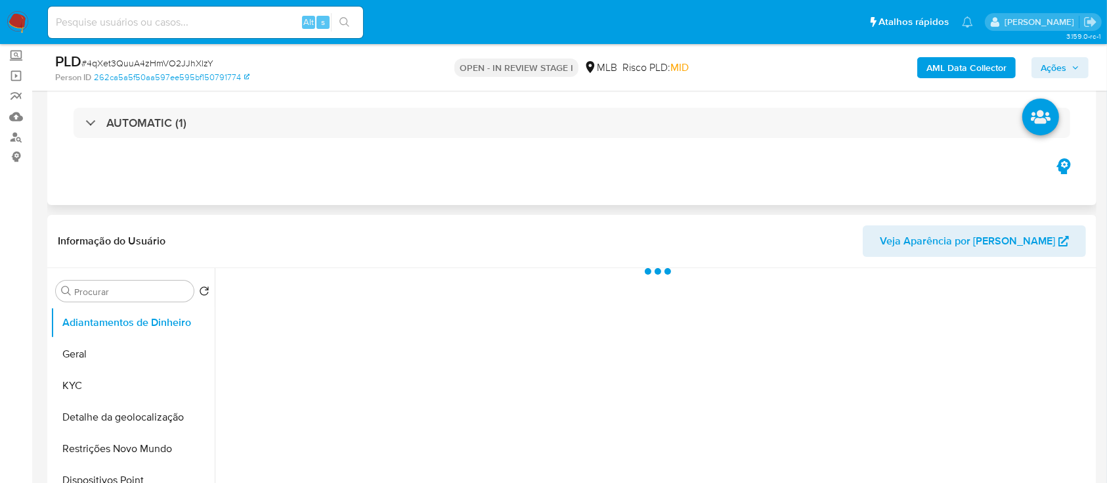
scroll to position [175, 0]
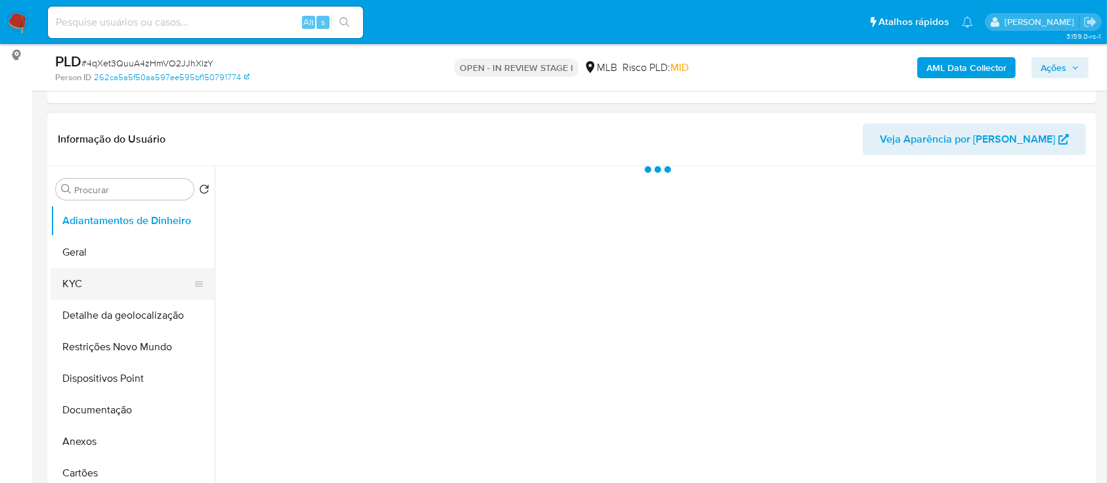
select select "10"
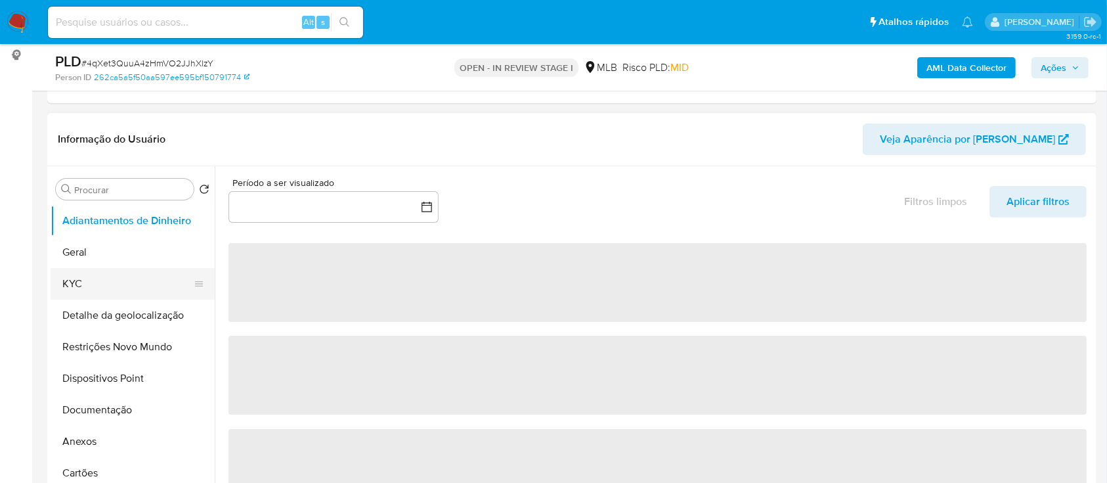
drag, startPoint x: 111, startPoint y: 274, endPoint x: 101, endPoint y: 271, distance: 10.2
click at [102, 273] on button "KYC" at bounding box center [128, 284] width 154 height 32
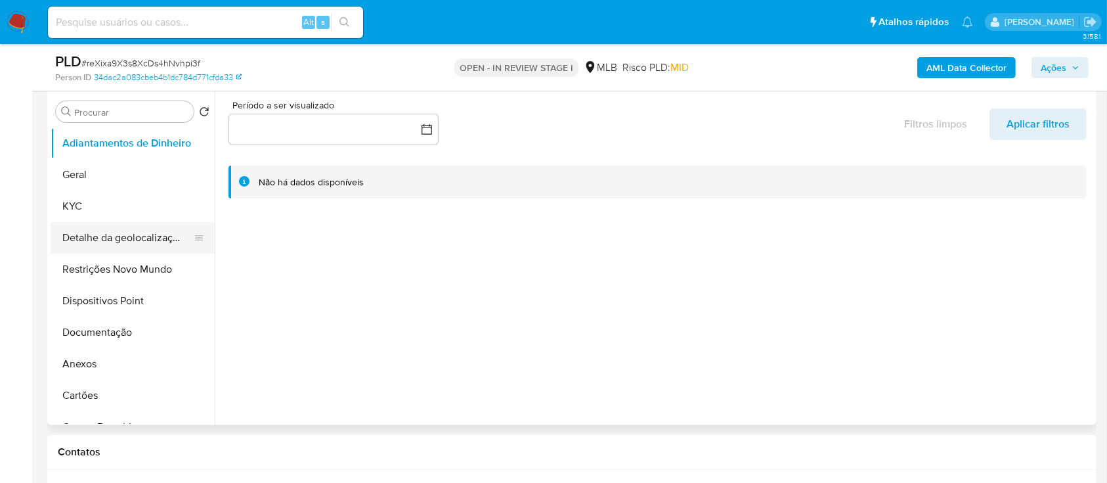
scroll to position [175, 0]
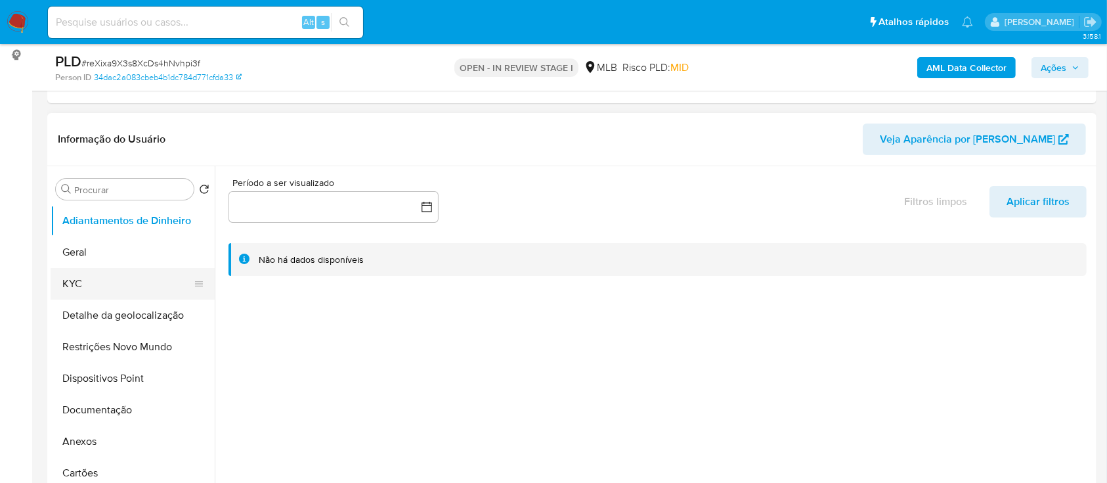
click at [93, 278] on button "KYC" at bounding box center [128, 284] width 154 height 32
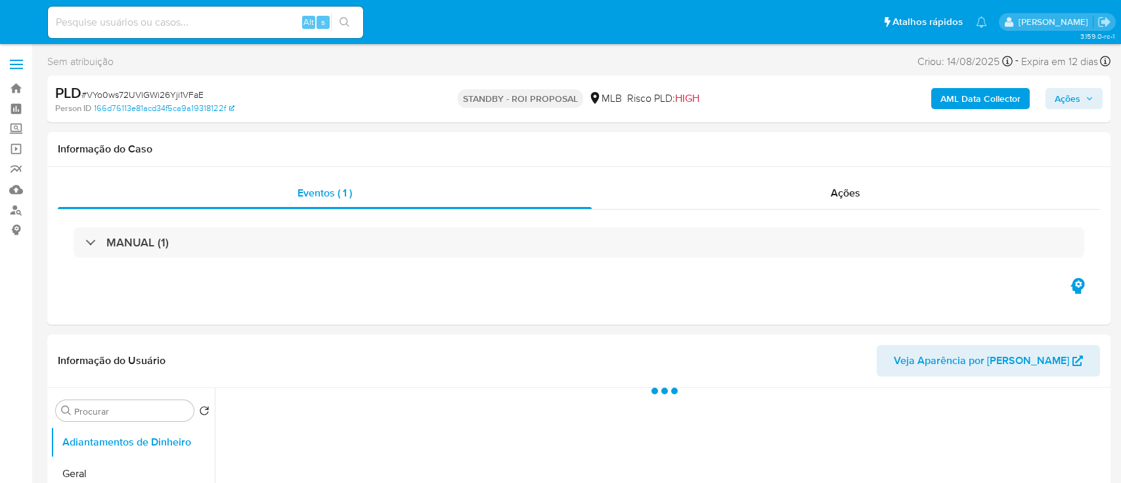
select select "10"
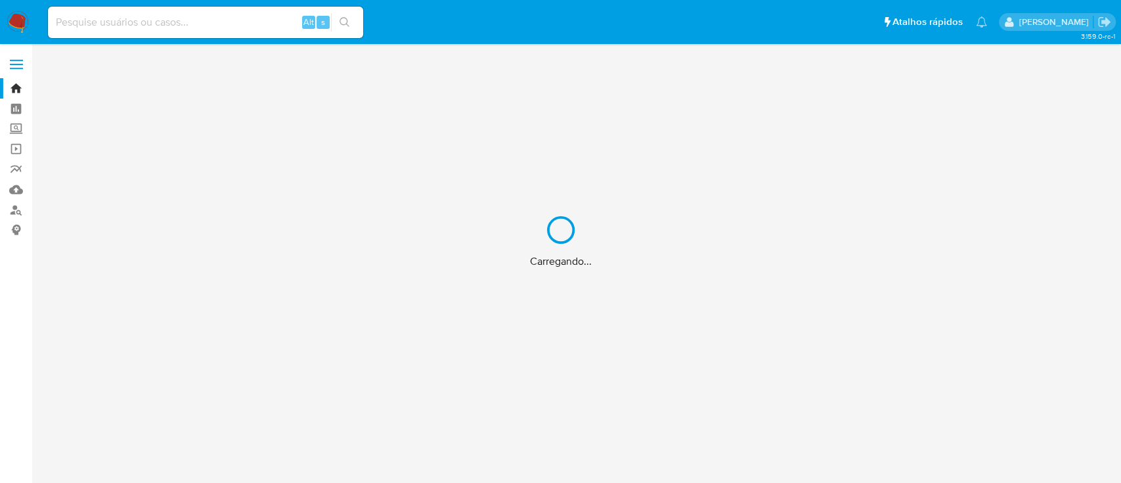
click at [103, 18] on div "Carregando..." at bounding box center [560, 241] width 1121 height 483
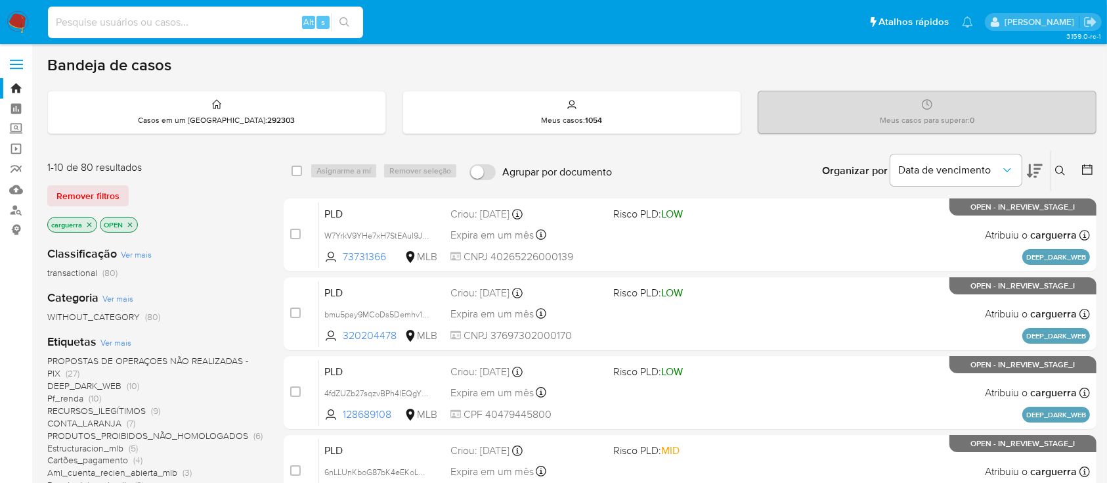
click at [176, 22] on input at bounding box center [205, 22] width 315 height 17
paste input "e16a6827f310eafacdb14dde20f8b0ca"
type input "e16a6827f310eafacdb14dde20f8b0ca"
click at [347, 22] on icon "search-icon" at bounding box center [345, 22] width 11 height 11
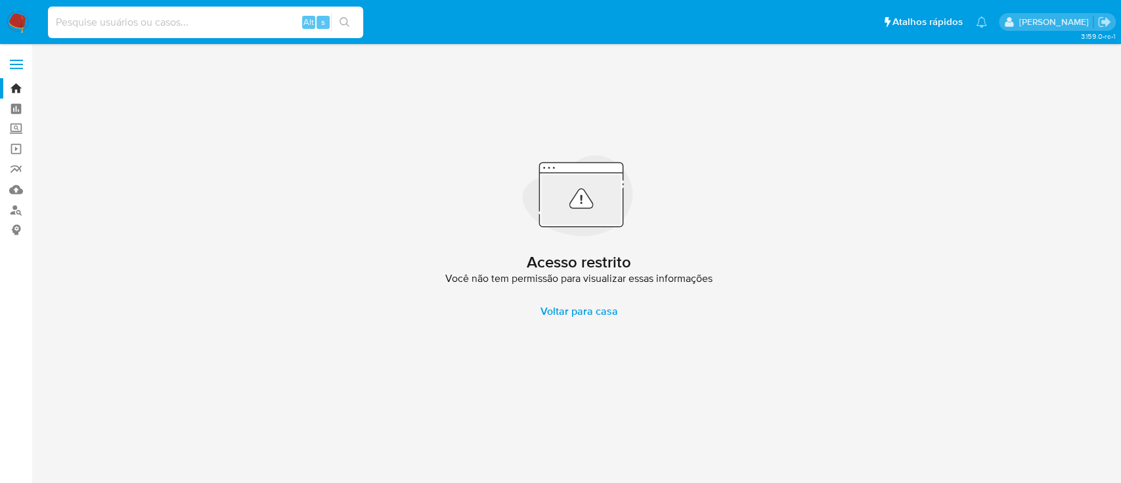
click at [91, 20] on input at bounding box center [205, 22] width 315 height 17
paste input "e16a6827f310eafacdb14dde20f8b0ca"
type input "e16a6827f310eafacdb14dde20f8b0ca"
click at [341, 23] on icon "search-icon" at bounding box center [345, 22] width 11 height 11
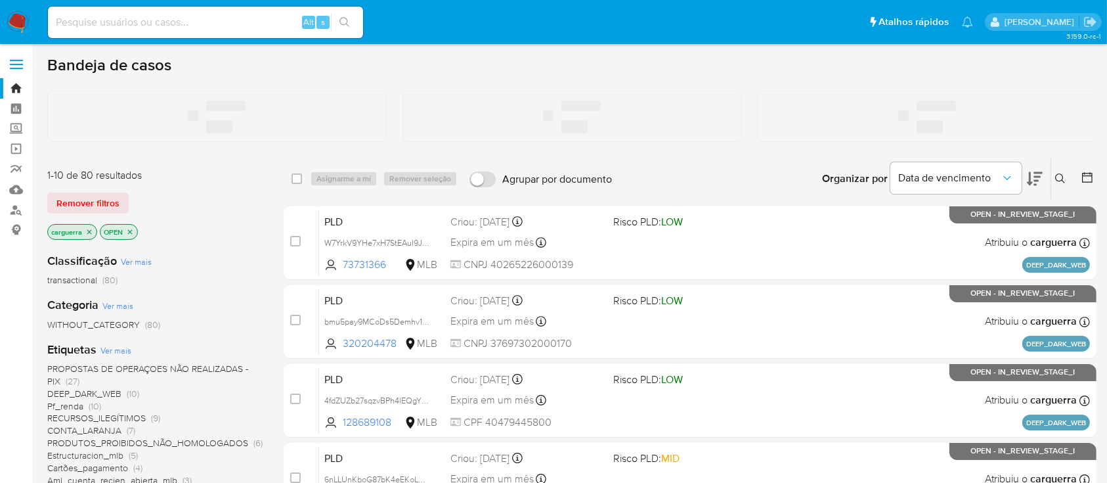
click at [114, 16] on input at bounding box center [205, 22] width 315 height 17
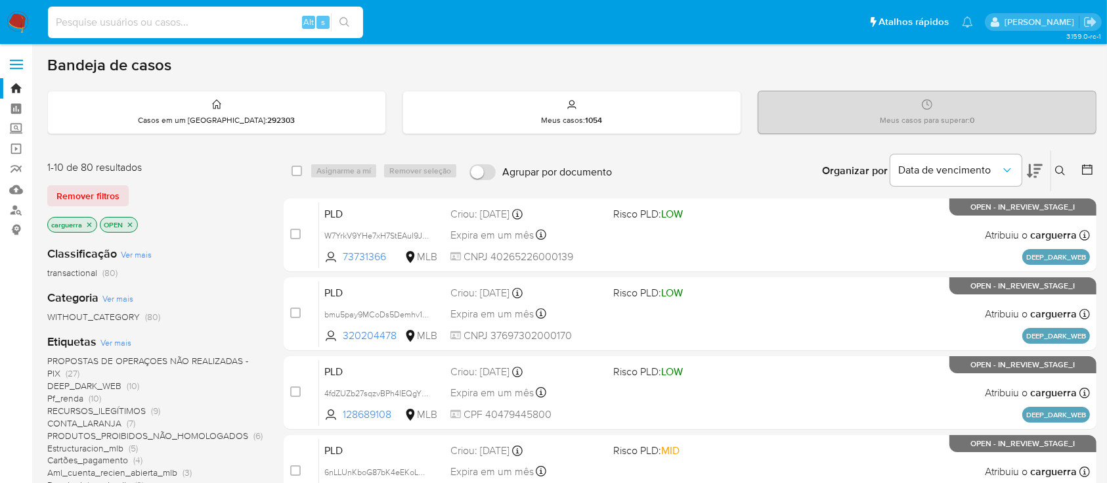
paste input "e16a6827f310eafacdb14dde20f8b0ca"
type input "e16a6827f310eafacdb14dde20f8b0ca"
click at [340, 20] on icon "search-icon" at bounding box center [345, 22] width 11 height 11
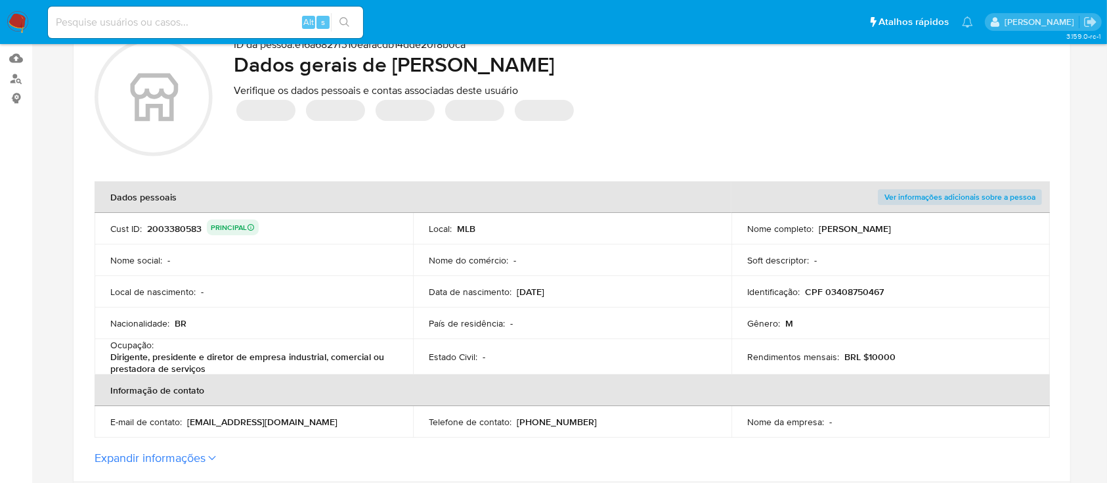
scroll to position [175, 0]
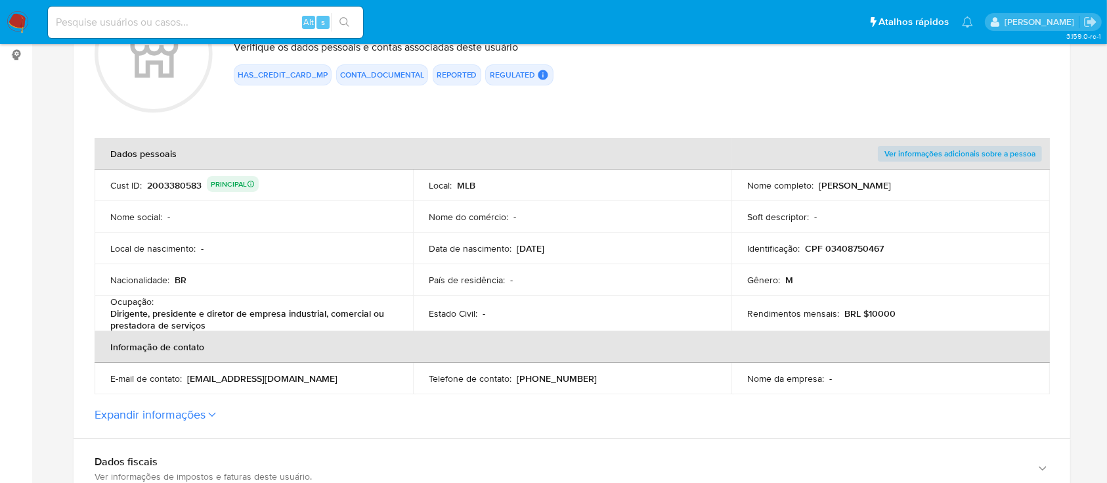
drag, startPoint x: 926, startPoint y: 181, endPoint x: 820, endPoint y: 184, distance: 106.4
click at [820, 184] on div "Nome completo : Leandro Teixeira Dantas" at bounding box center [890, 185] width 287 height 12
drag, startPoint x: 887, startPoint y: 250, endPoint x: 825, endPoint y: 247, distance: 62.4
click at [825, 247] on div "Identificação : CPF 03408750467" at bounding box center [890, 248] width 287 height 12
drag, startPoint x: 934, startPoint y: 185, endPoint x: 821, endPoint y: 188, distance: 113.6
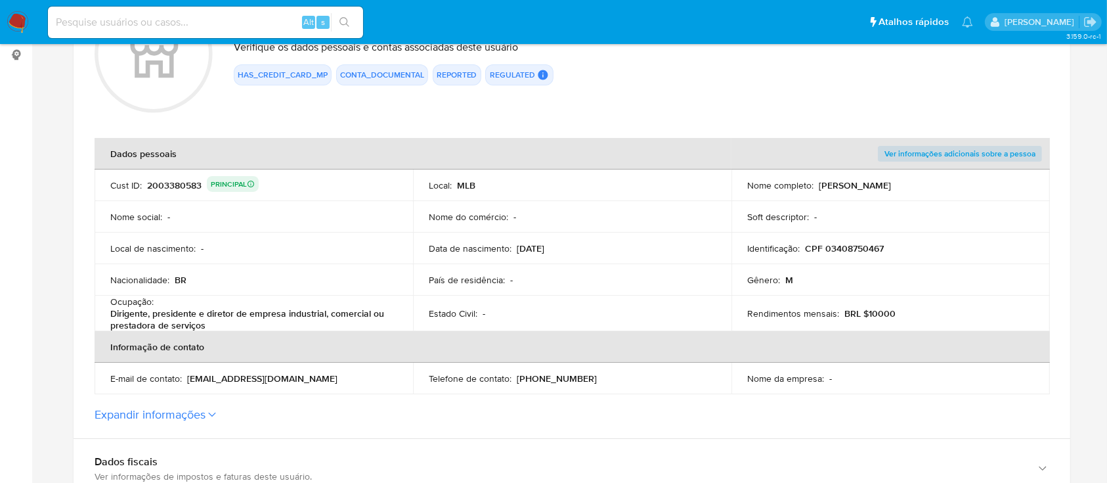
click at [821, 188] on div "Nome completo : Leandro Teixeira Dantas" at bounding box center [890, 185] width 287 height 12
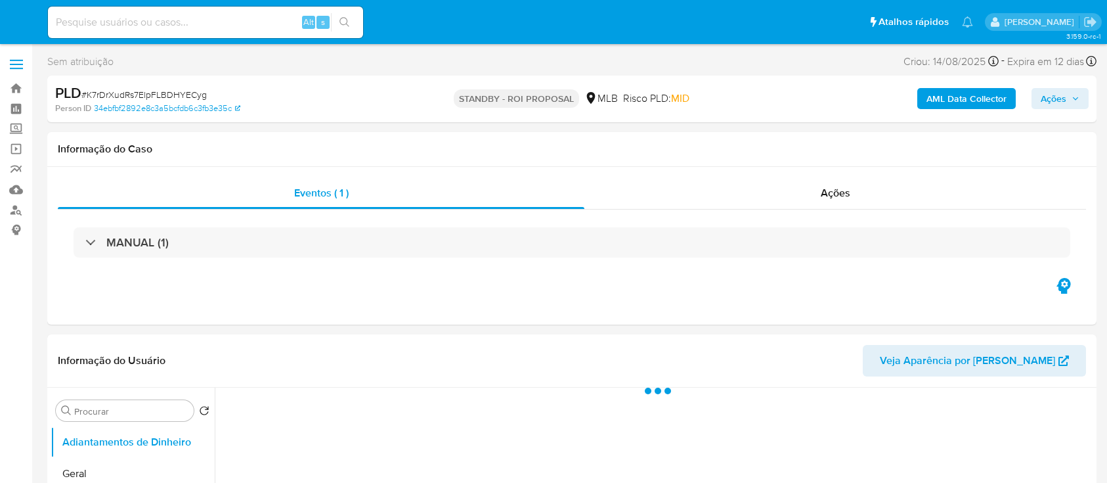
select select "10"
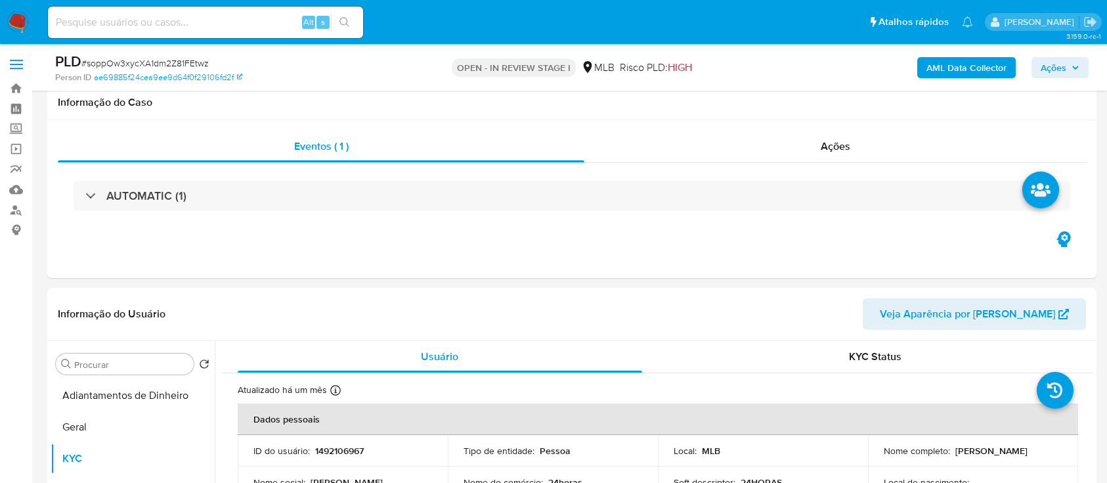
select select "10"
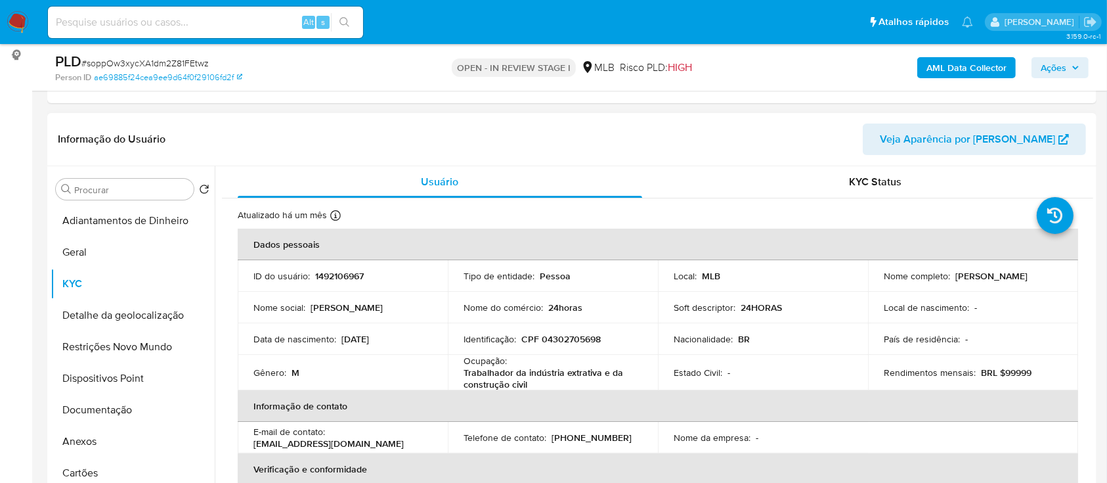
click at [618, 148] on header "Informação do Usuário Veja Aparência por [PERSON_NAME]" at bounding box center [572, 139] width 1028 height 32
